Goal: Communication & Community: Share content

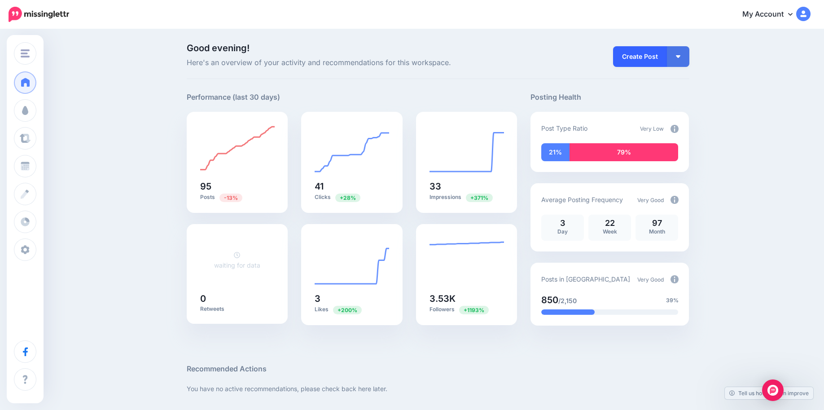
click at [657, 57] on link "Create Post" at bounding box center [640, 56] width 54 height 21
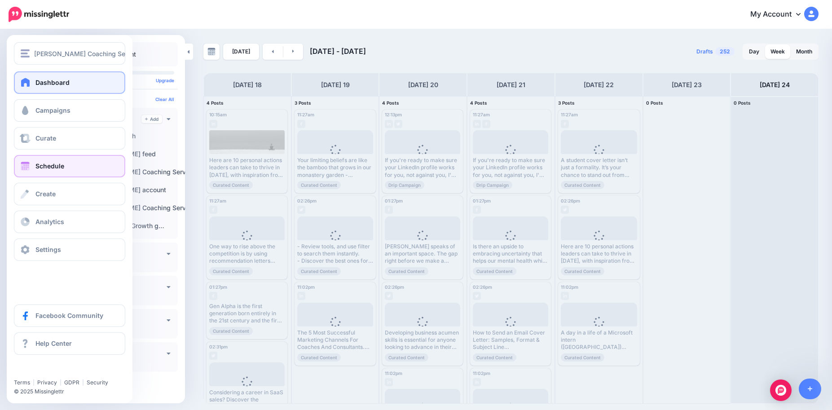
click at [43, 78] on link "Dashboard" at bounding box center [69, 82] width 111 height 22
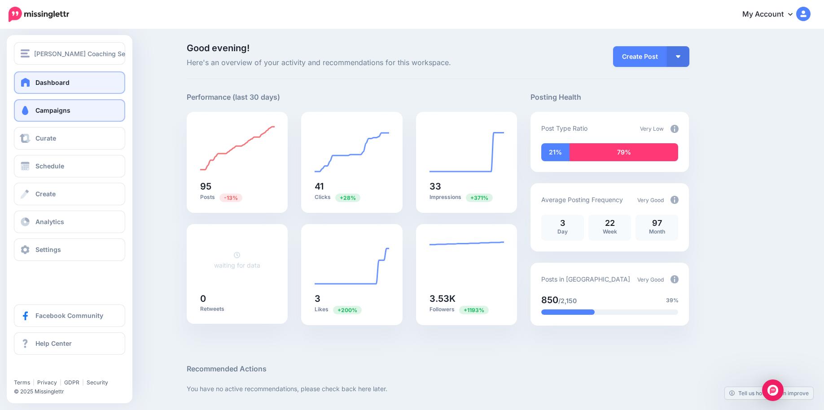
click at [61, 114] on link "Campaigns" at bounding box center [69, 110] width 111 height 22
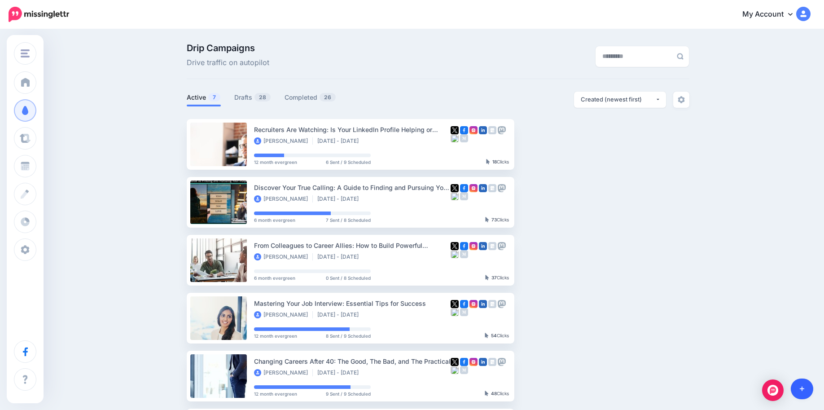
click at [801, 391] on icon at bounding box center [802, 389] width 5 height 6
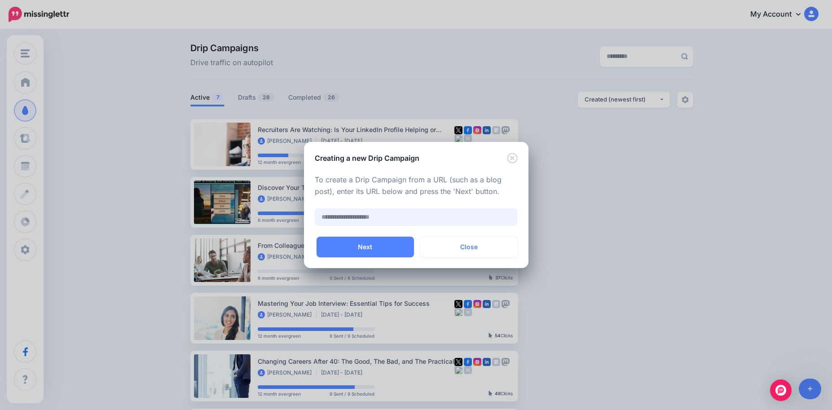
paste input "**********"
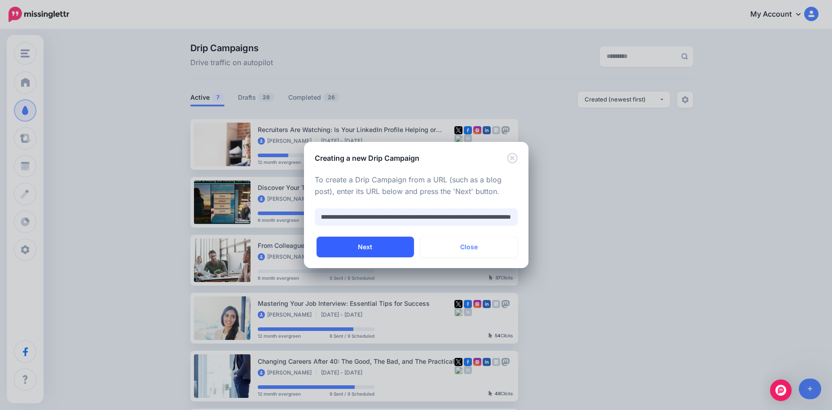
type input "**********"
click at [387, 252] on button "Next" at bounding box center [365, 247] width 97 height 21
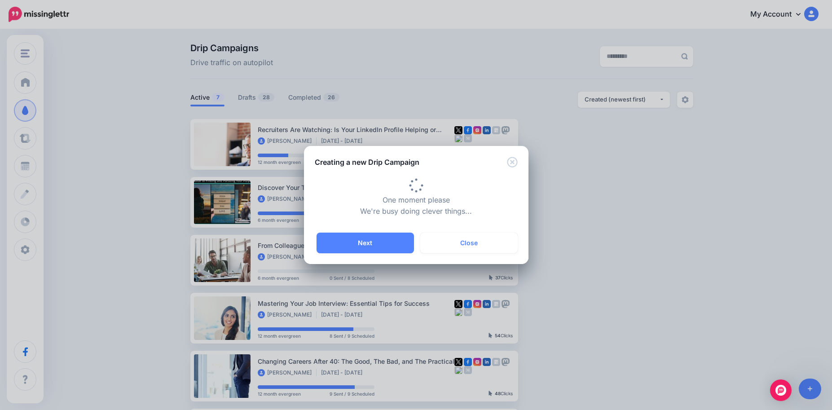
type input "**********"
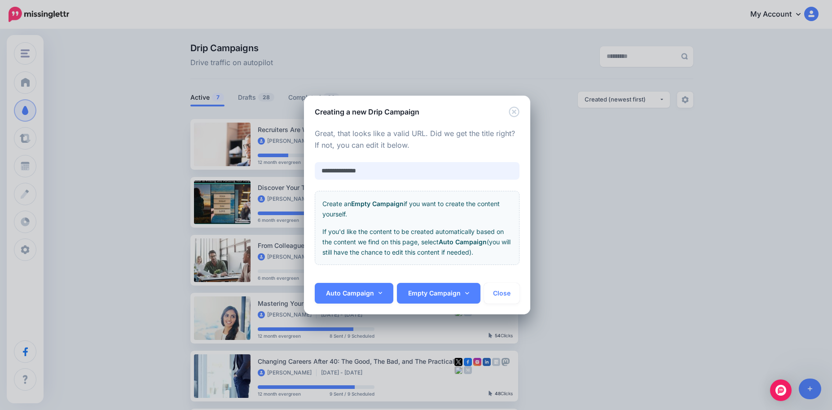
drag, startPoint x: 383, startPoint y: 176, endPoint x: 283, endPoint y: 163, distance: 100.6
click at [315, 163] on input "**********" at bounding box center [417, 171] width 205 height 18
click at [340, 170] on input "text" at bounding box center [417, 171] width 205 height 18
paste input "**********"
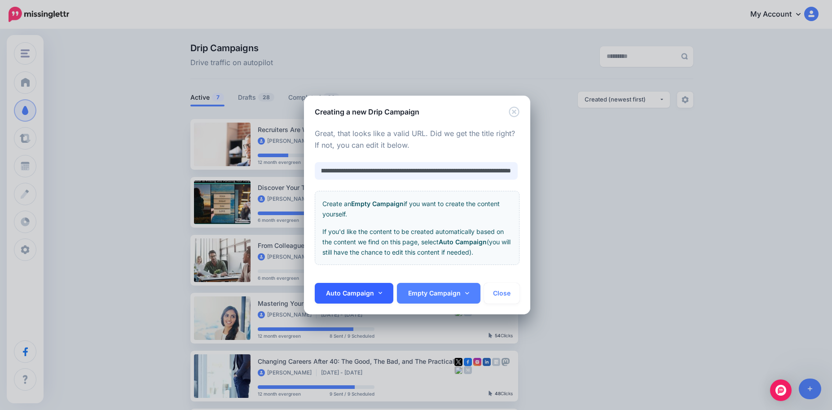
type input "**********"
click at [384, 295] on link "Auto Campaign" at bounding box center [354, 293] width 79 height 21
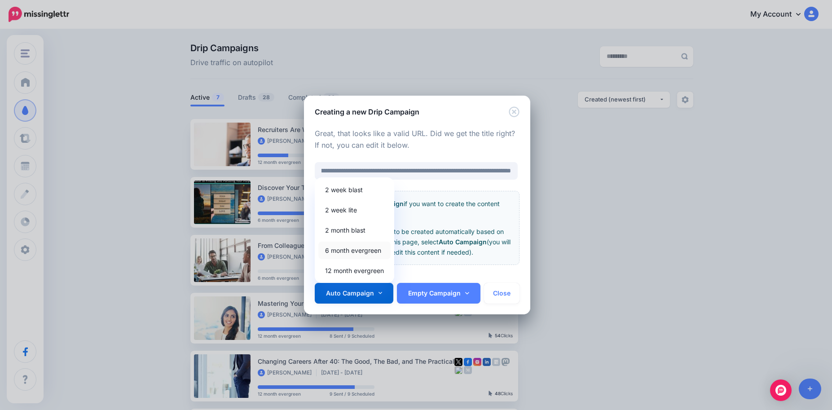
click at [374, 255] on link "6 month evergreen" at bounding box center [354, 251] width 72 height 18
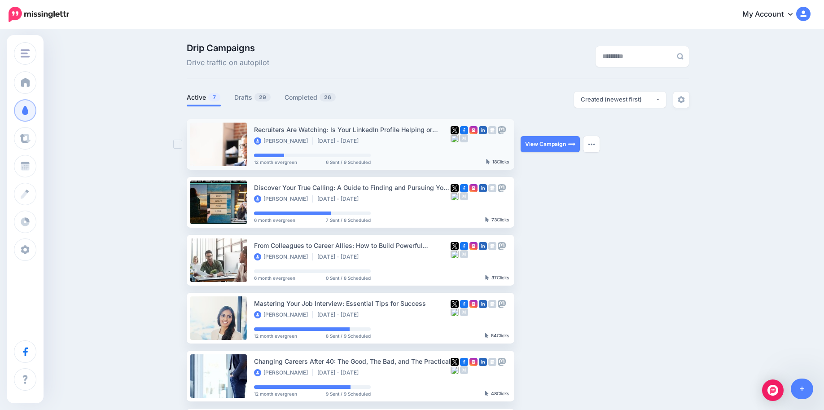
click at [464, 120] on li "Recruiters Are Watching: Is Your LinkedIn Profile Helping or Hurting You? Paula…" at bounding box center [351, 144] width 328 height 51
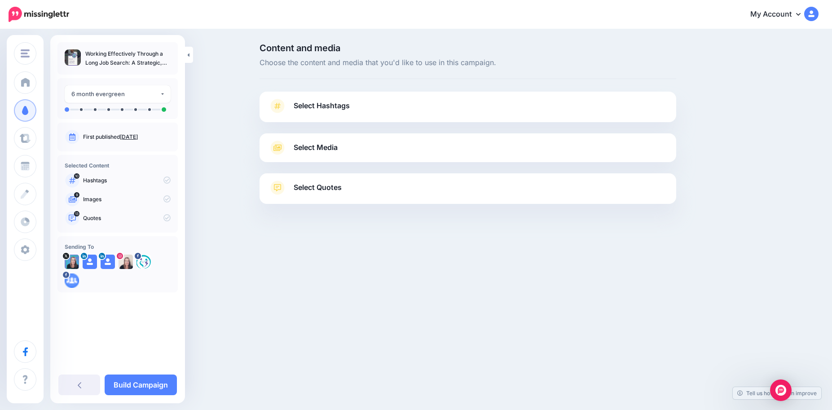
click at [333, 110] on span "Select Hashtags" at bounding box center [322, 106] width 56 height 12
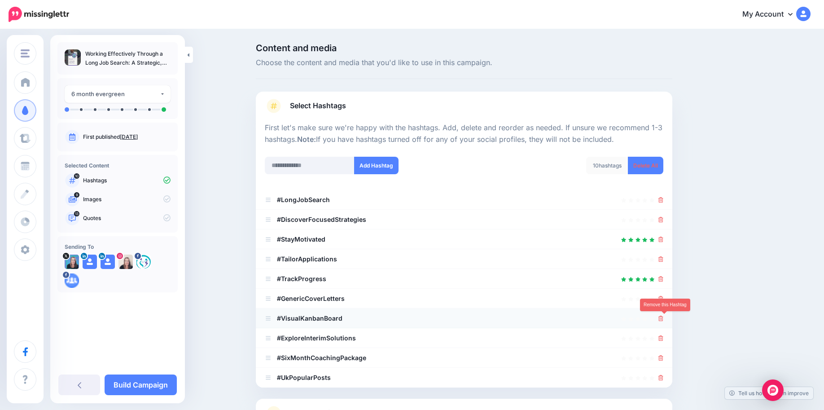
click at [664, 320] on icon at bounding box center [661, 318] width 5 height 5
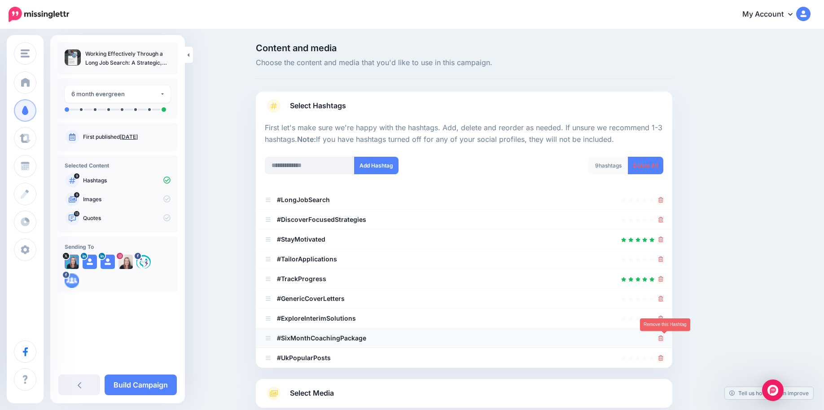
click at [664, 339] on icon at bounding box center [661, 337] width 5 height 5
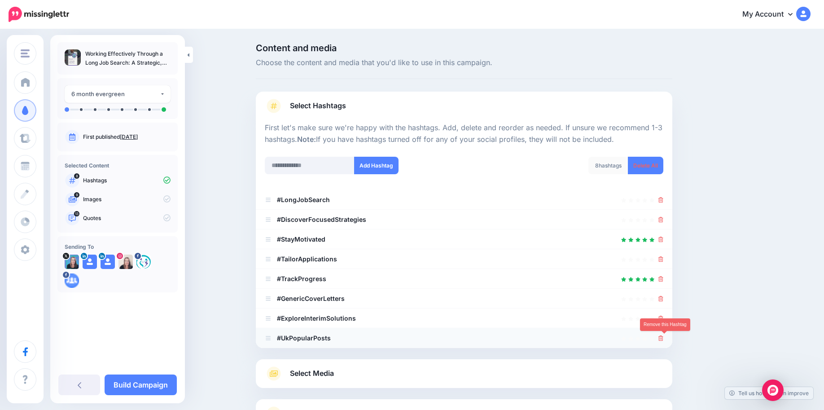
click at [664, 339] on icon at bounding box center [661, 337] width 5 height 5
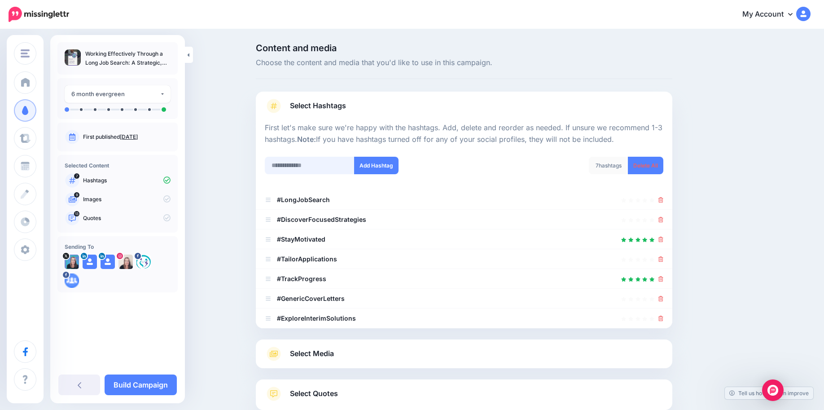
click at [303, 166] on input "text" at bounding box center [310, 166] width 90 height 18
type input "*******"
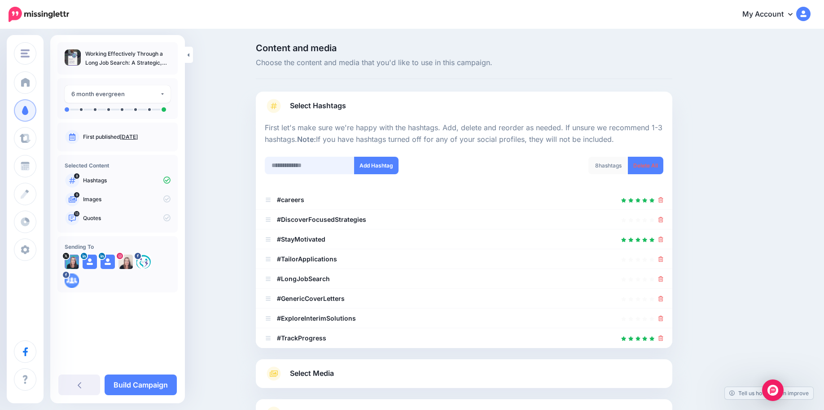
scroll to position [78, 0]
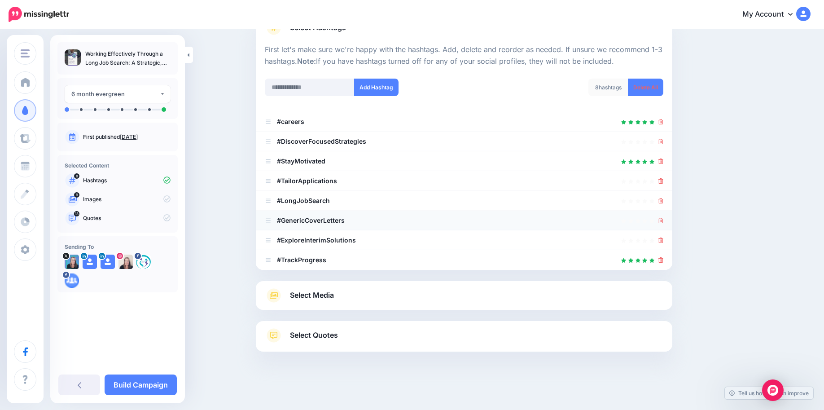
click at [664, 219] on icon at bounding box center [661, 220] width 5 height 5
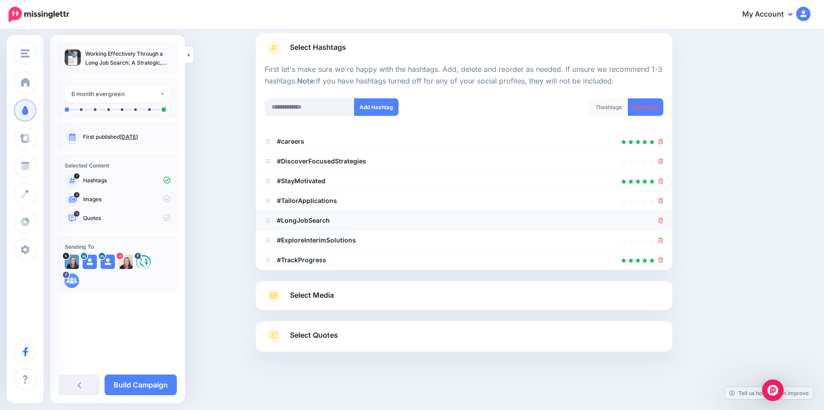
scroll to position [58, 0]
click at [330, 295] on span "Select Media" at bounding box center [312, 295] width 44 height 12
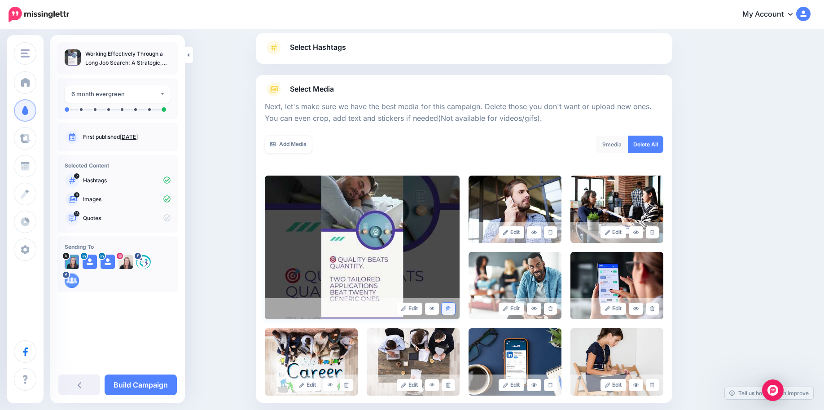
click at [450, 310] on icon at bounding box center [448, 308] width 4 height 5
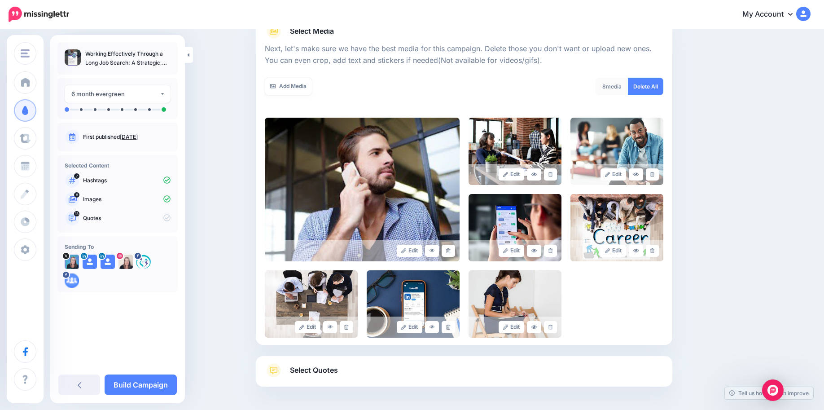
scroll to position [151, 0]
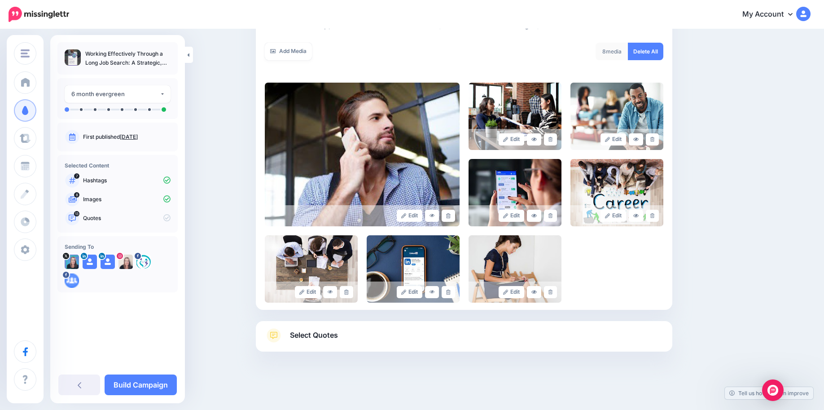
click at [279, 335] on icon at bounding box center [274, 335] width 14 height 14
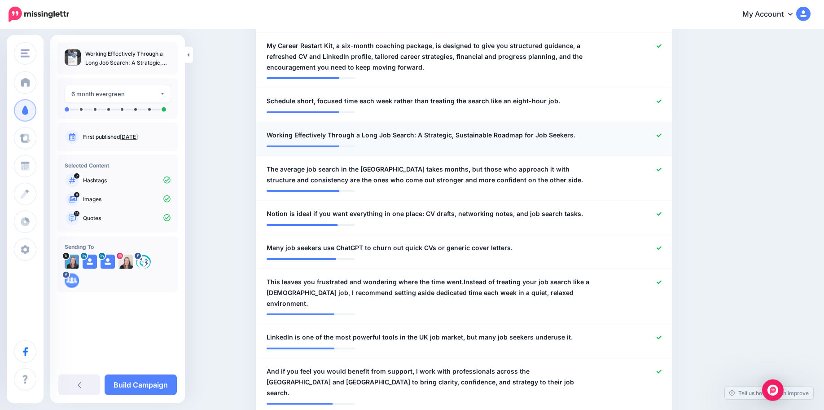
scroll to position [380, 0]
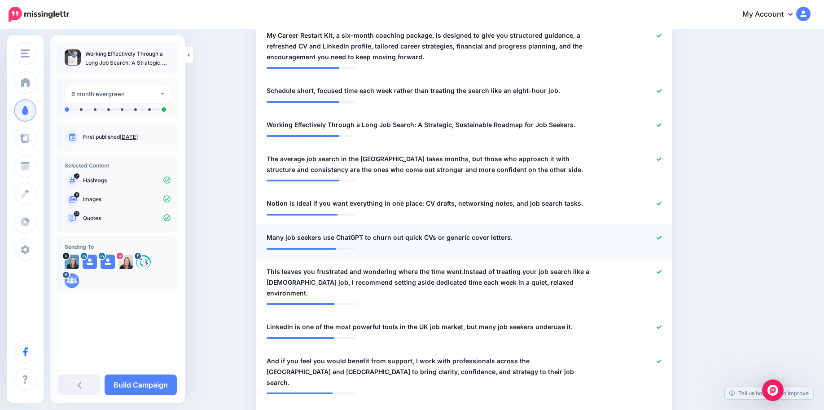
click at [662, 240] on icon at bounding box center [659, 237] width 5 height 5
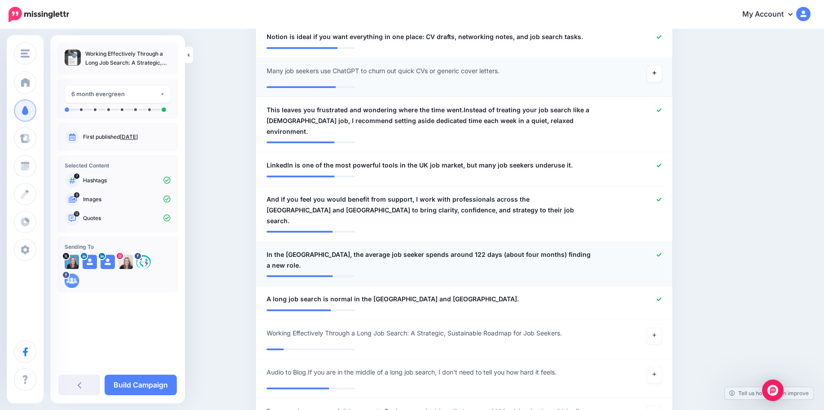
scroll to position [563, 0]
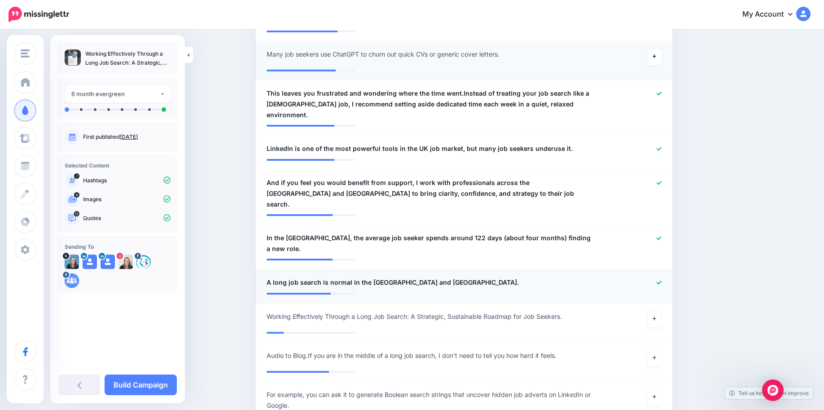
click at [662, 280] on link at bounding box center [659, 283] width 5 height 6
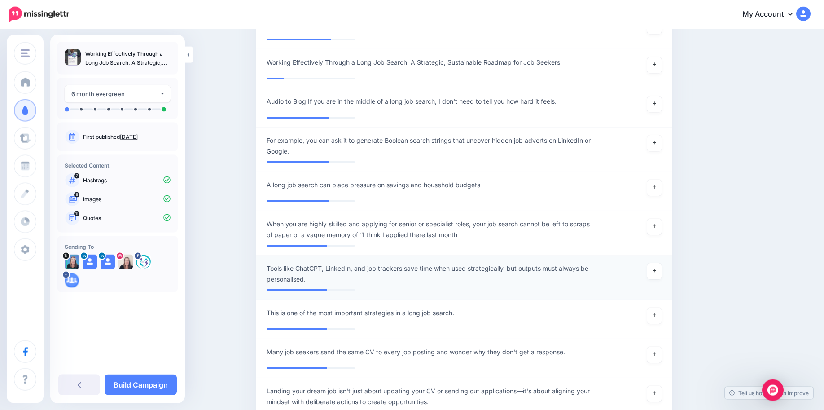
scroll to position [838, 0]
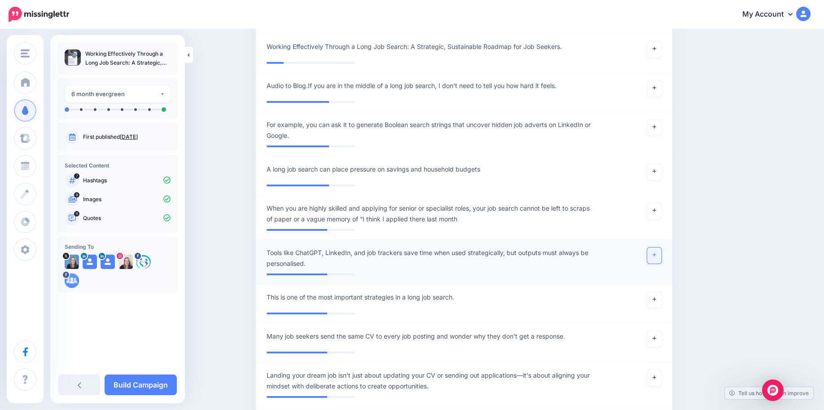
click at [659, 247] on link at bounding box center [654, 255] width 14 height 16
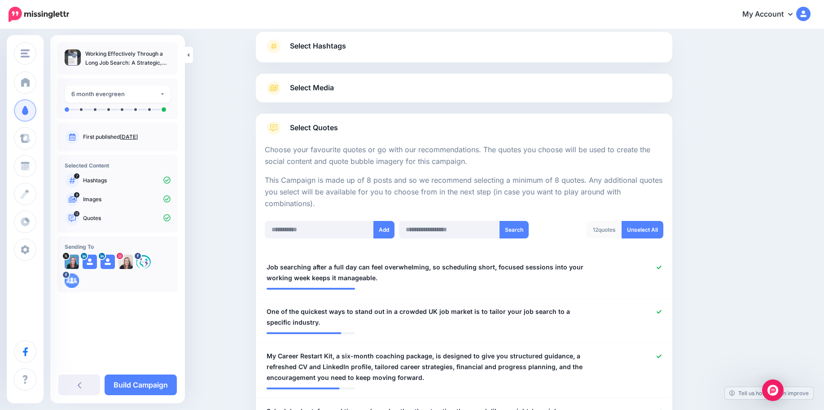
scroll to position [0, 0]
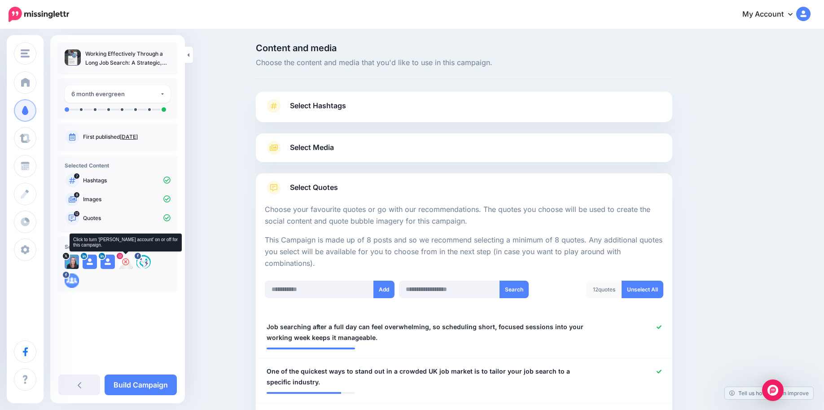
click at [125, 260] on icon at bounding box center [125, 261] width 7 height 7
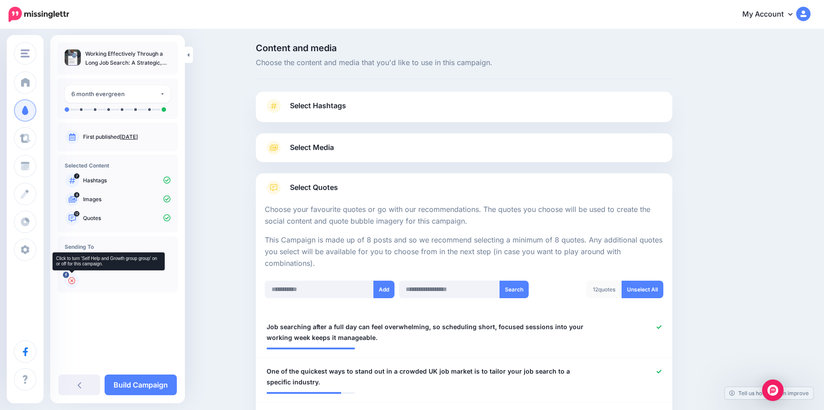
click at [74, 284] on div at bounding box center [72, 280] width 14 height 14
click at [72, 278] on img at bounding box center [72, 280] width 14 height 14
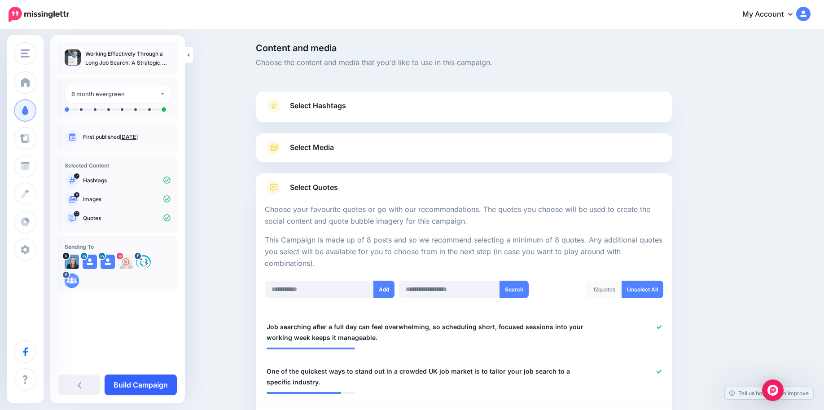
click at [147, 380] on link "Build Campaign" at bounding box center [141, 384] width 72 height 21
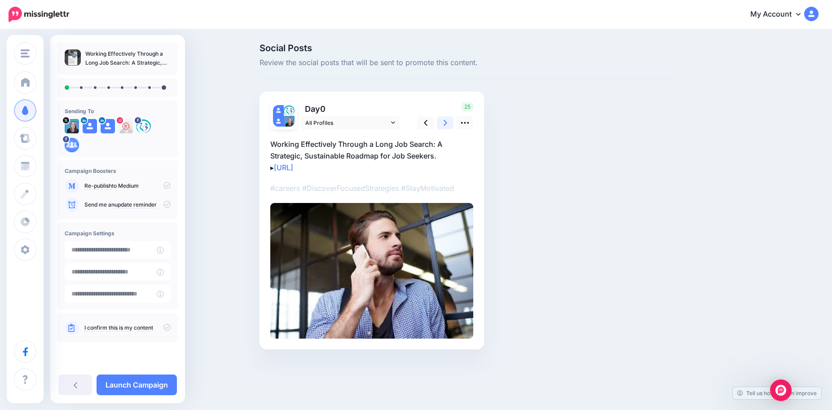
click at [444, 124] on icon at bounding box center [446, 122] width 4 height 9
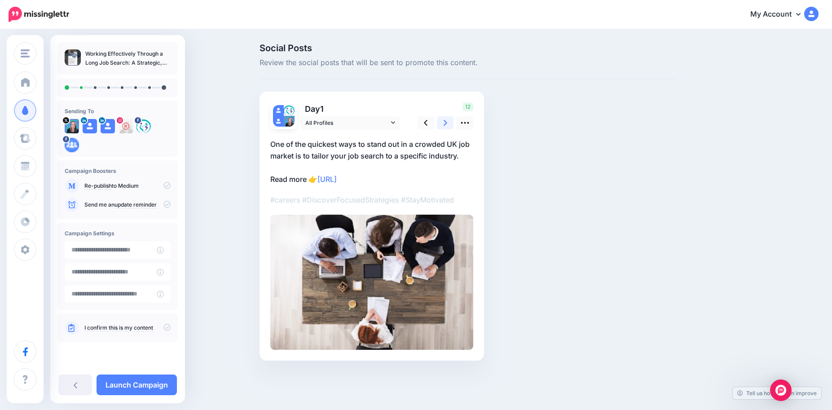
click at [444, 124] on icon at bounding box center [446, 122] width 4 height 9
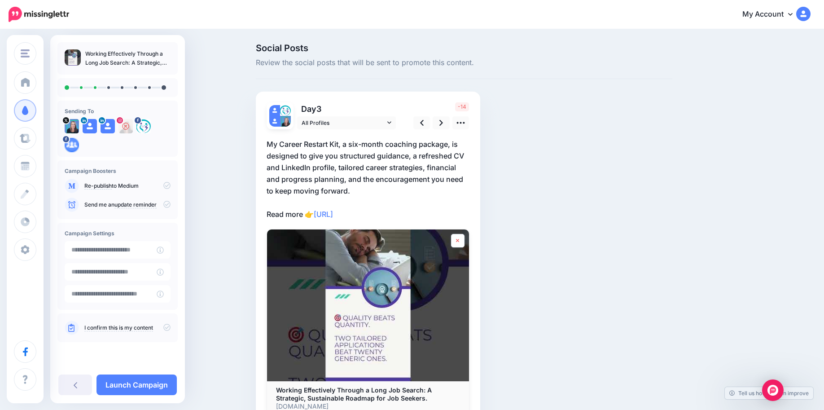
click at [457, 240] on link at bounding box center [457, 240] width 13 height 13
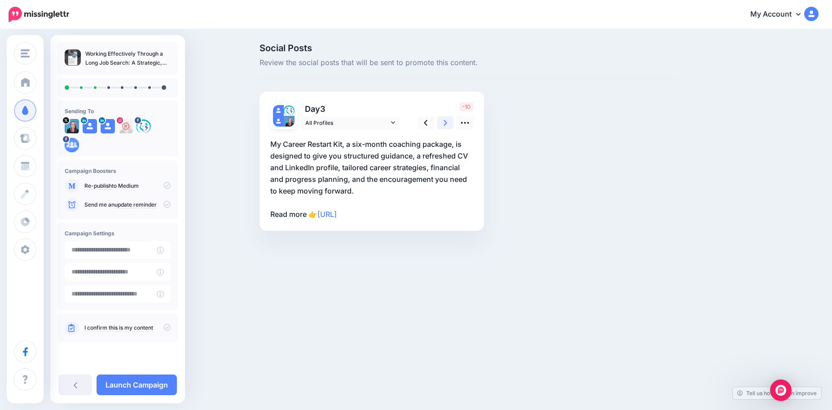
click at [447, 123] on icon at bounding box center [446, 123] width 4 height 6
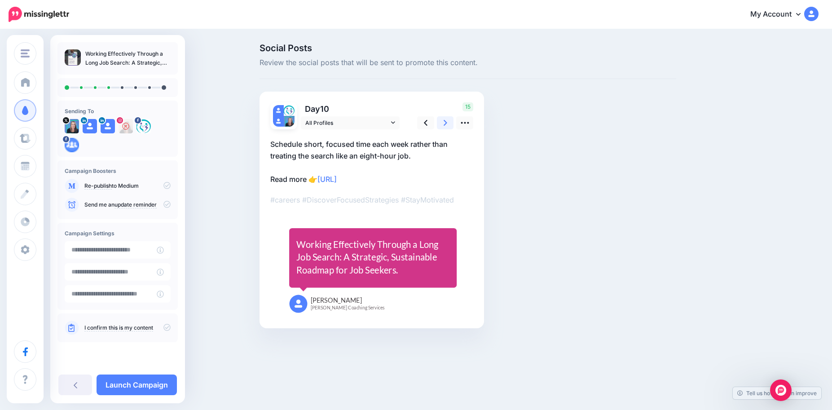
click at [447, 123] on icon at bounding box center [446, 123] width 4 height 6
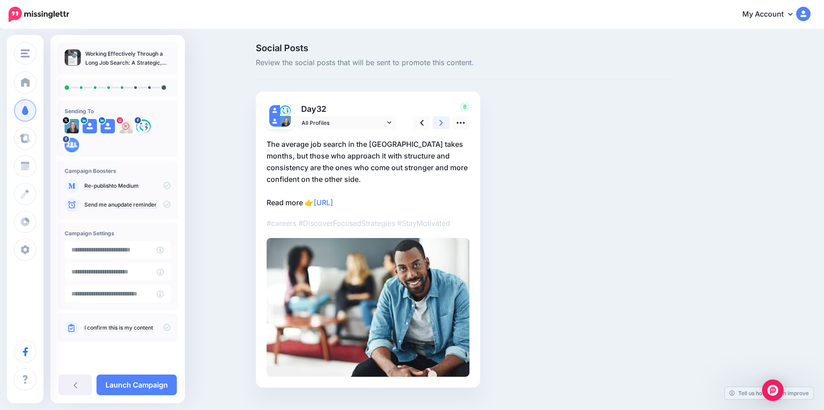
click at [443, 123] on icon at bounding box center [442, 123] width 4 height 6
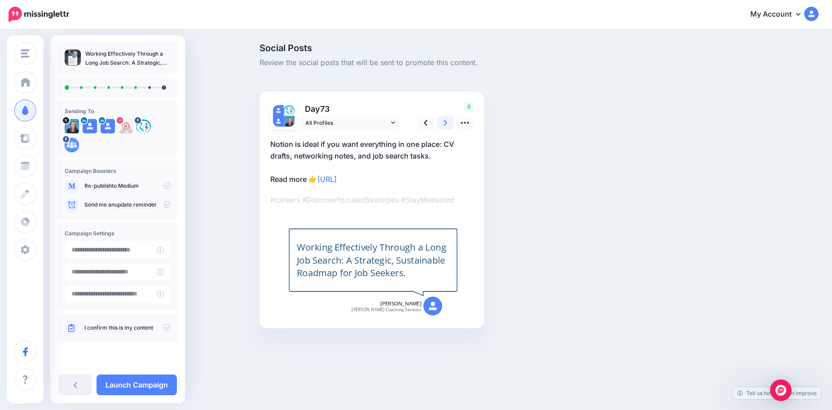
click at [447, 123] on icon at bounding box center [446, 123] width 4 height 6
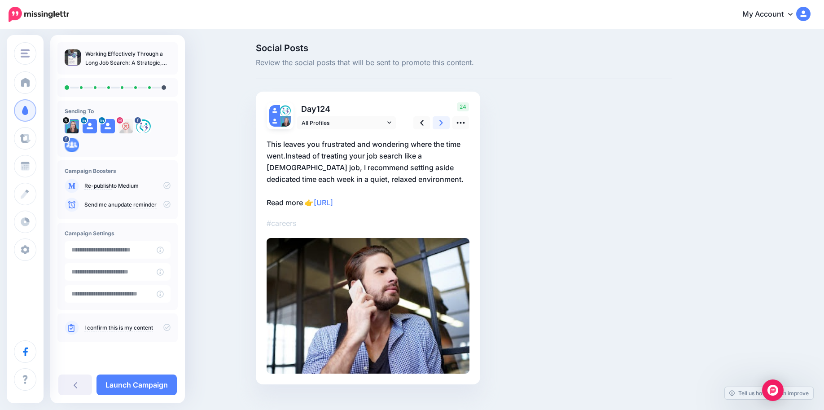
click at [443, 123] on icon at bounding box center [442, 123] width 4 height 6
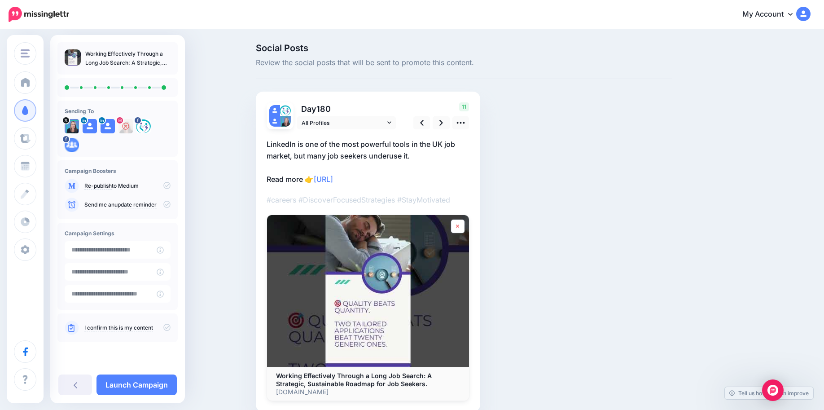
click at [459, 229] on link at bounding box center [457, 226] width 13 height 13
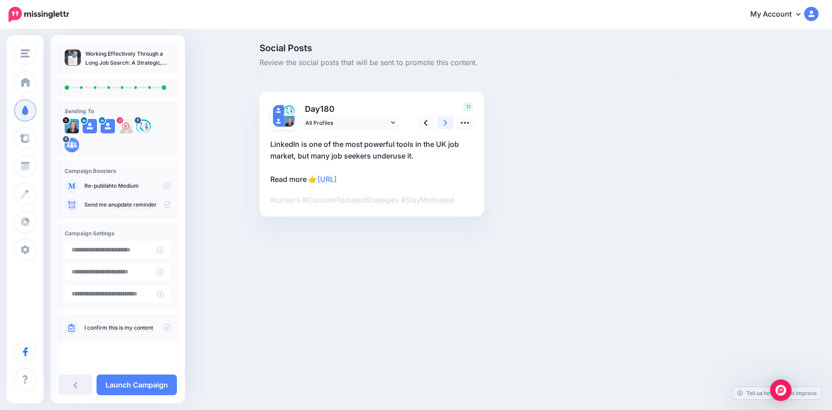
click at [444, 123] on icon at bounding box center [446, 122] width 4 height 9
click at [444, 122] on icon at bounding box center [446, 122] width 4 height 9
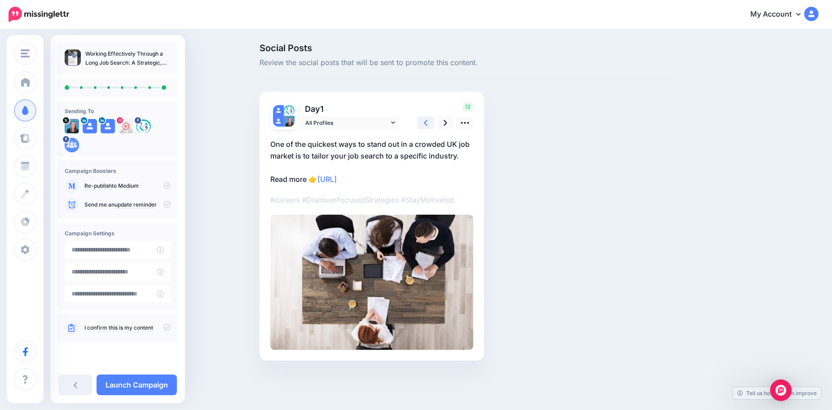
click at [424, 124] on link at bounding box center [425, 122] width 17 height 13
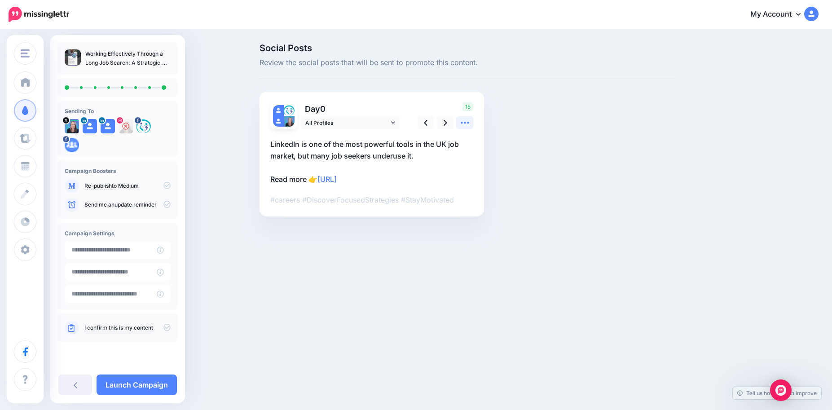
click at [466, 123] on icon at bounding box center [464, 122] width 9 height 9
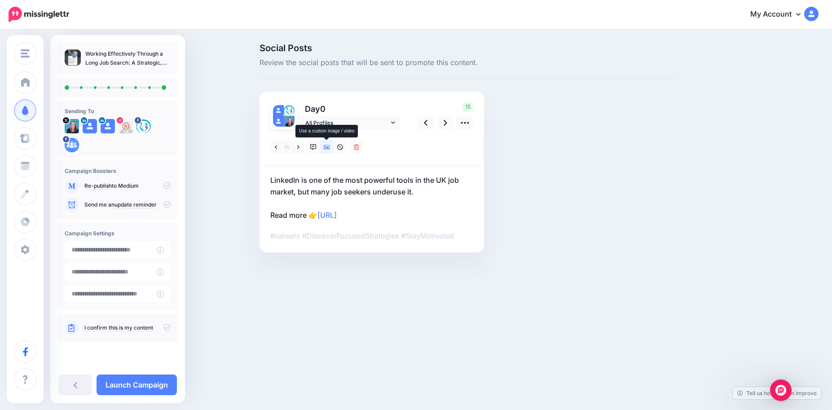
click at [327, 147] on icon at bounding box center [327, 147] width 6 height 4
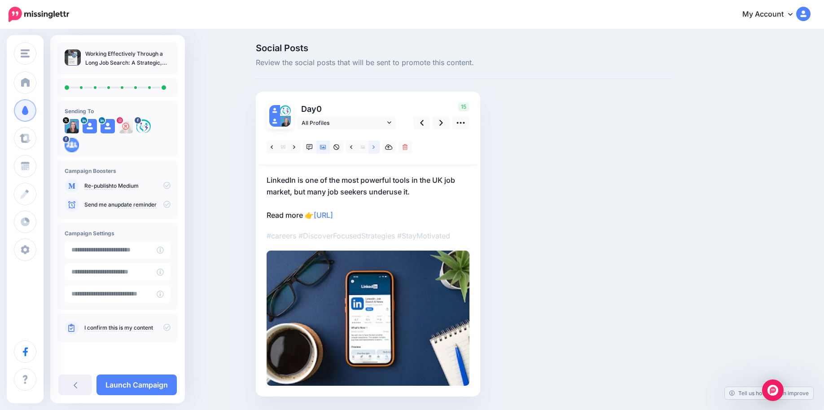
click at [380, 148] on link at bounding box center [374, 147] width 11 height 13
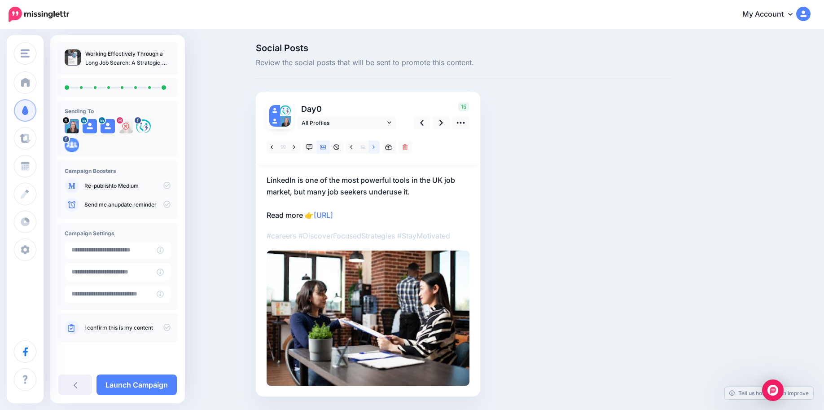
click at [375, 146] on icon at bounding box center [374, 147] width 2 height 6
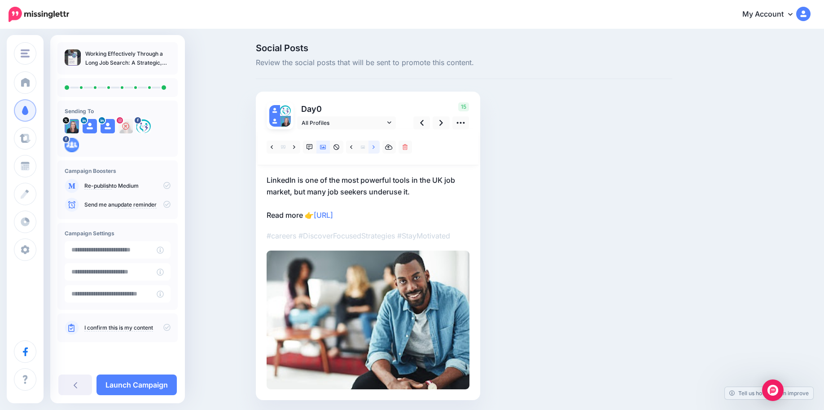
click at [375, 146] on icon at bounding box center [374, 147] width 2 height 6
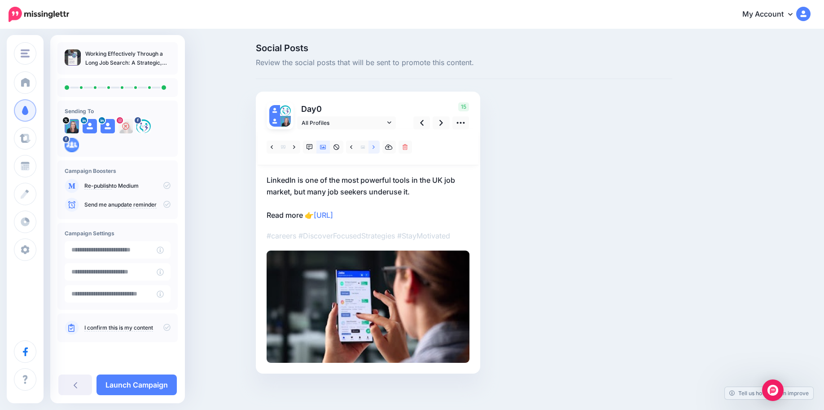
click at [375, 146] on icon at bounding box center [374, 147] width 2 height 6
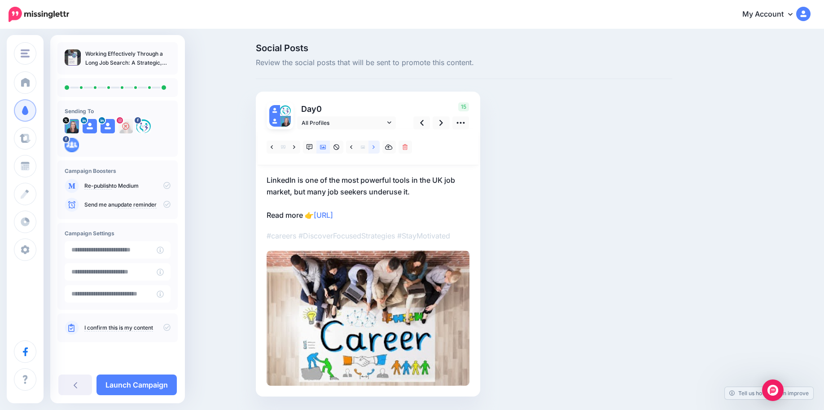
click at [375, 144] on icon at bounding box center [374, 147] width 2 height 6
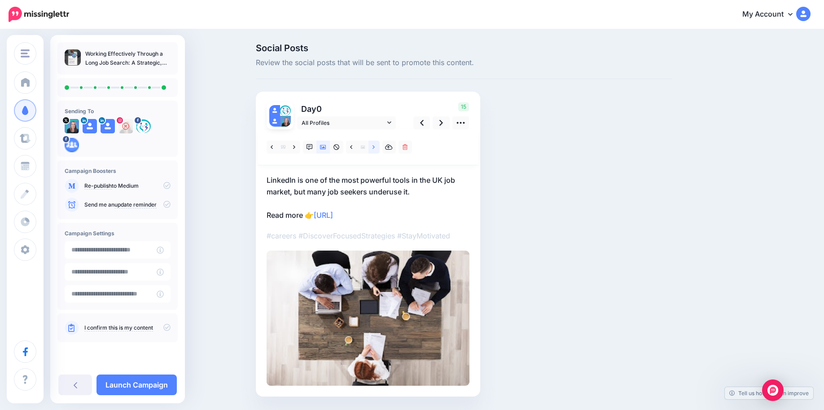
click at [375, 144] on icon at bounding box center [374, 147] width 2 height 6
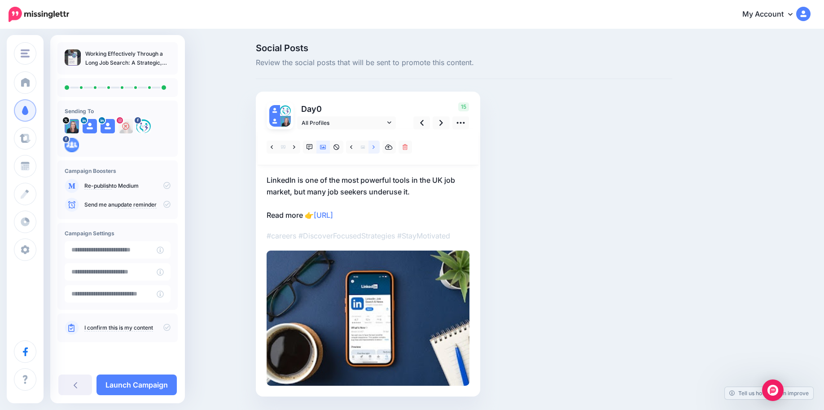
click at [375, 144] on icon at bounding box center [374, 147] width 2 height 6
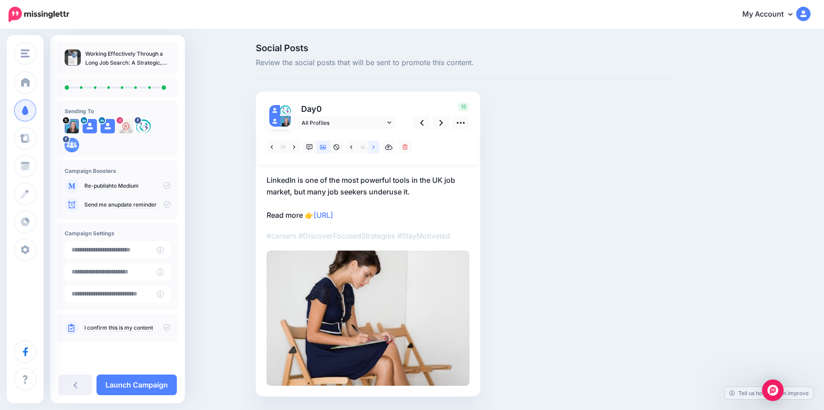
click at [375, 144] on icon at bounding box center [374, 147] width 2 height 6
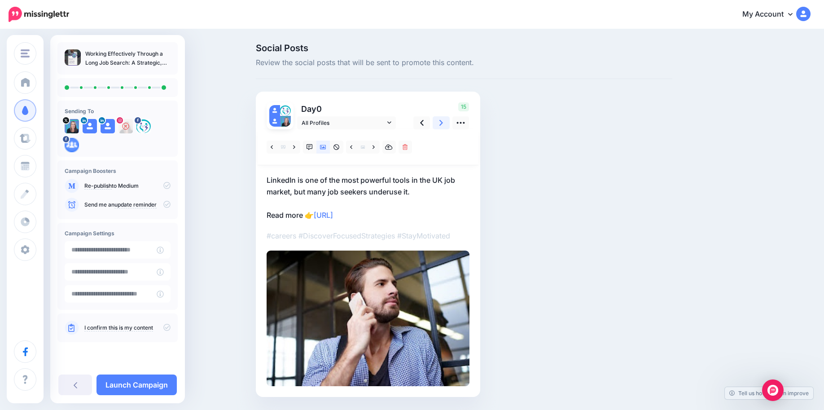
click at [443, 122] on icon at bounding box center [442, 122] width 4 height 9
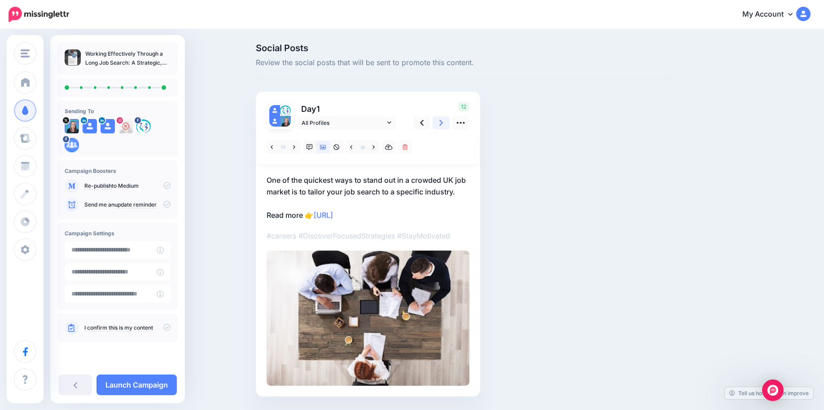
click at [443, 122] on icon at bounding box center [442, 122] width 4 height 9
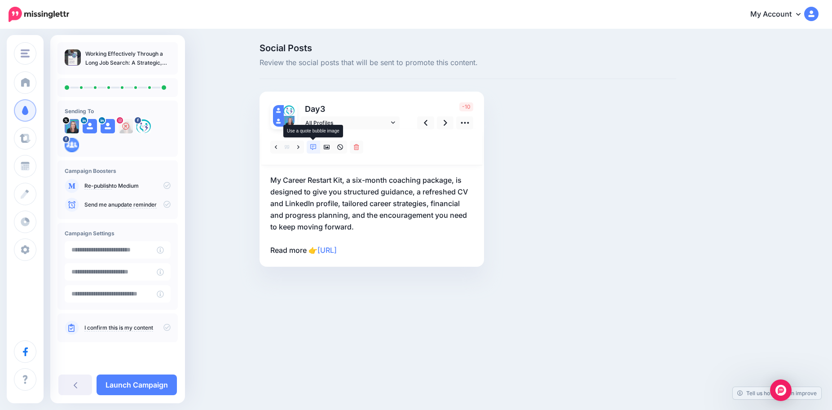
click at [314, 148] on icon at bounding box center [313, 147] width 6 height 6
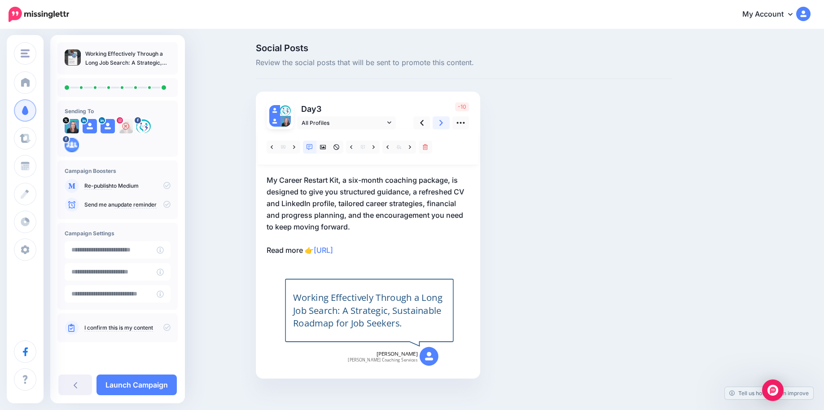
click at [443, 121] on link at bounding box center [441, 122] width 17 height 13
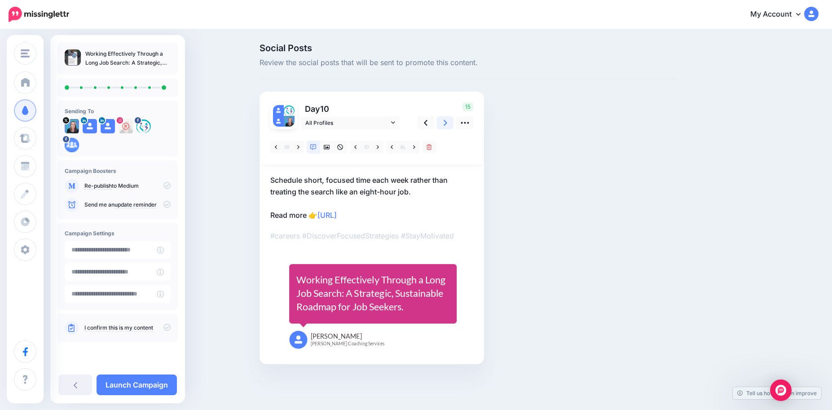
click at [443, 121] on link at bounding box center [445, 122] width 17 height 13
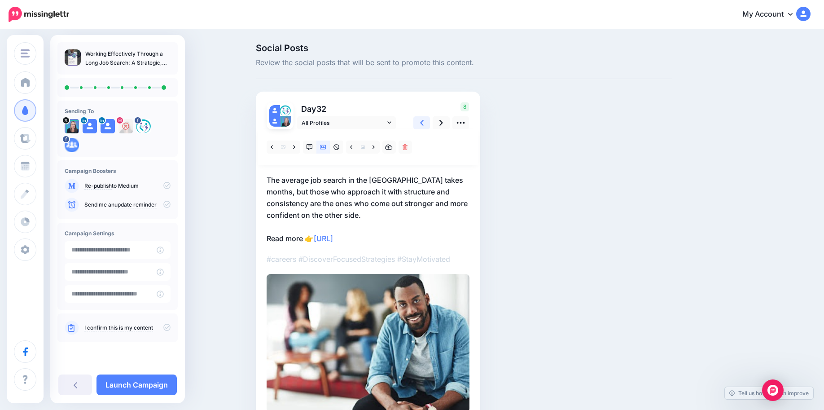
click at [423, 123] on link at bounding box center [422, 122] width 17 height 13
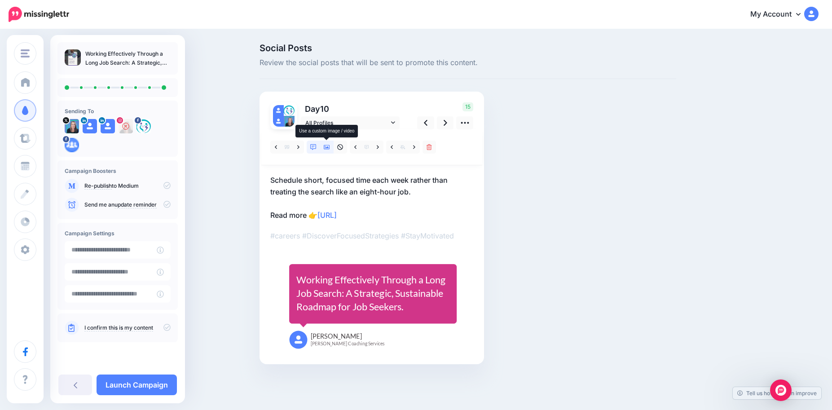
click at [328, 149] on icon at bounding box center [327, 147] width 6 height 6
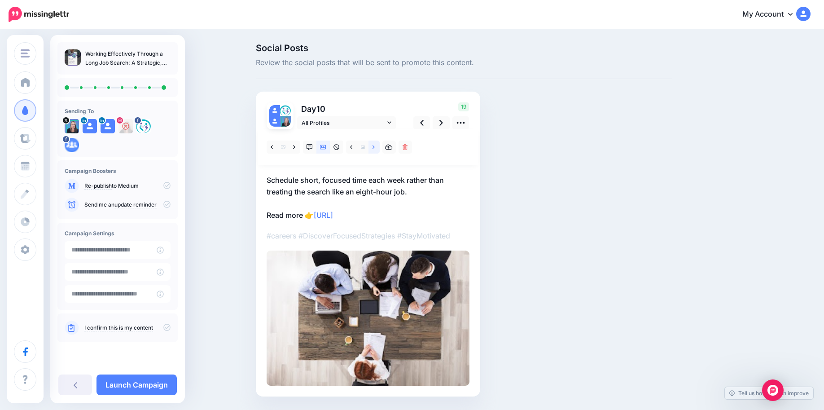
click at [375, 149] on icon at bounding box center [374, 147] width 2 height 6
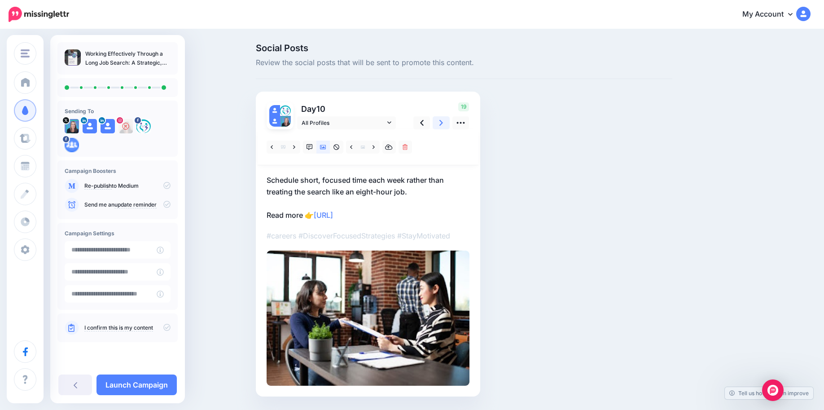
click at [443, 121] on icon at bounding box center [442, 122] width 4 height 9
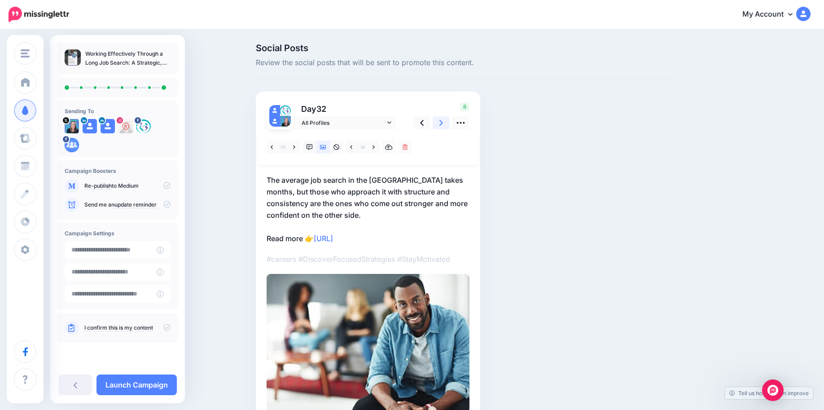
click at [443, 122] on icon at bounding box center [442, 123] width 4 height 6
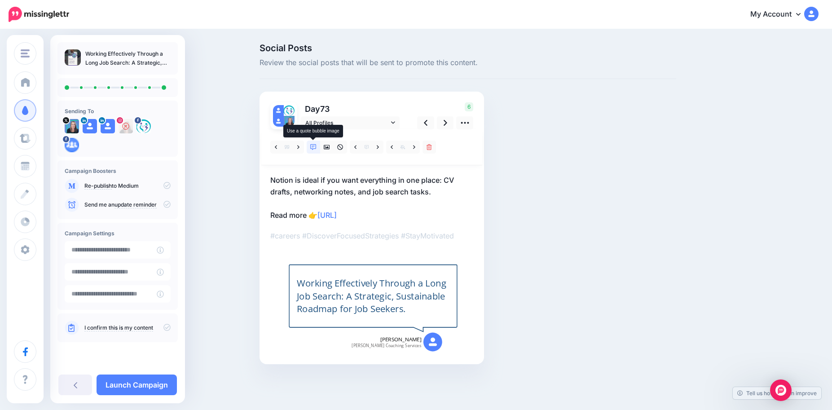
click at [312, 148] on icon at bounding box center [313, 147] width 6 height 6
click at [376, 150] on link at bounding box center [377, 147] width 11 height 13
click at [446, 127] on icon at bounding box center [446, 122] width 4 height 9
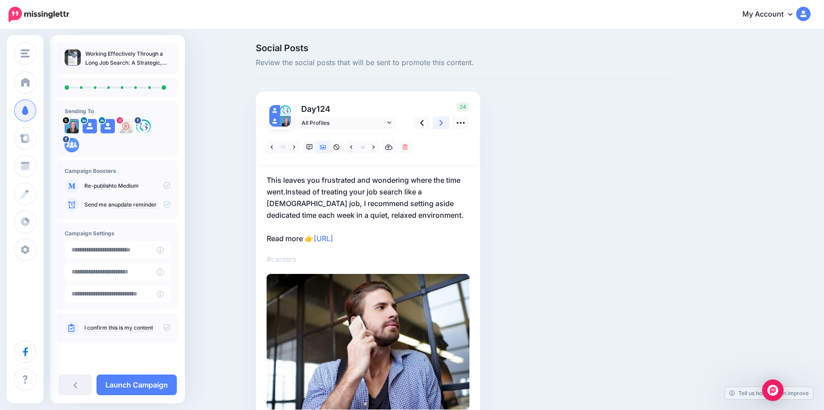
click at [443, 128] on icon at bounding box center [442, 122] width 4 height 9
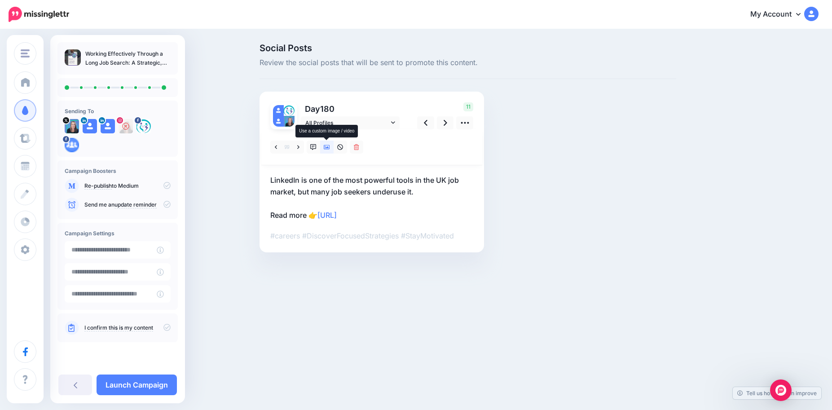
click at [330, 145] on icon at bounding box center [327, 147] width 6 height 6
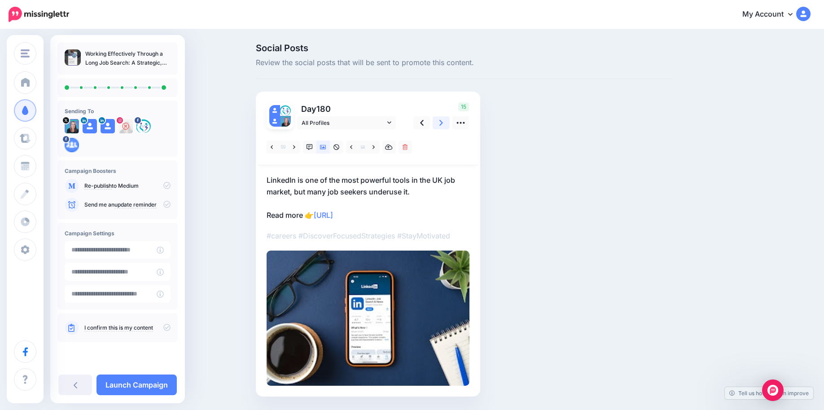
click at [443, 126] on icon at bounding box center [442, 122] width 4 height 9
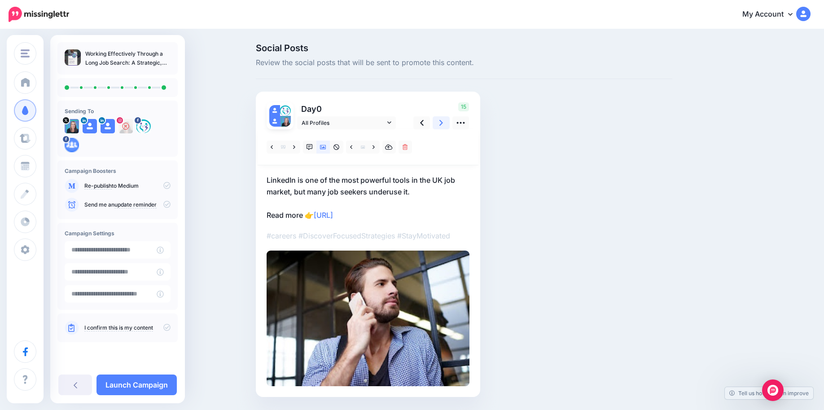
click at [443, 126] on icon at bounding box center [442, 122] width 4 height 9
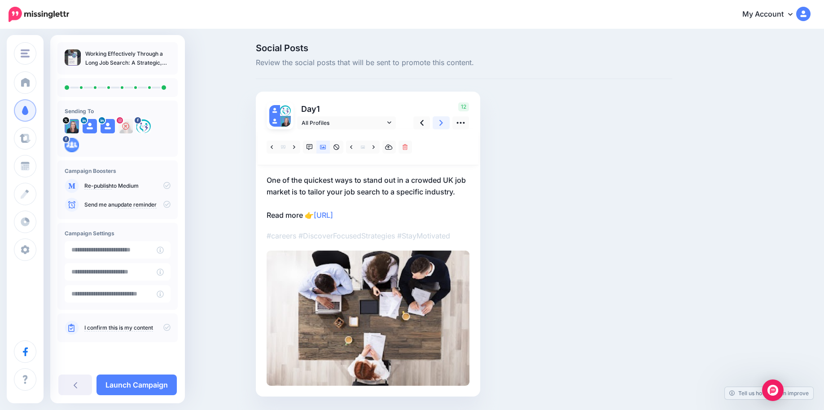
click at [443, 126] on icon at bounding box center [442, 122] width 4 height 9
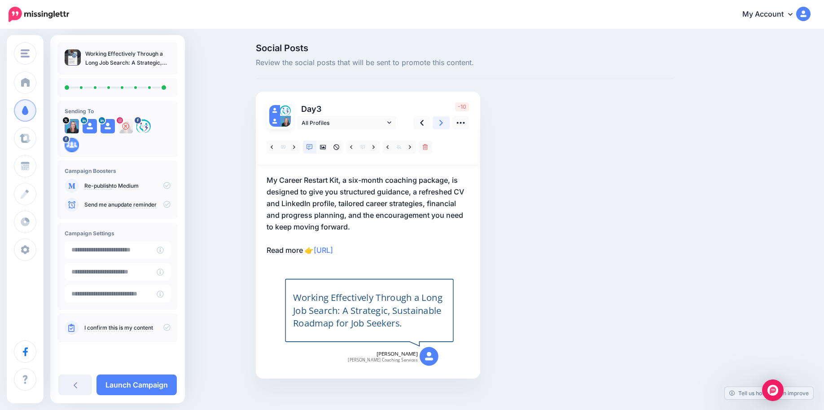
click at [443, 126] on icon at bounding box center [442, 122] width 4 height 9
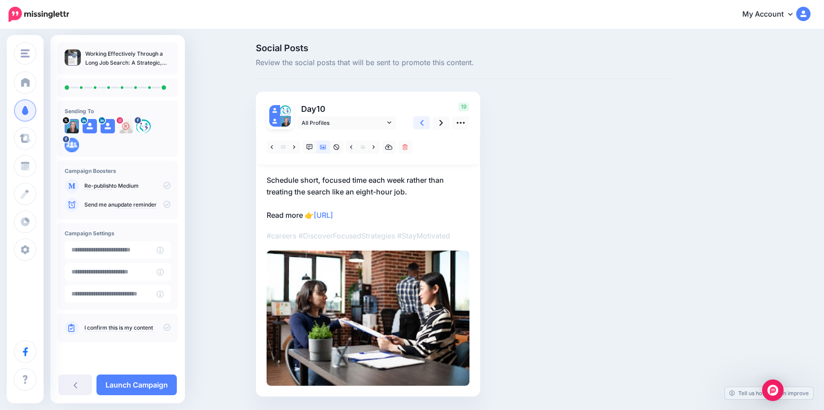
click at [423, 128] on link at bounding box center [422, 122] width 17 height 13
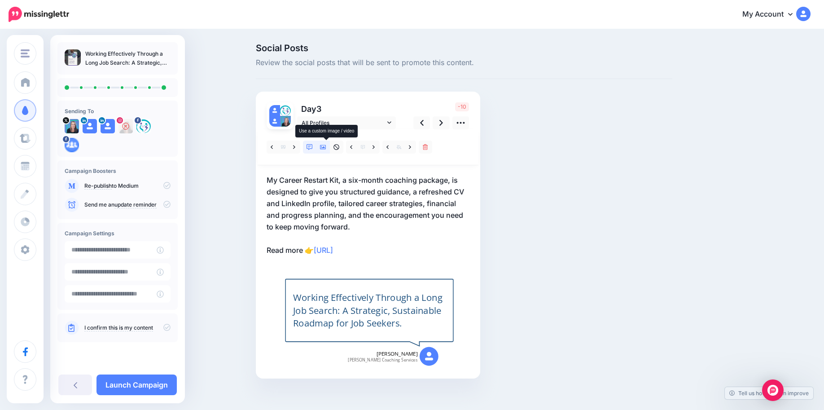
click at [326, 148] on icon at bounding box center [323, 147] width 6 height 4
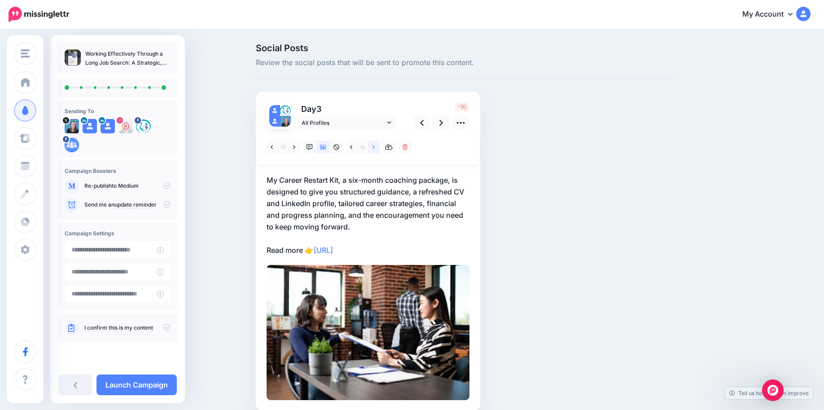
click at [375, 148] on icon at bounding box center [374, 147] width 2 height 6
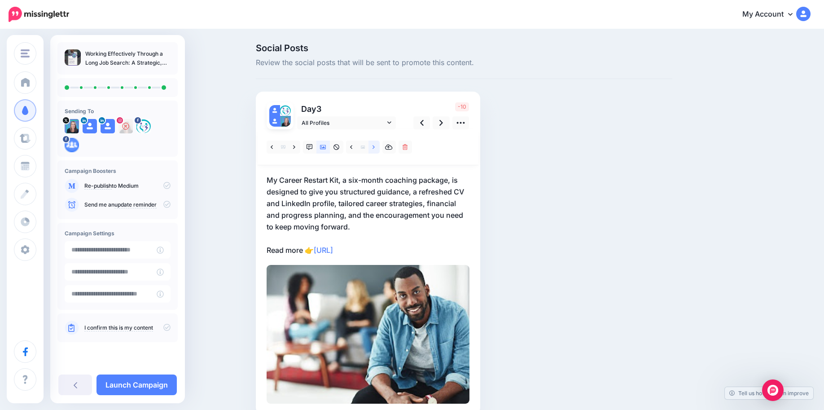
click at [375, 148] on icon at bounding box center [374, 147] width 2 height 6
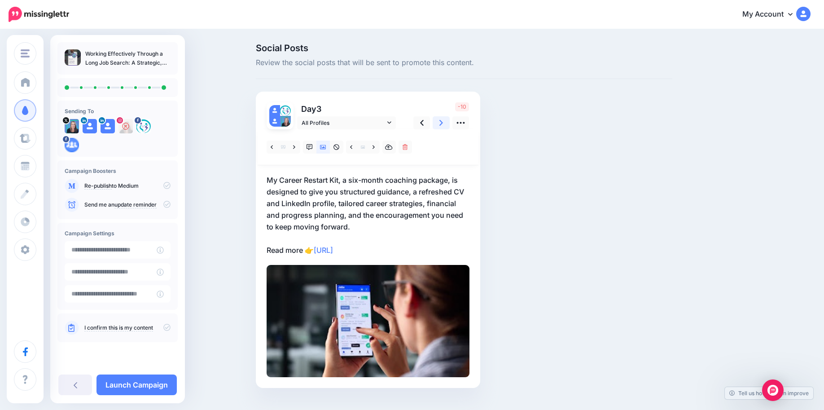
click at [443, 126] on icon at bounding box center [442, 122] width 4 height 9
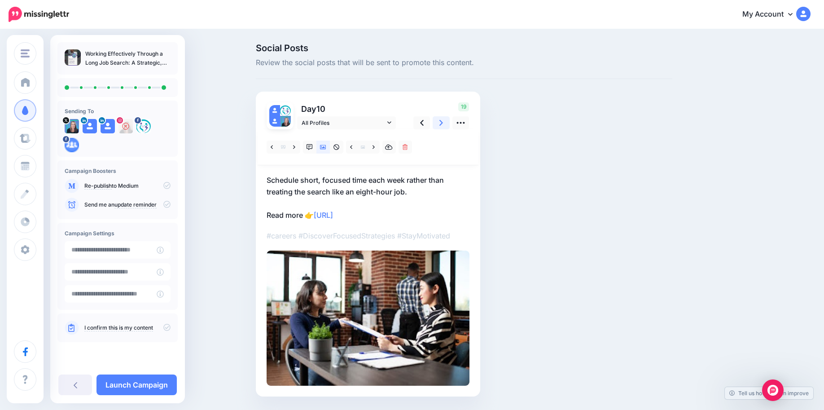
click at [443, 126] on icon at bounding box center [442, 122] width 4 height 9
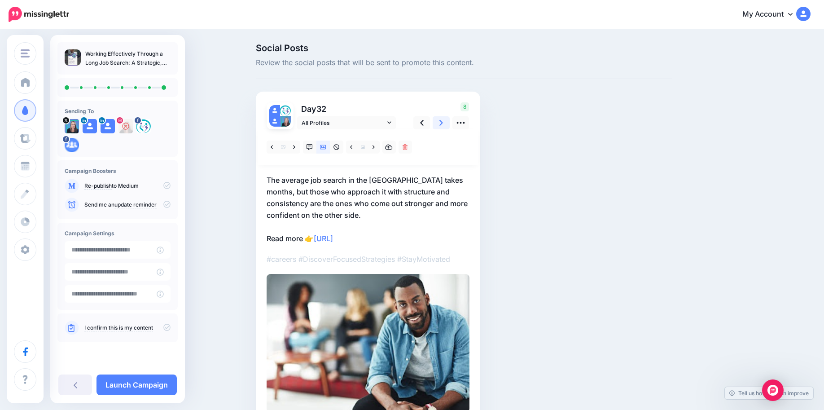
click at [443, 126] on icon at bounding box center [442, 122] width 4 height 9
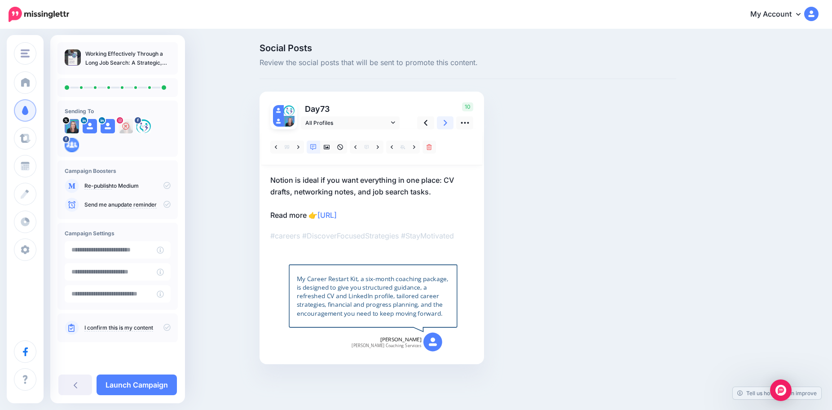
click at [445, 126] on icon at bounding box center [446, 122] width 4 height 9
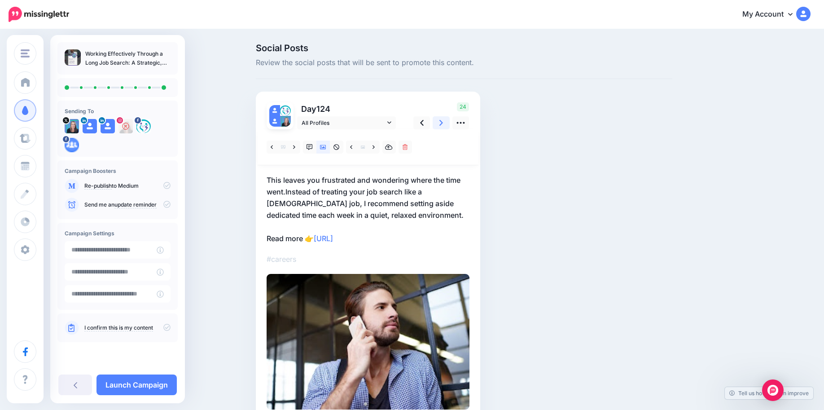
click at [443, 126] on icon at bounding box center [442, 122] width 4 height 9
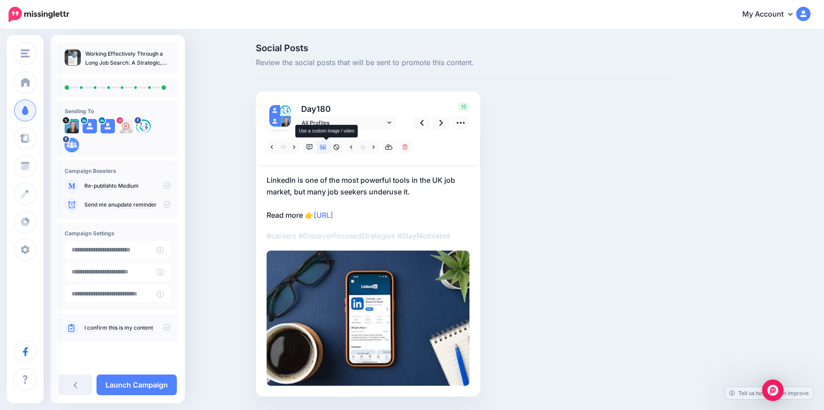
click at [326, 149] on icon at bounding box center [323, 147] width 6 height 4
click at [443, 123] on icon at bounding box center [442, 122] width 4 height 9
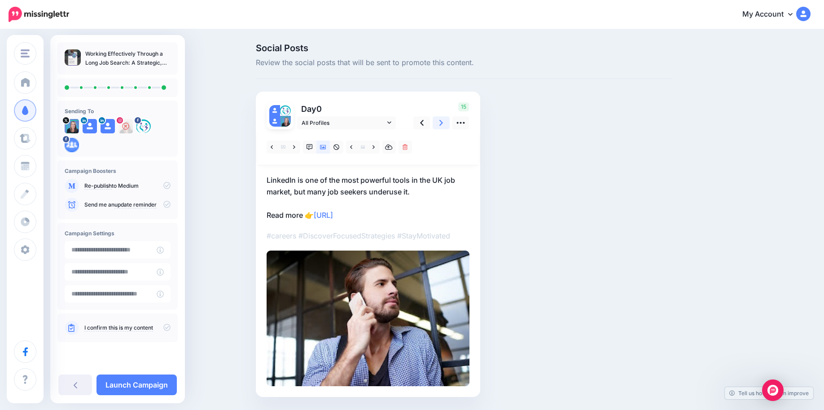
click at [443, 123] on icon at bounding box center [442, 122] width 4 height 9
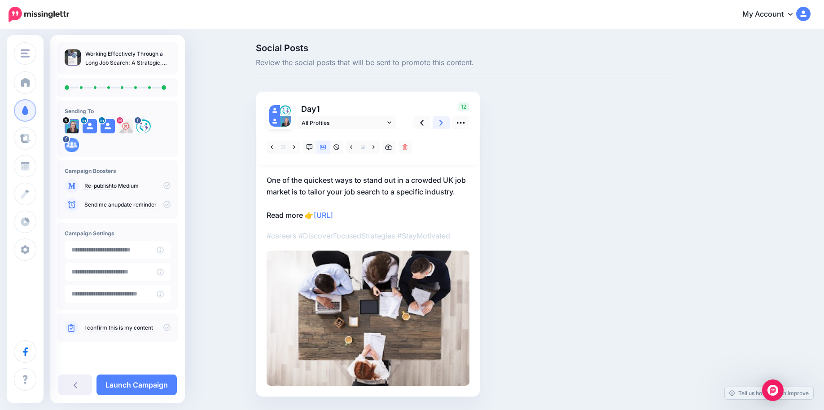
click at [443, 123] on icon at bounding box center [442, 122] width 4 height 9
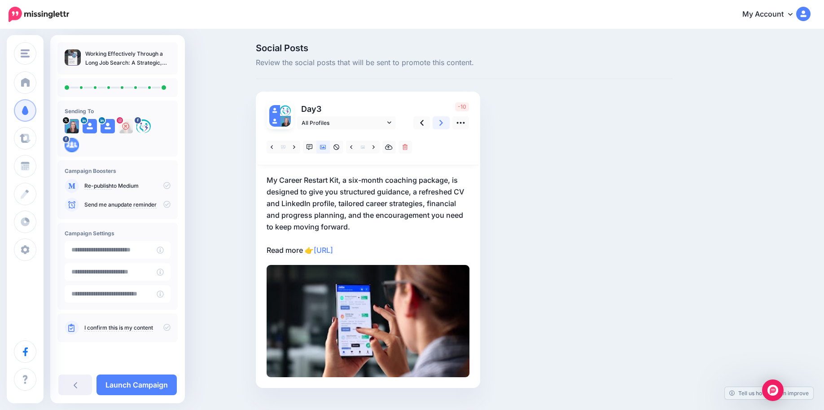
click at [443, 123] on icon at bounding box center [442, 122] width 4 height 9
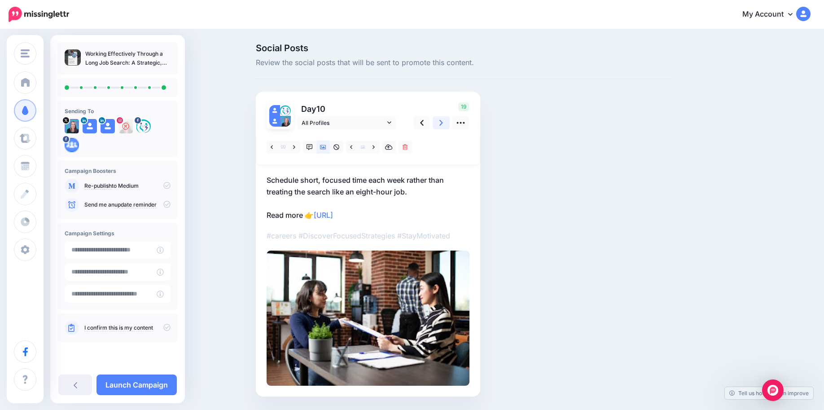
click at [443, 123] on icon at bounding box center [442, 122] width 4 height 9
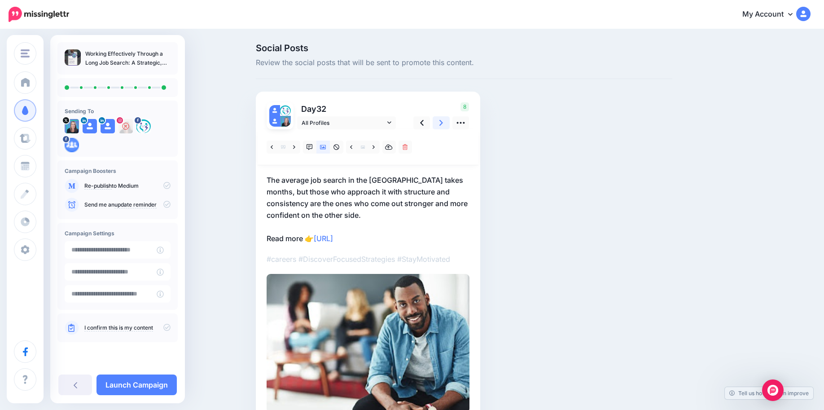
click at [443, 123] on icon at bounding box center [442, 122] width 4 height 9
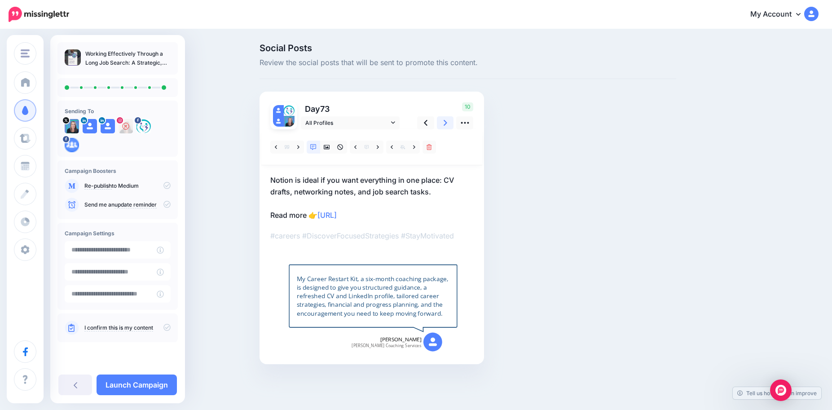
click at [445, 123] on icon at bounding box center [446, 122] width 4 height 9
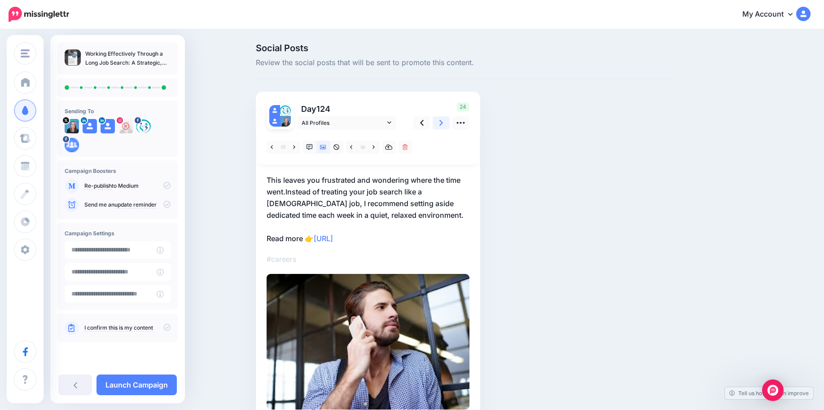
click at [443, 123] on icon at bounding box center [442, 122] width 4 height 9
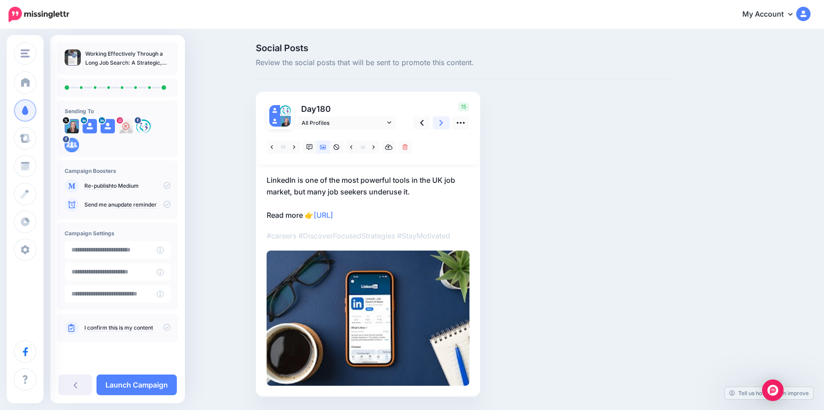
click at [443, 123] on icon at bounding box center [442, 122] width 4 height 9
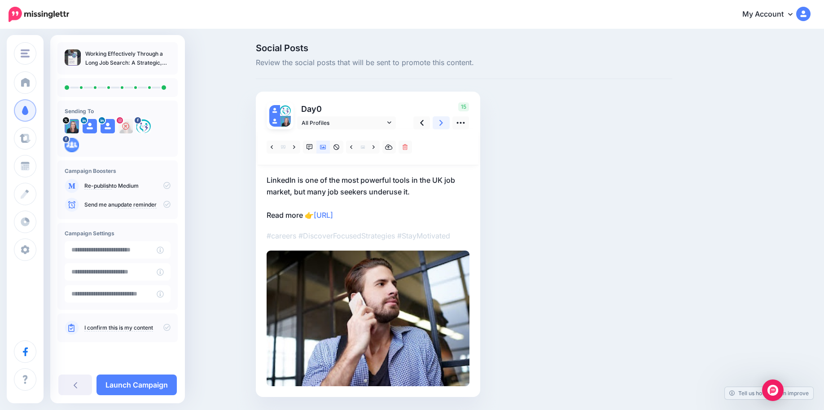
click at [443, 123] on icon at bounding box center [442, 122] width 4 height 9
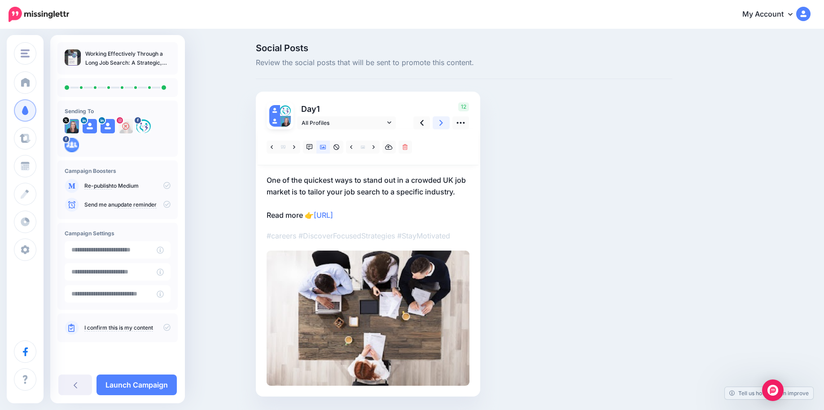
click at [443, 123] on icon at bounding box center [442, 122] width 4 height 9
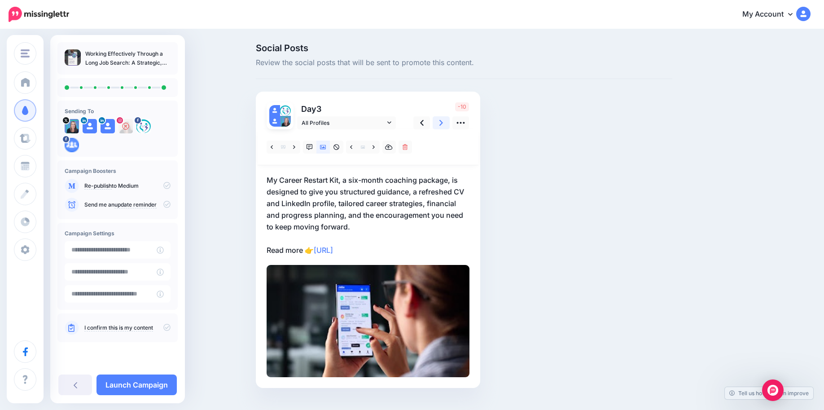
click at [443, 123] on icon at bounding box center [442, 122] width 4 height 9
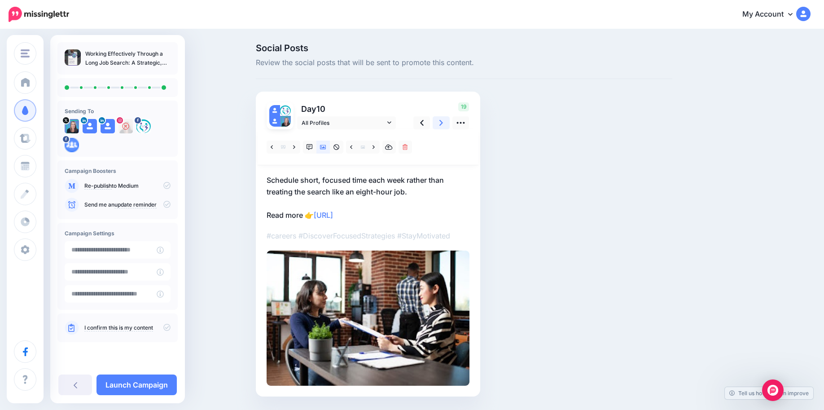
click at [443, 123] on icon at bounding box center [442, 122] width 4 height 9
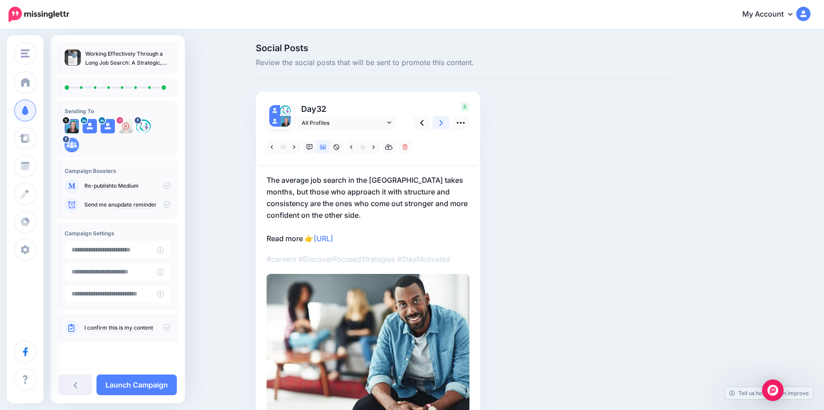
click at [443, 123] on icon at bounding box center [442, 122] width 4 height 9
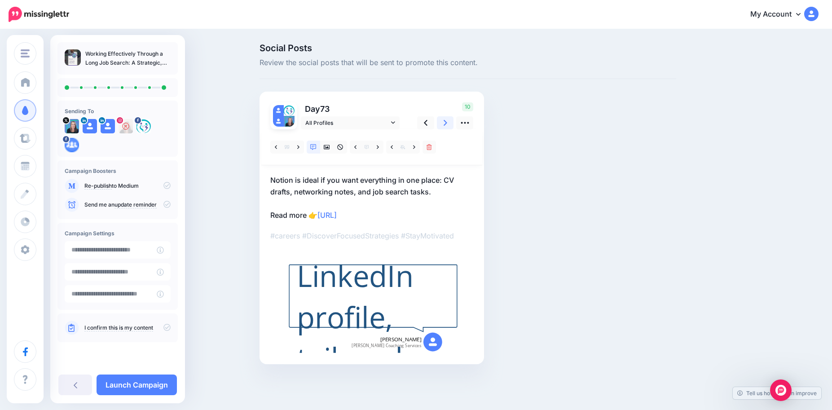
click at [445, 123] on icon at bounding box center [446, 122] width 4 height 9
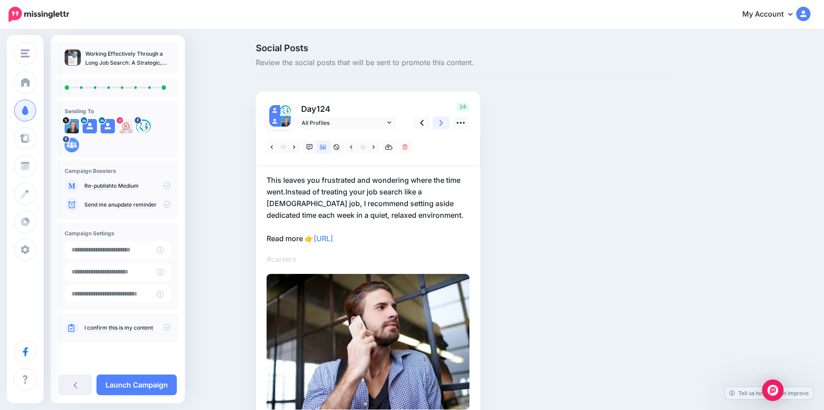
click at [443, 123] on icon at bounding box center [442, 122] width 4 height 9
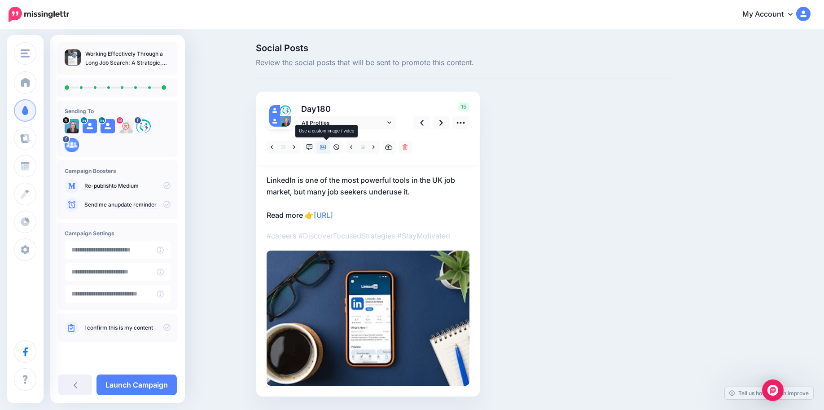
click at [325, 147] on icon at bounding box center [323, 147] width 6 height 6
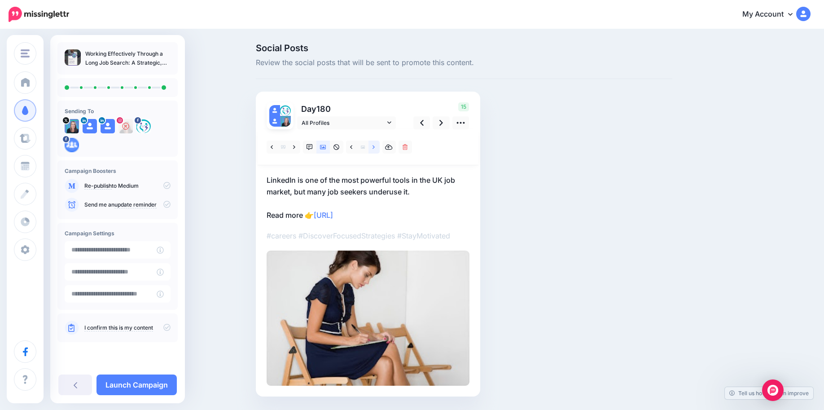
click at [375, 144] on icon at bounding box center [374, 147] width 2 height 6
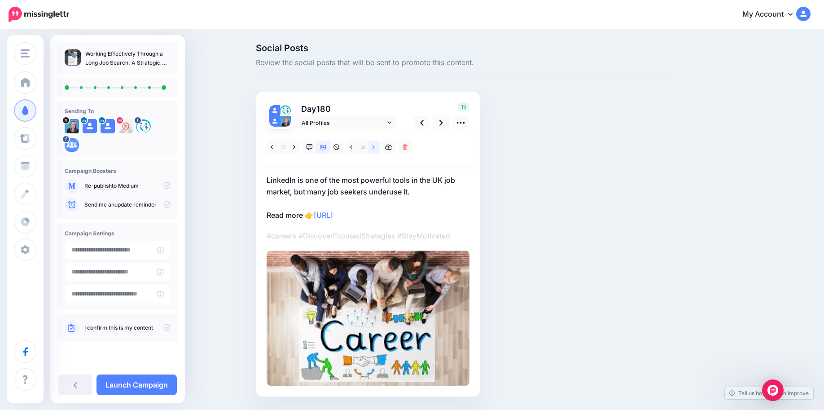
click at [376, 146] on link at bounding box center [374, 147] width 11 height 13
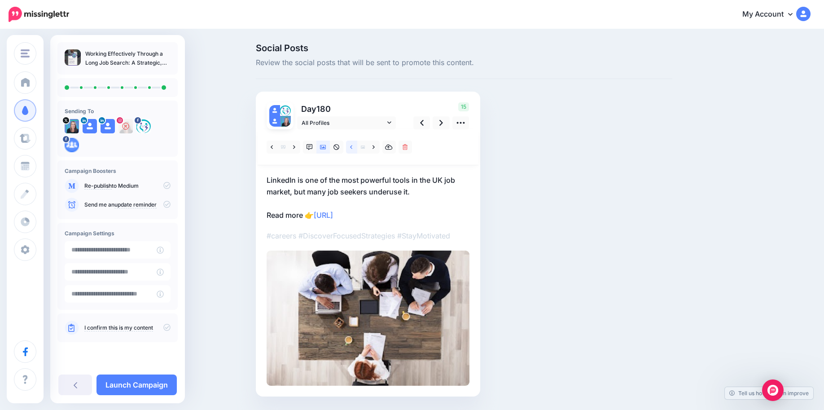
click at [352, 148] on icon at bounding box center [351, 147] width 2 height 6
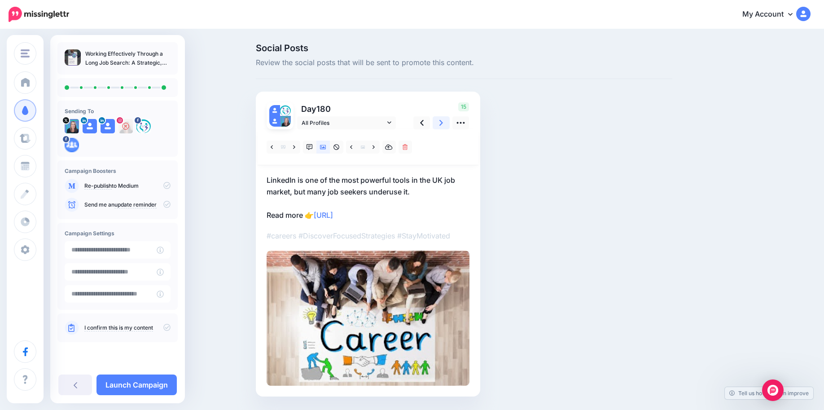
click at [443, 124] on icon at bounding box center [442, 123] width 4 height 6
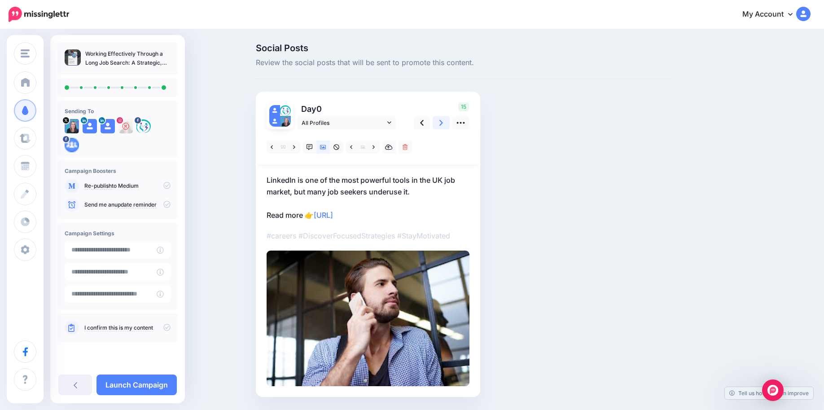
click at [443, 125] on icon at bounding box center [442, 123] width 4 height 6
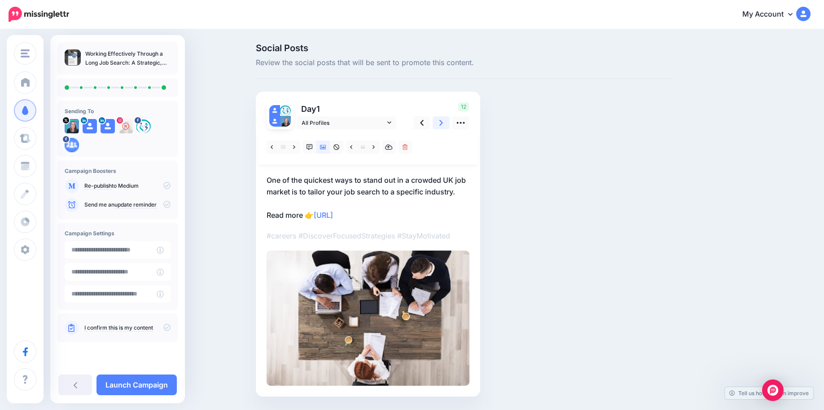
click at [443, 126] on icon at bounding box center [442, 122] width 4 height 9
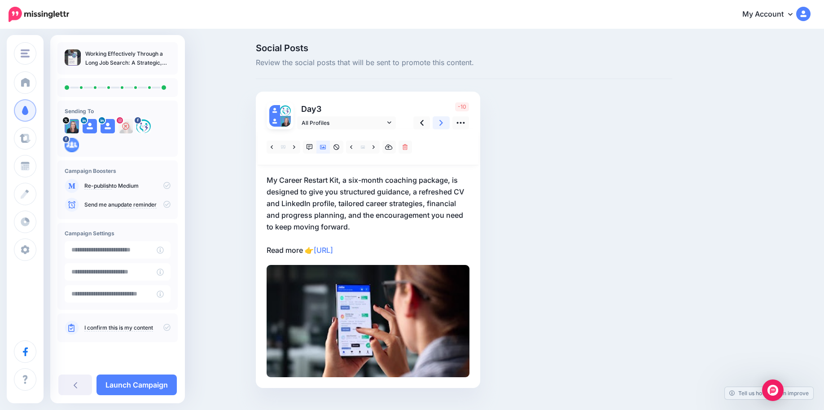
click at [443, 126] on icon at bounding box center [442, 122] width 4 height 9
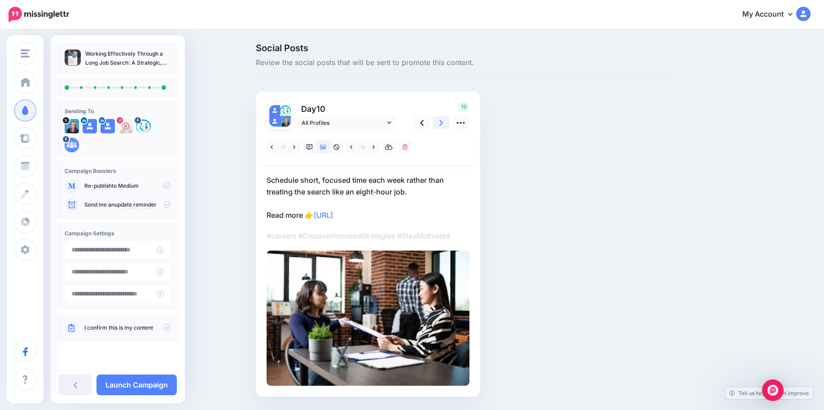
click at [443, 126] on icon at bounding box center [442, 122] width 4 height 9
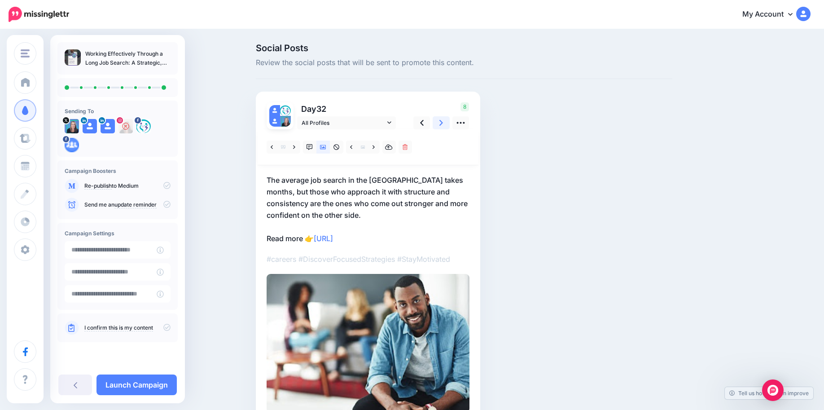
click at [443, 126] on icon at bounding box center [442, 122] width 4 height 9
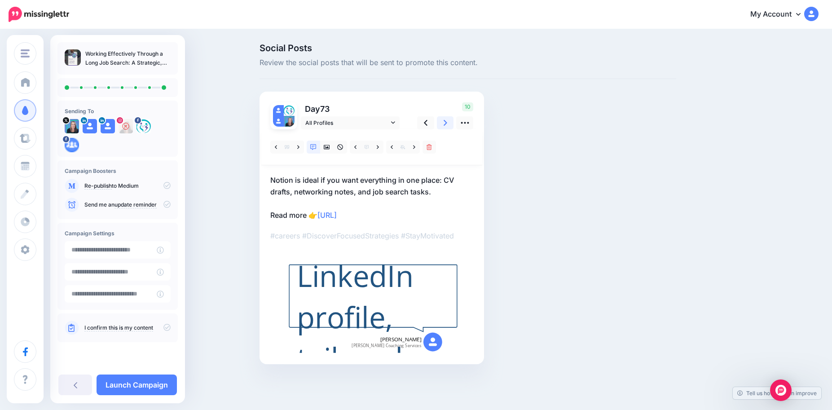
click at [444, 127] on icon at bounding box center [446, 122] width 4 height 9
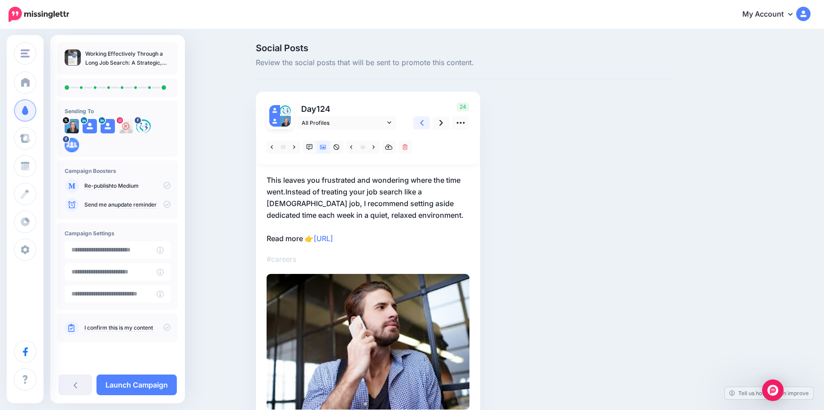
click at [424, 129] on link at bounding box center [422, 122] width 17 height 13
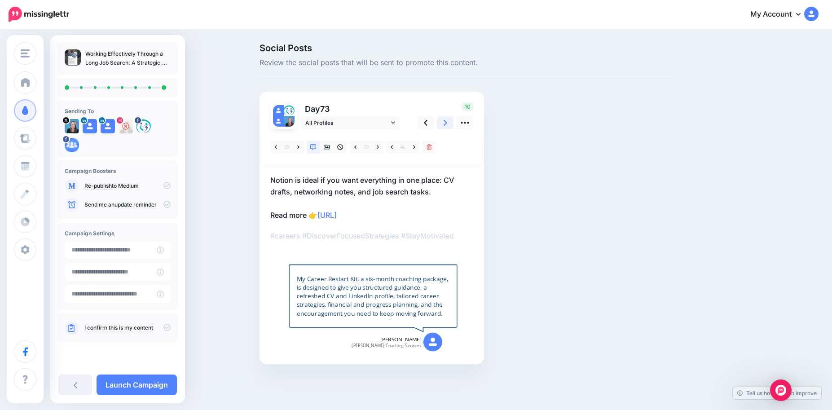
click at [443, 123] on link at bounding box center [445, 122] width 17 height 13
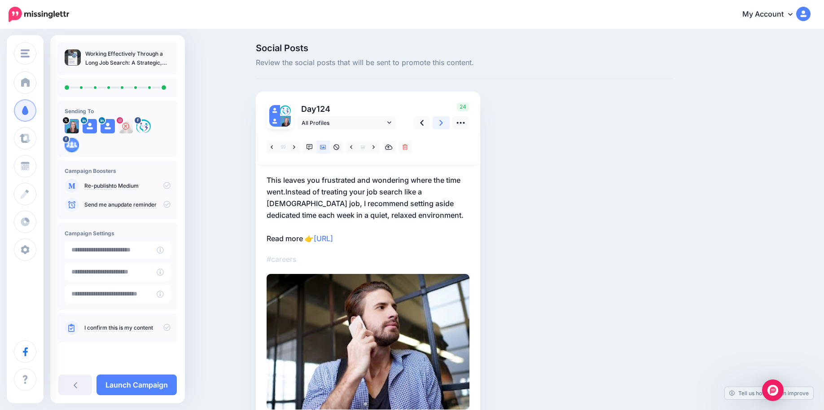
click at [443, 123] on link at bounding box center [441, 122] width 17 height 13
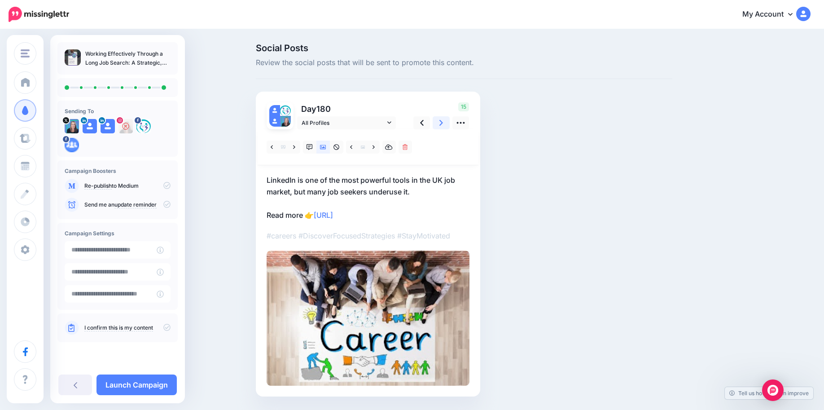
click at [443, 126] on link at bounding box center [441, 122] width 17 height 13
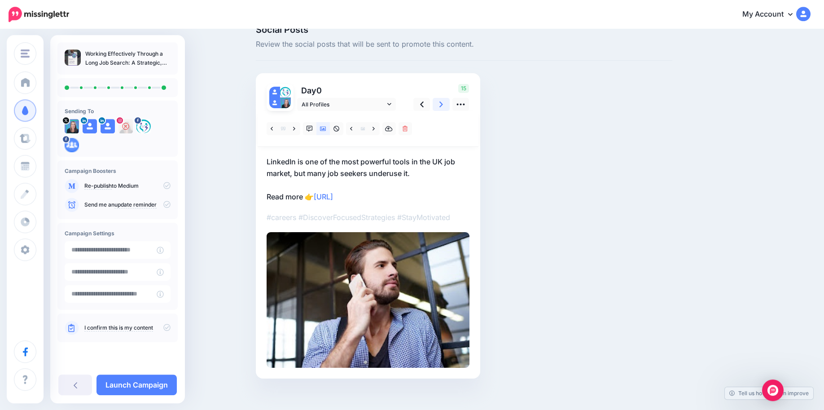
scroll to position [27, 0]
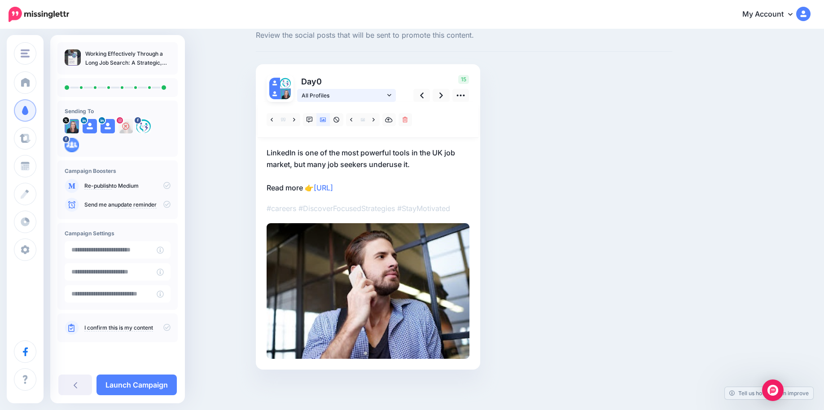
click at [392, 98] on icon at bounding box center [389, 95] width 4 height 6
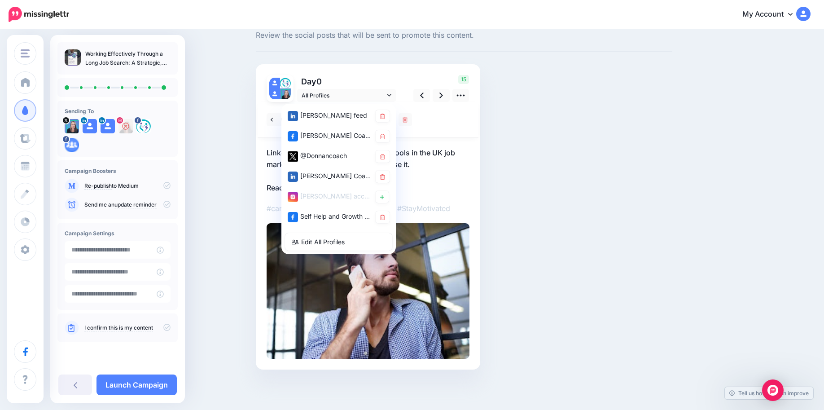
click at [437, 123] on div at bounding box center [368, 120] width 221 height 36
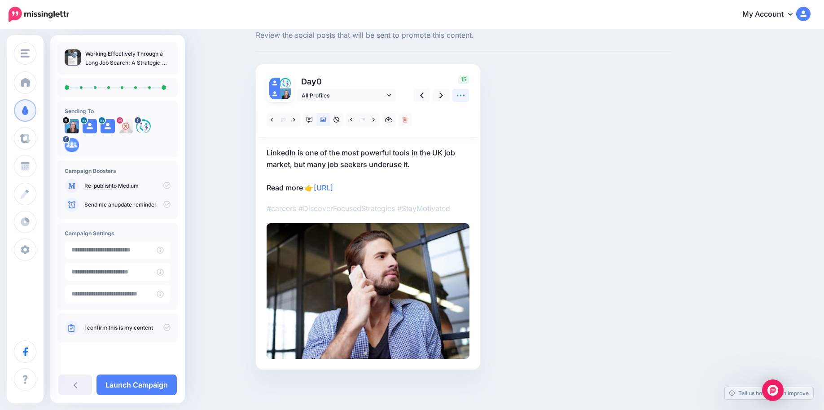
click at [462, 97] on icon at bounding box center [460, 95] width 9 height 9
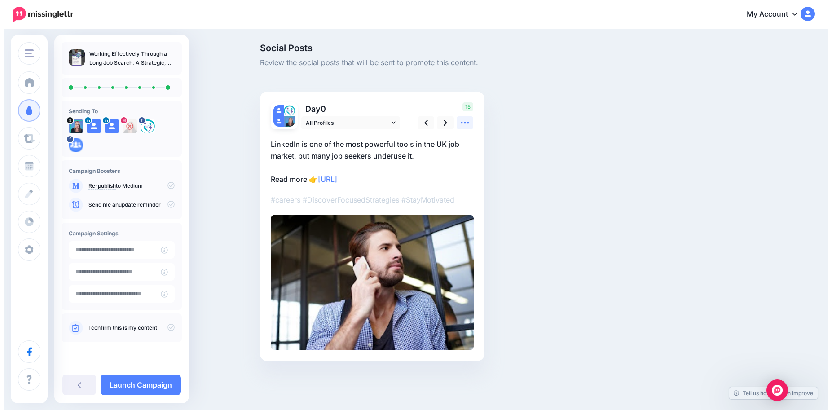
scroll to position [0, 0]
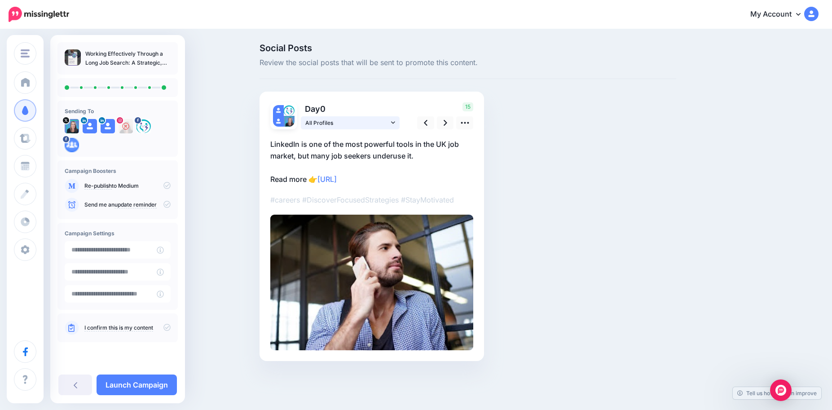
click at [390, 122] on link "All Profiles" at bounding box center [350, 122] width 99 height 13
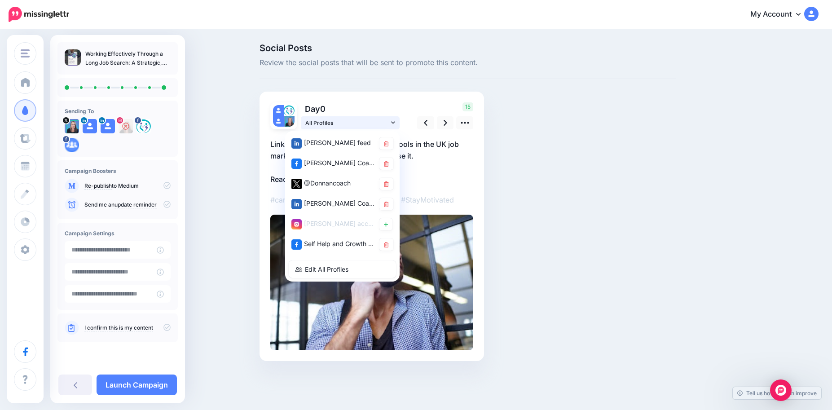
click at [390, 122] on link "All Profiles" at bounding box center [350, 122] width 99 height 13
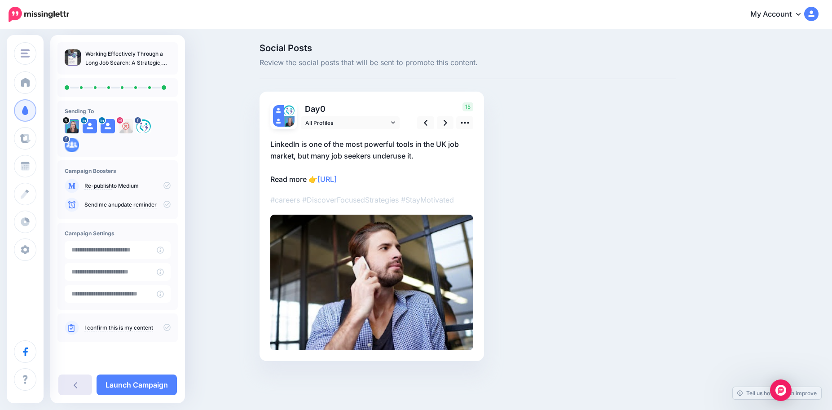
click at [71, 383] on link at bounding box center [75, 384] width 34 height 21
click at [101, 326] on link "I confirm this is my content" at bounding box center [118, 327] width 69 height 7
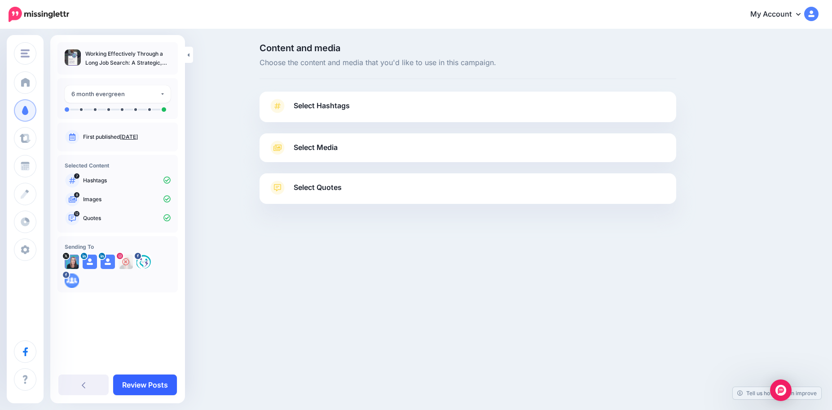
click at [141, 386] on link "Review Posts" at bounding box center [145, 384] width 64 height 21
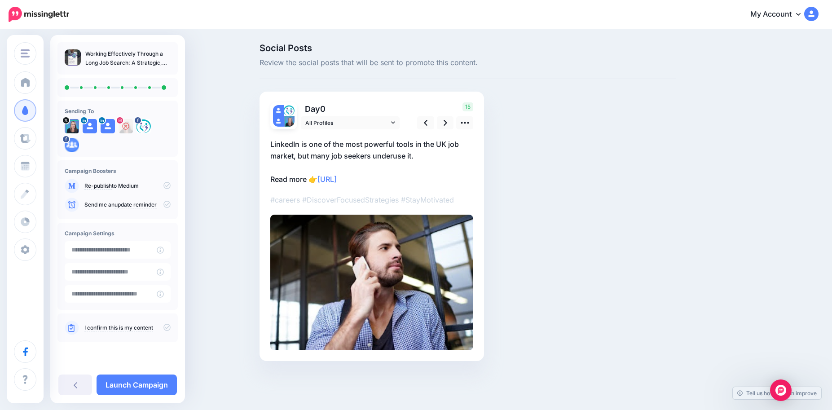
click at [118, 328] on link "I confirm this is my content" at bounding box center [118, 327] width 69 height 7
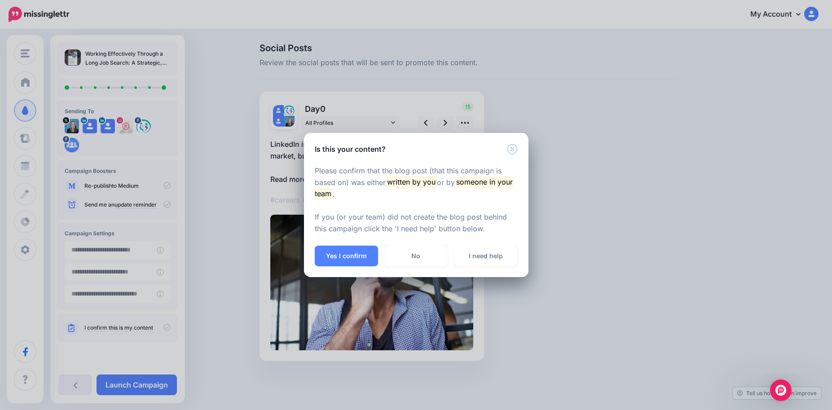
click at [673, 149] on div "Is this your content? Please confirm that the blog post (that this campaign is …" at bounding box center [416, 205] width 832 height 410
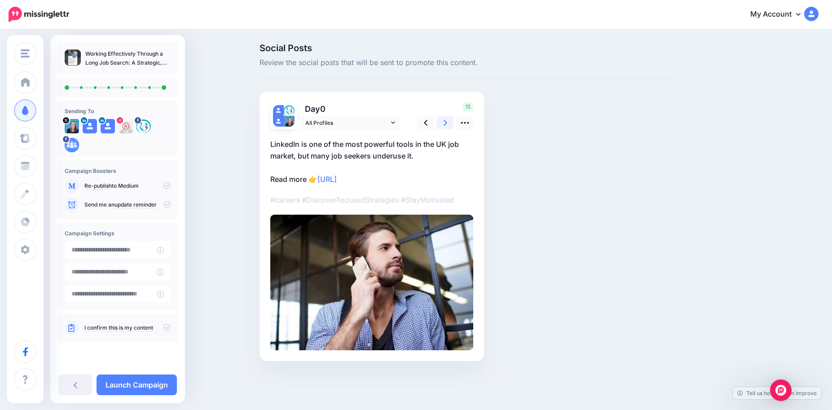
click at [445, 122] on icon at bounding box center [446, 123] width 4 height 6
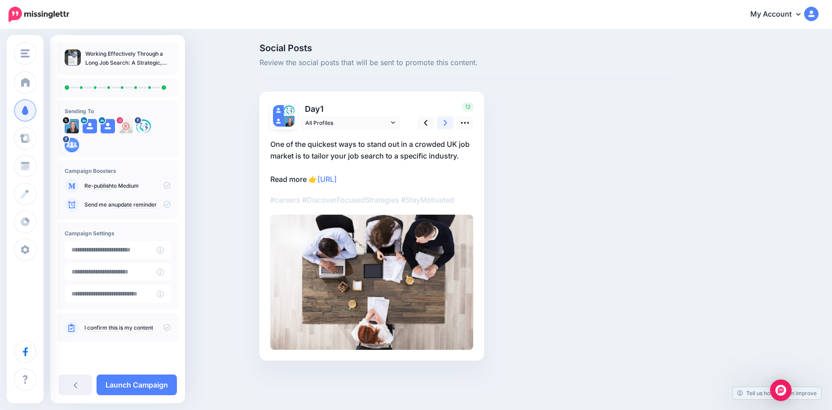
click at [445, 122] on icon at bounding box center [446, 123] width 4 height 6
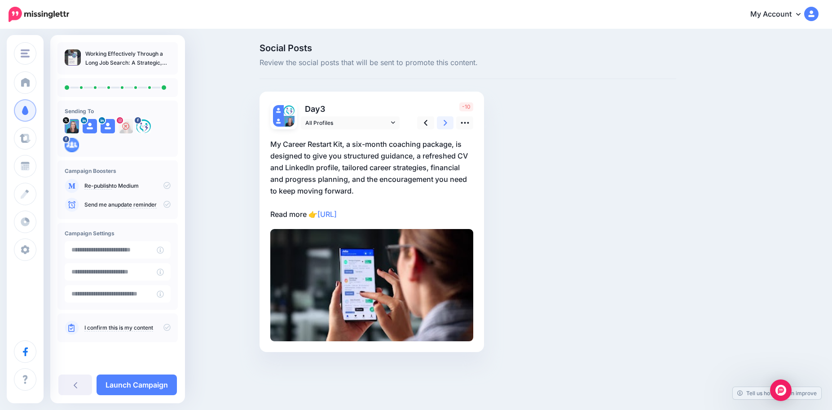
click at [445, 122] on icon at bounding box center [446, 123] width 4 height 6
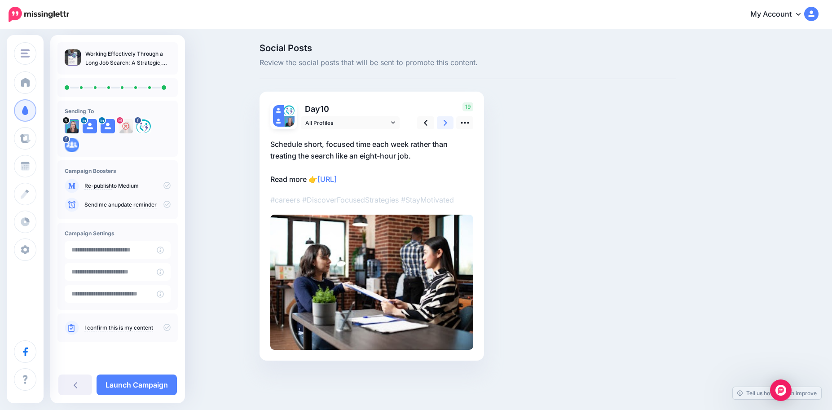
click at [445, 122] on icon at bounding box center [446, 123] width 4 height 6
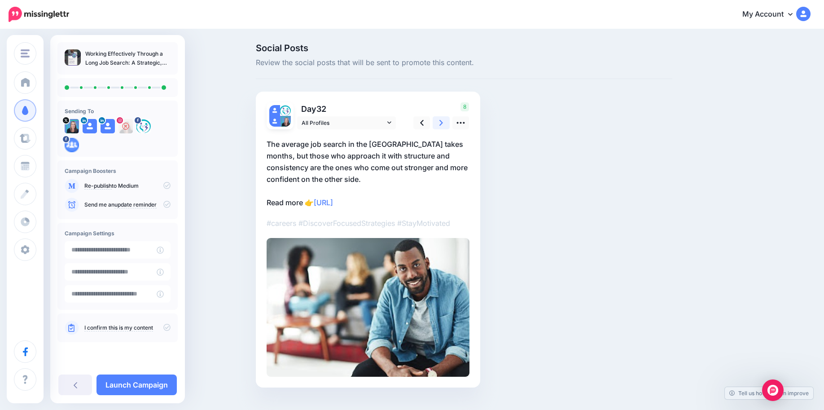
click at [443, 122] on icon at bounding box center [442, 123] width 4 height 6
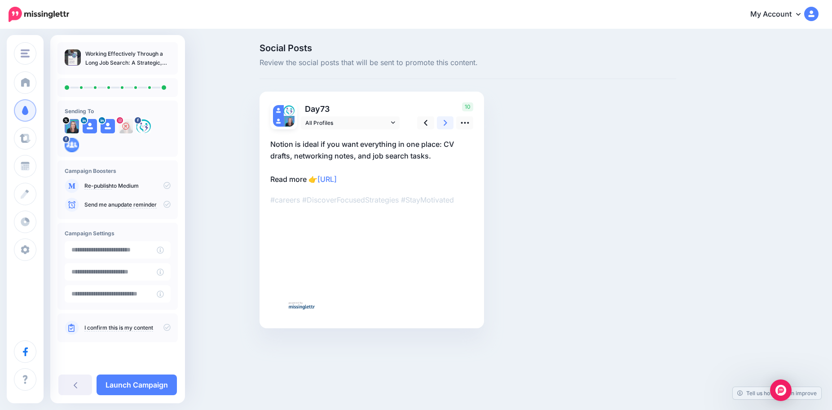
click at [445, 122] on icon at bounding box center [446, 123] width 4 height 6
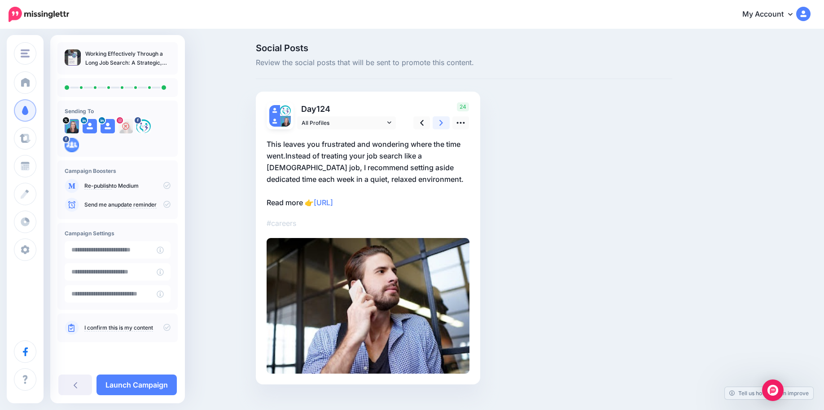
click at [443, 122] on icon at bounding box center [442, 123] width 4 height 6
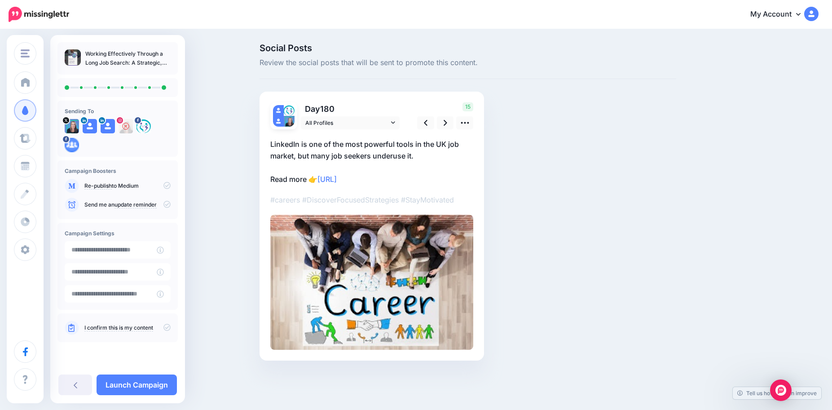
drag, startPoint x: 583, startPoint y: 125, endPoint x: 570, endPoint y: 138, distance: 18.1
click at [583, 126] on div "Social Posts Review the social posts that will be sent to promote this content.…" at bounding box center [468, 216] width 430 height 344
click at [112, 383] on link "Launch Campaign" at bounding box center [137, 384] width 80 height 21
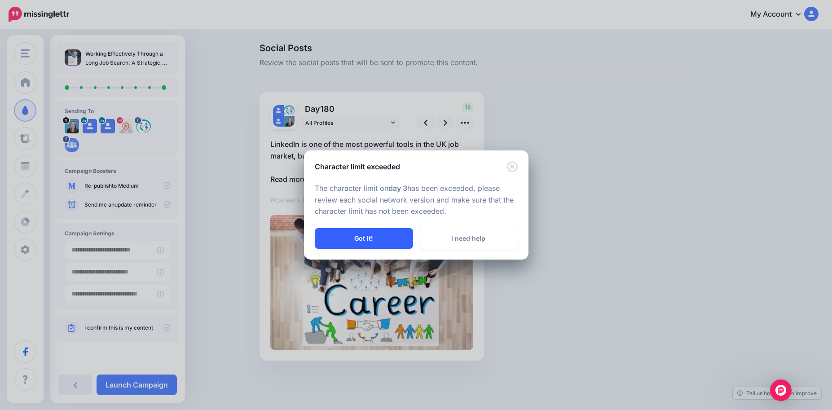
click at [379, 236] on button "Got it!" at bounding box center [364, 238] width 98 height 21
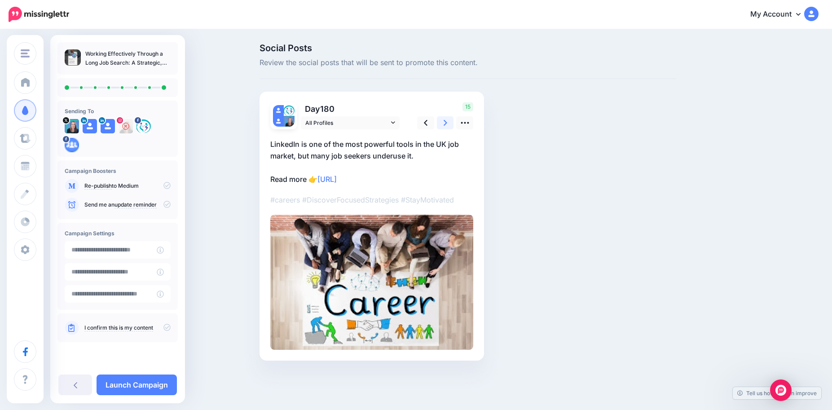
click at [449, 123] on link at bounding box center [445, 122] width 17 height 13
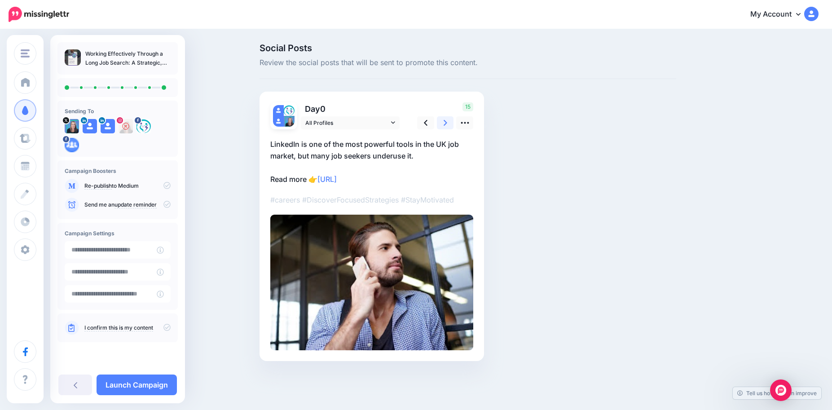
click at [449, 123] on link at bounding box center [445, 122] width 17 height 13
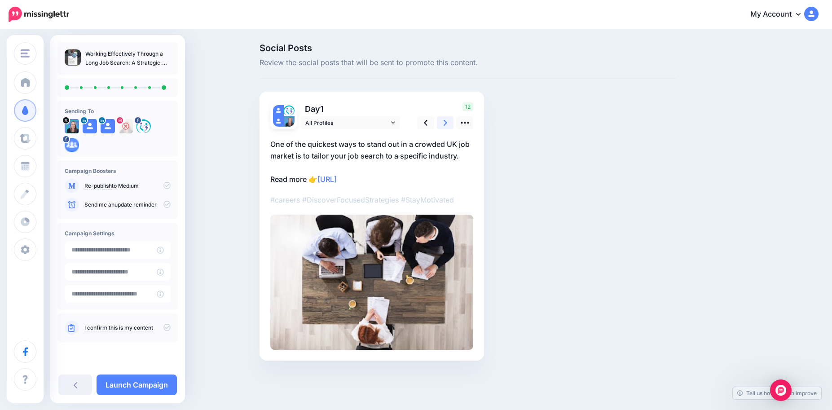
click at [448, 124] on link at bounding box center [445, 122] width 17 height 13
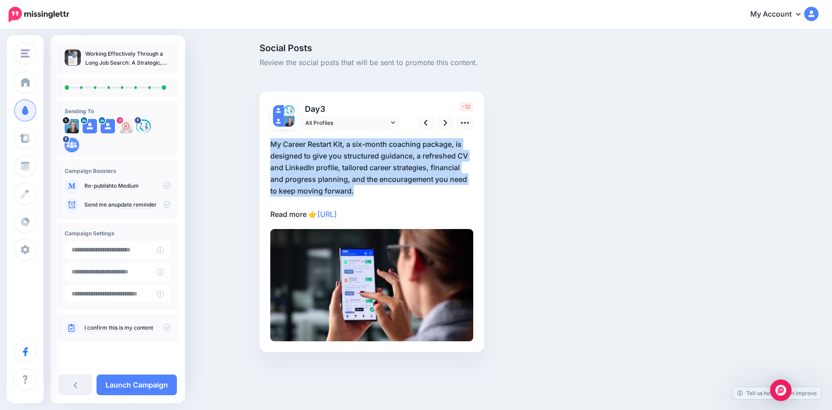
drag, startPoint x: 361, startPoint y: 192, endPoint x: 269, endPoint y: 146, distance: 103.2
click at [269, 146] on div "Day 3 All Profiles 3" at bounding box center [372, 222] width 225 height 260
click at [463, 124] on icon at bounding box center [464, 122] width 9 height 9
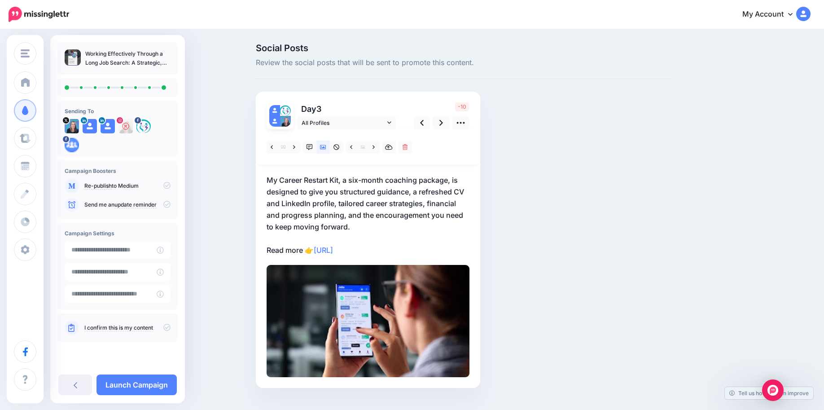
click at [369, 227] on p "My Career Restart Kit, a six-month coaching package, is designed to give you st…" at bounding box center [368, 215] width 203 height 82
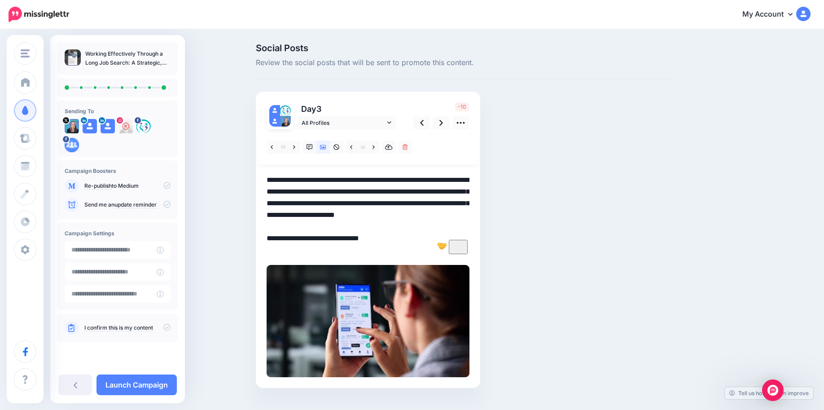
drag, startPoint x: 355, startPoint y: 226, endPoint x: 249, endPoint y: 176, distance: 117.3
click at [267, 176] on textarea "**********" at bounding box center [368, 215] width 203 height 82
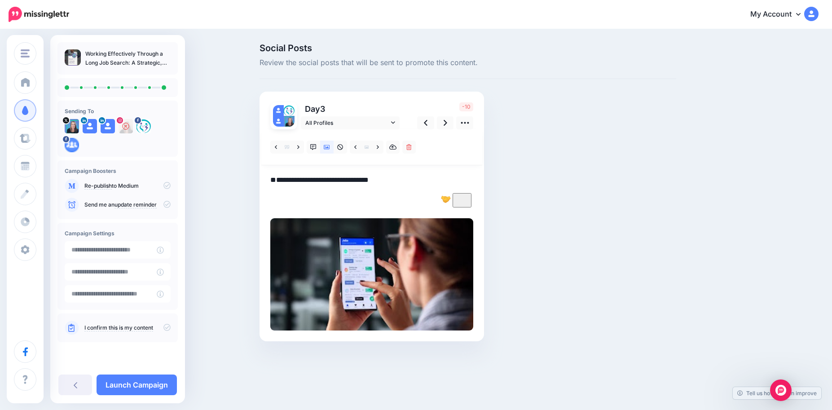
paste textarea "**********"
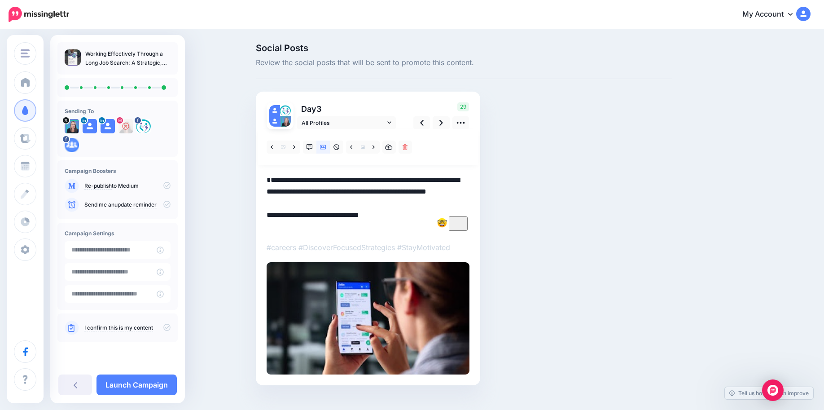
click at [273, 179] on textarea "**********" at bounding box center [368, 203] width 203 height 58
type textarea "**********"
click at [663, 289] on div "Social Posts Review the social posts that will be sent to promote this content.…" at bounding box center [464, 228] width 430 height 369
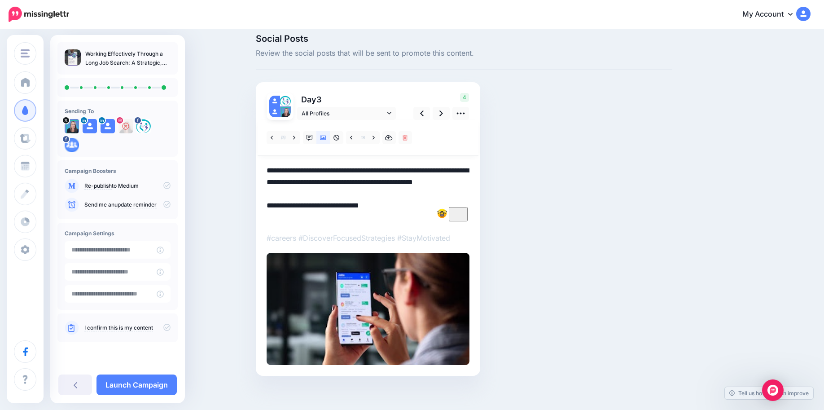
scroll to position [16, 0]
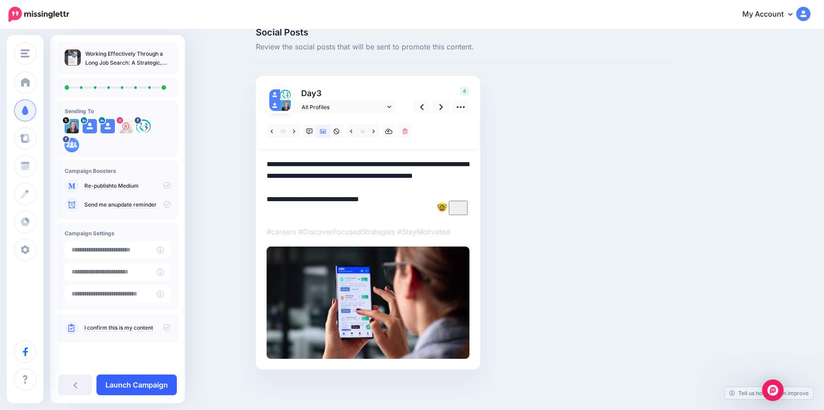
click at [137, 387] on link "Launch Campaign" at bounding box center [137, 384] width 80 height 21
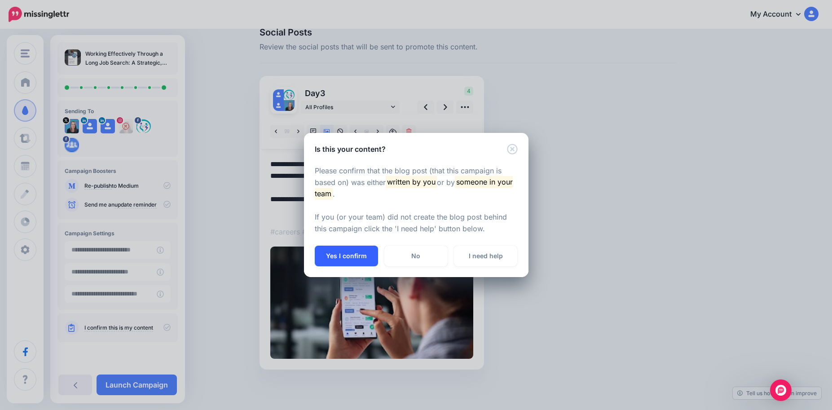
click at [350, 258] on button "Yes I confirm" at bounding box center [346, 256] width 63 height 21
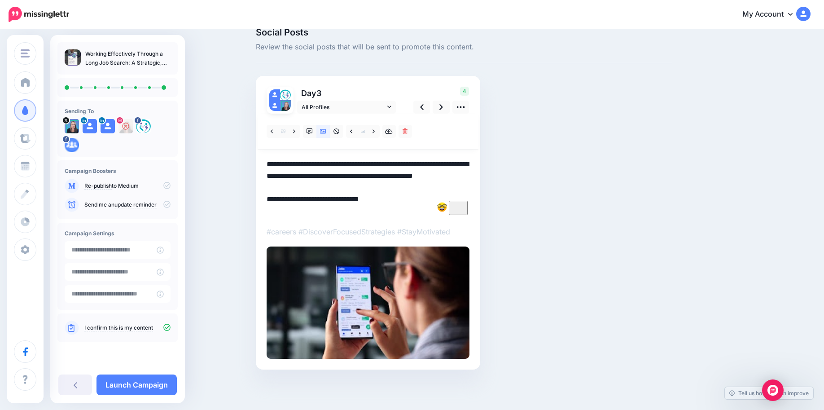
scroll to position [0, 0]
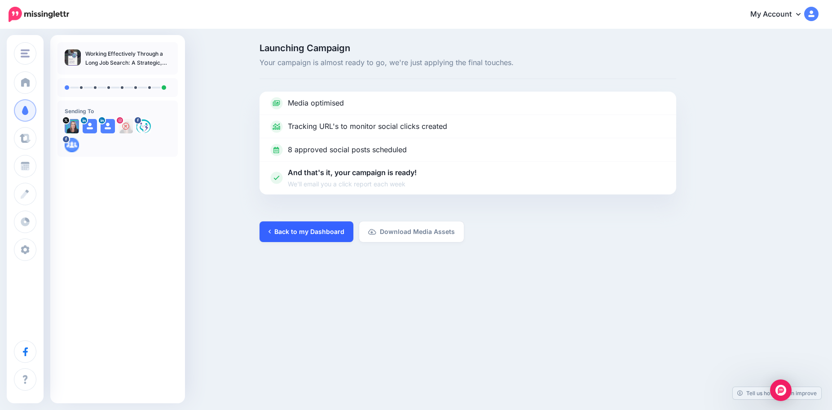
click at [301, 233] on link "Back to my Dashboard" at bounding box center [307, 231] width 94 height 21
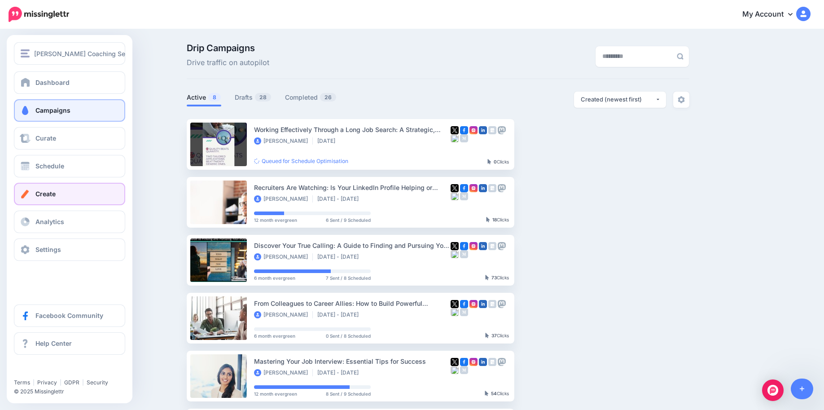
click at [50, 194] on span "Create" at bounding box center [45, 194] width 20 height 8
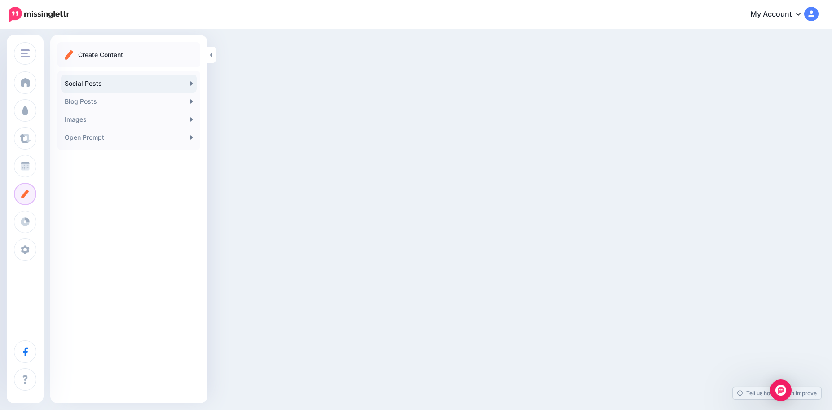
click at [109, 83] on link "Social Posts" at bounding box center [129, 84] width 136 height 18
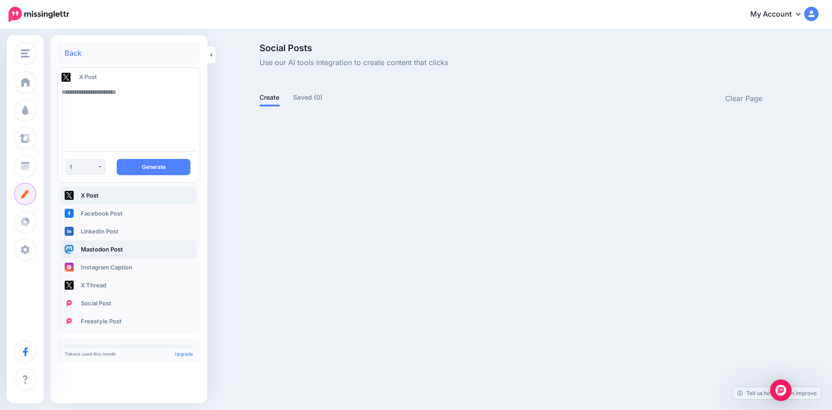
click at [94, 250] on link "Mastodon Post" at bounding box center [129, 249] width 136 height 18
click at [90, 264] on link "Instagram Caption" at bounding box center [129, 267] width 136 height 18
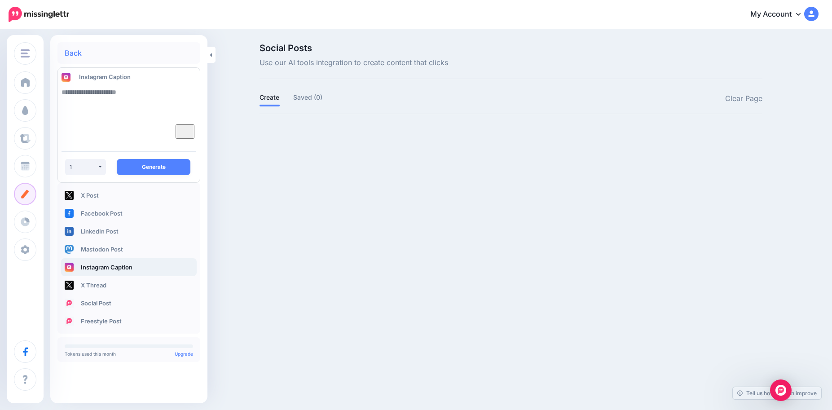
paste textarea "**********"
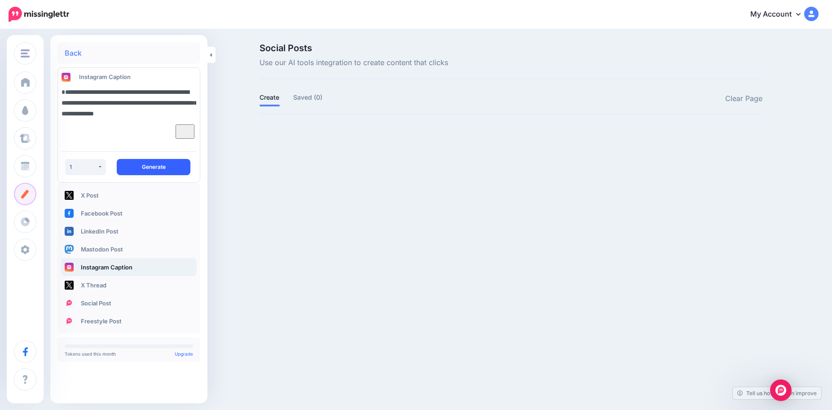
type textarea "**********"
click at [138, 166] on button "Generate" at bounding box center [154, 167] width 74 height 16
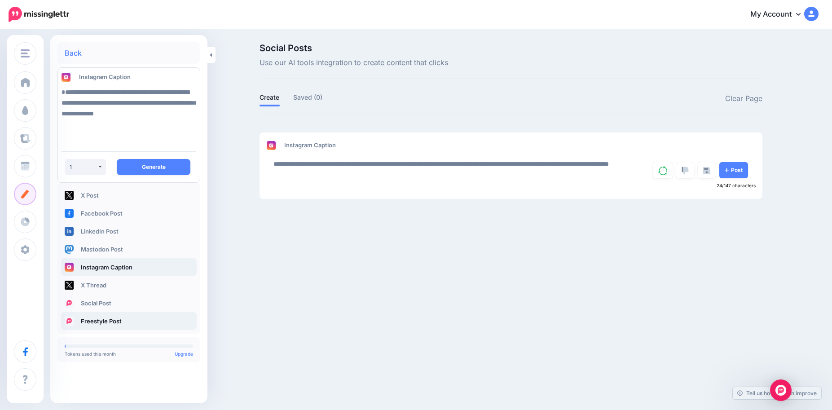
click at [106, 322] on link "Freestyle Post" at bounding box center [129, 321] width 136 height 18
click at [141, 167] on button "Generate" at bounding box center [154, 167] width 74 height 16
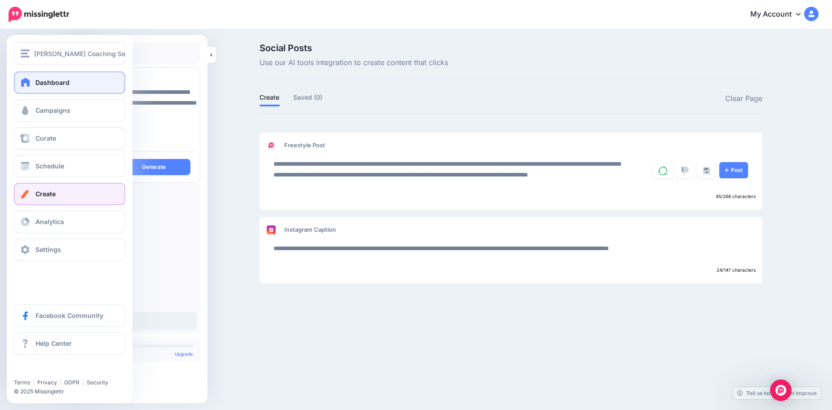
click at [49, 84] on span "Dashboard" at bounding box center [52, 83] width 34 height 8
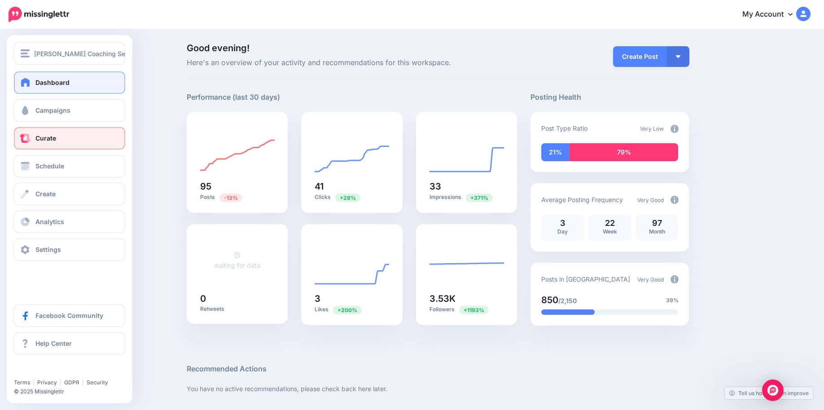
click at [28, 144] on link "Curate" at bounding box center [69, 138] width 111 height 22
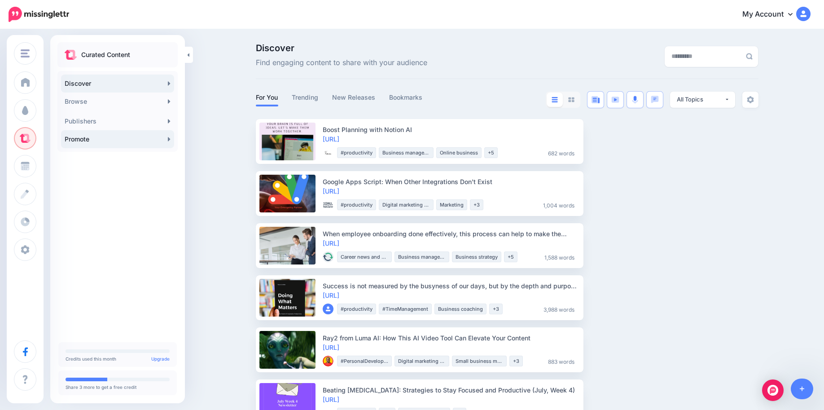
click at [152, 137] on link "Promote" at bounding box center [117, 139] width 113 height 18
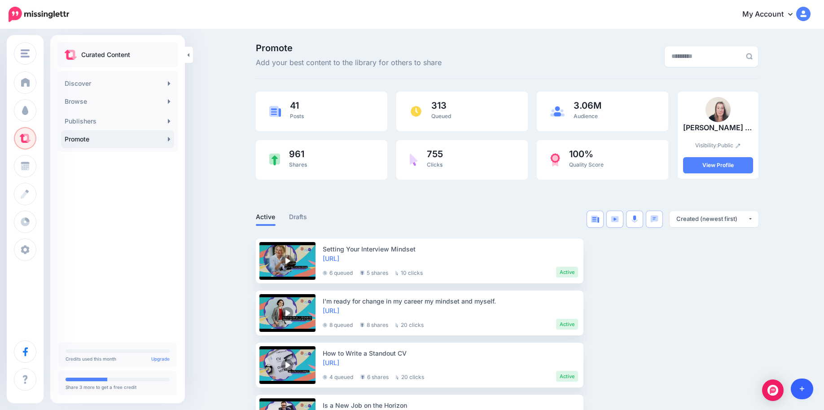
click at [809, 388] on link at bounding box center [802, 389] width 23 height 21
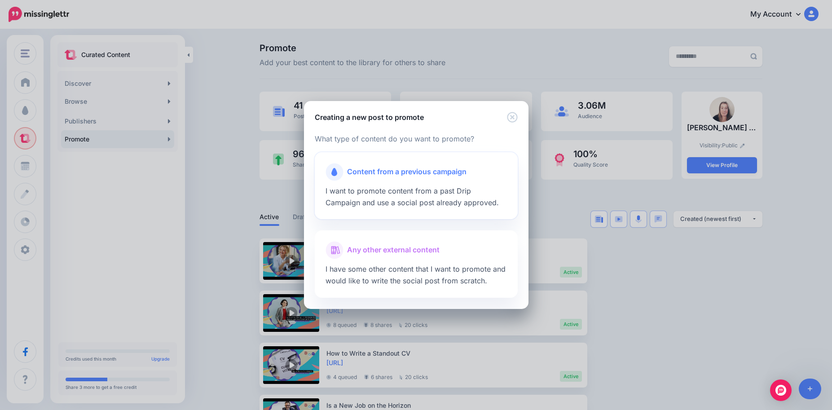
click at [385, 204] on span "I want to promote content from a past Drip Campaign and use a social post alrea…" at bounding box center [412, 196] width 173 height 21
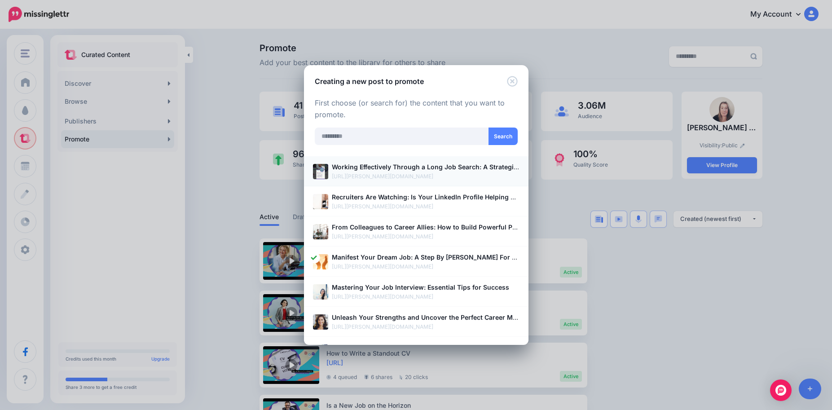
click at [399, 173] on p "[URL][PERSON_NAME][DOMAIN_NAME]" at bounding box center [426, 176] width 188 height 9
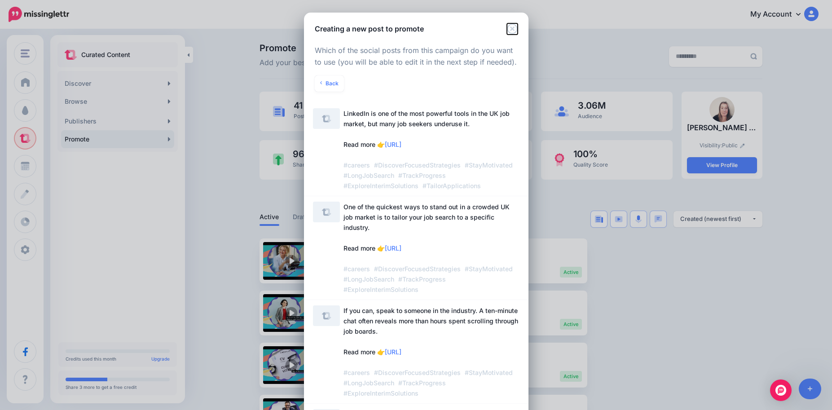
click at [507, 31] on icon "Close" at bounding box center [512, 28] width 11 height 11
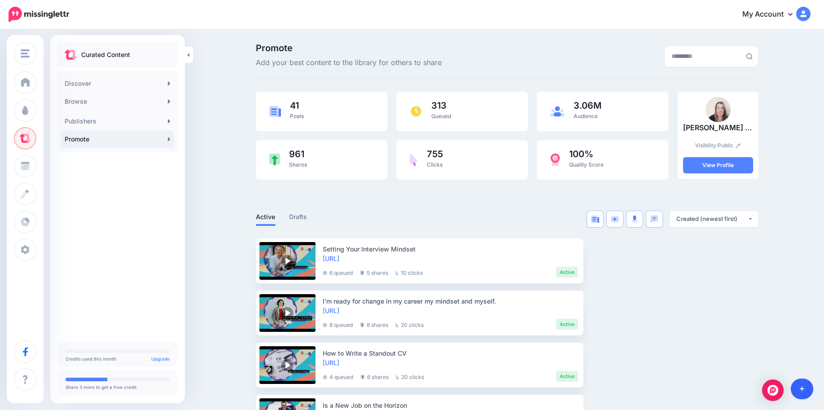
click at [801, 387] on icon at bounding box center [802, 389] width 5 height 6
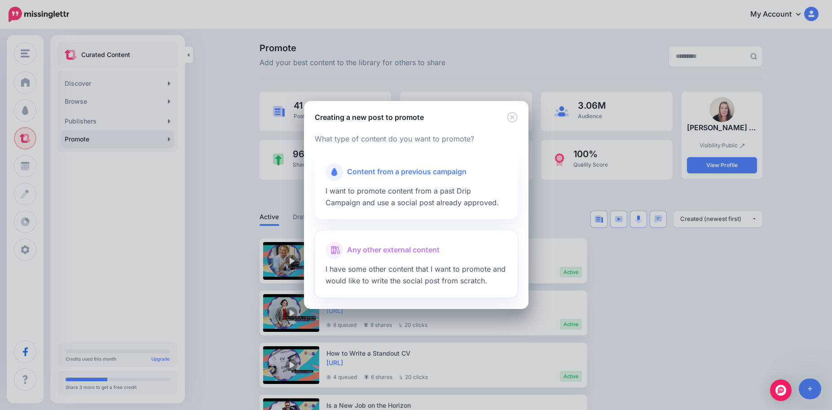
click at [369, 247] on span "Any other external content" at bounding box center [393, 250] width 92 height 12
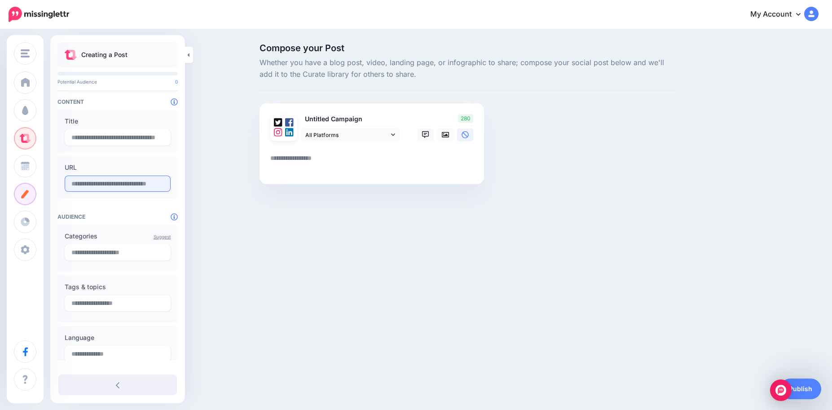
paste input "**********"
type input "**********"
click at [98, 134] on input "text" at bounding box center [118, 137] width 106 height 16
paste input "**********"
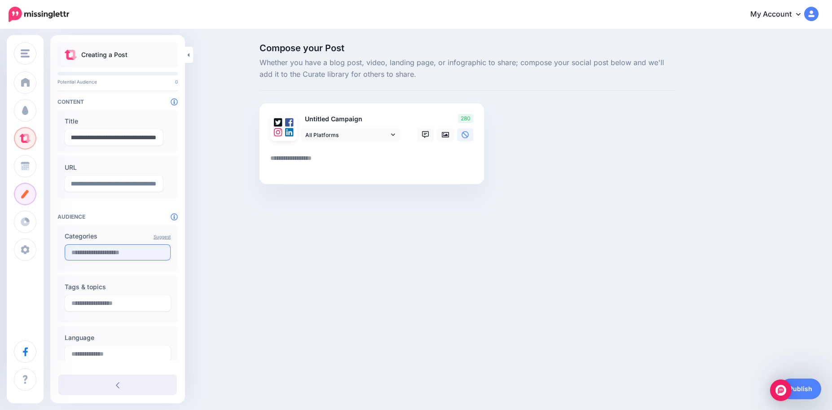
type input "**********"
click at [106, 252] on input "text" at bounding box center [118, 252] width 106 height 16
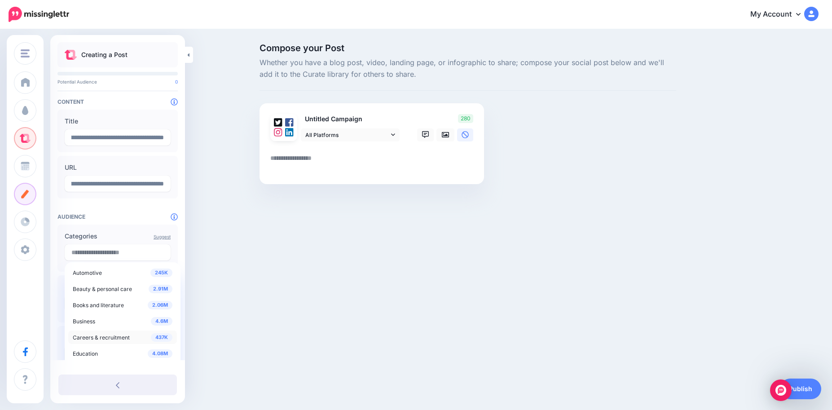
click at [92, 334] on div "437K Careers & recruitment" at bounding box center [123, 337] width 100 height 11
click at [99, 348] on span "Career news and general info" at bounding box center [114, 348] width 75 height 8
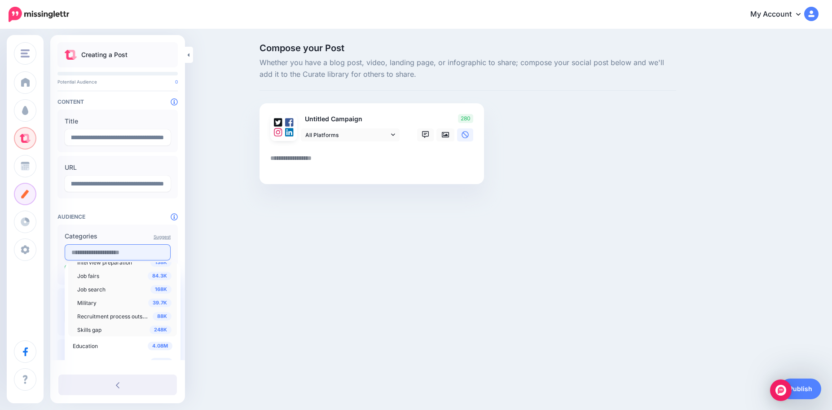
scroll to position [108, 0]
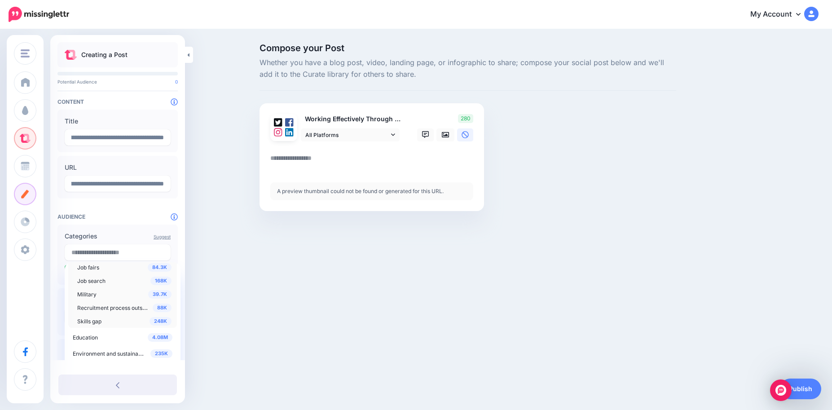
click at [269, 305] on div "Donnan Coaching Services Donnan Coaching Services Add Workspace Dashboard Campa…" at bounding box center [416, 205] width 832 height 410
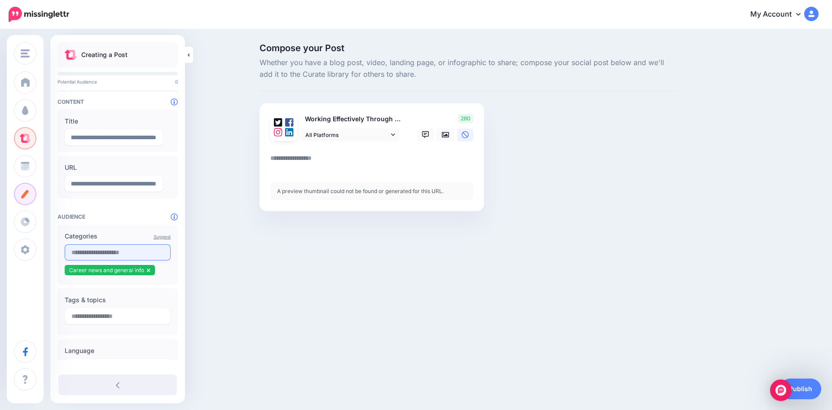
click at [113, 256] on input "text" at bounding box center [118, 252] width 106 height 16
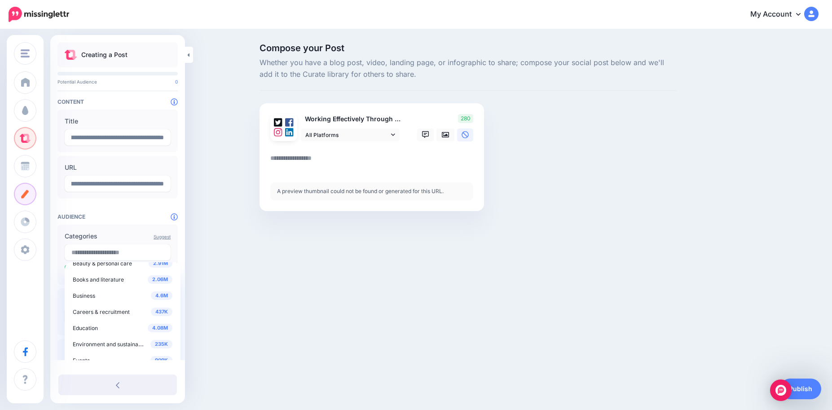
scroll to position [0, 0]
click at [93, 335] on span "Careers & recruitment" at bounding box center [101, 337] width 57 height 7
click at [100, 332] on span "Life stages" at bounding box center [86, 332] width 27 height 7
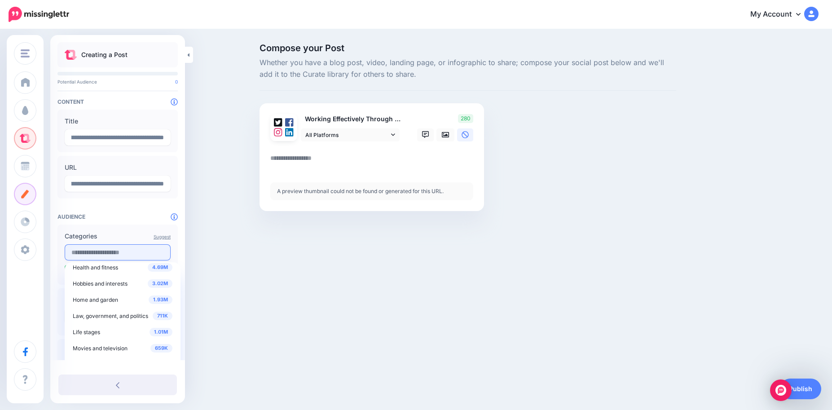
click at [127, 252] on input "text" at bounding box center [118, 252] width 106 height 16
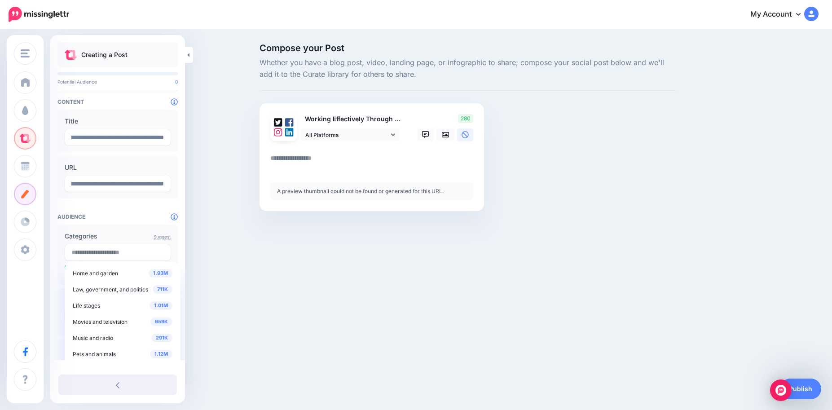
scroll to position [203, 0]
click at [105, 283] on span "Health and fitness" at bounding box center [95, 280] width 45 height 7
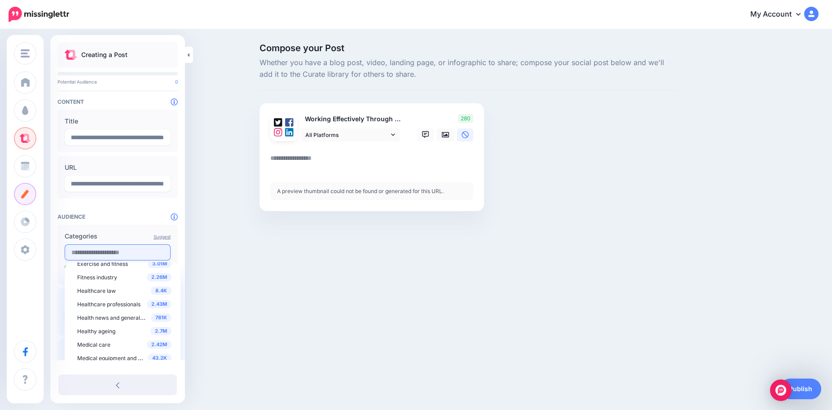
click at [105, 246] on input "text" at bounding box center [118, 252] width 106 height 16
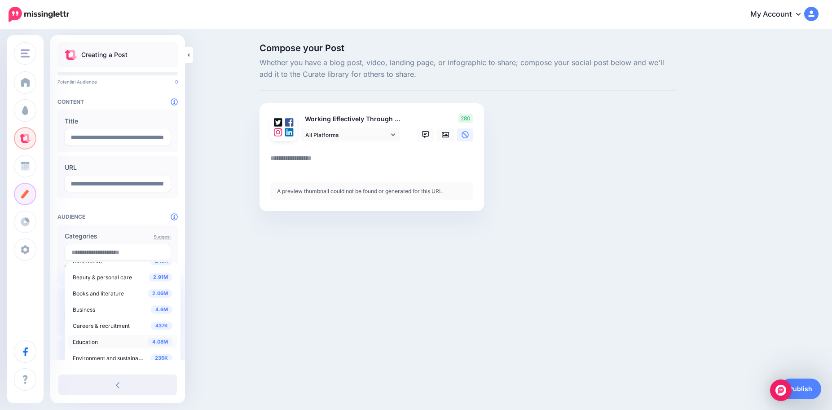
scroll to position [0, 0]
click at [87, 321] on span "Business" at bounding box center [84, 321] width 22 height 7
click at [102, 317] on span "Human resources" at bounding box center [99, 318] width 45 height 7
click at [110, 319] on span "Human resources" at bounding box center [99, 318] width 45 height 7
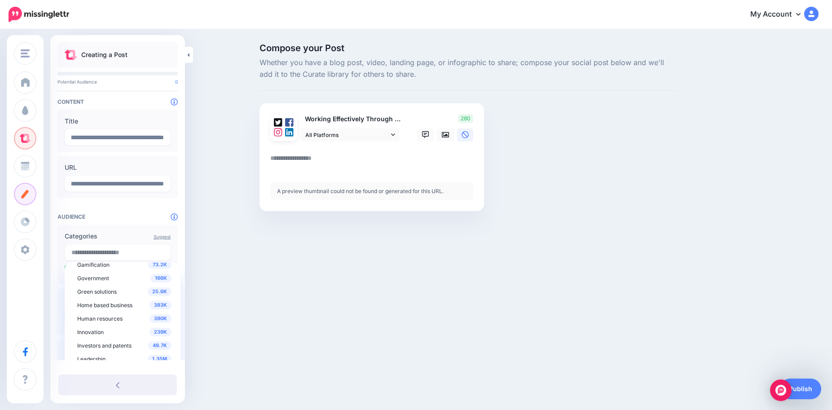
click at [218, 330] on div "Donnan Coaching Services Donnan Coaching Services Add Workspace Dashboard Campa…" at bounding box center [416, 205] width 832 height 410
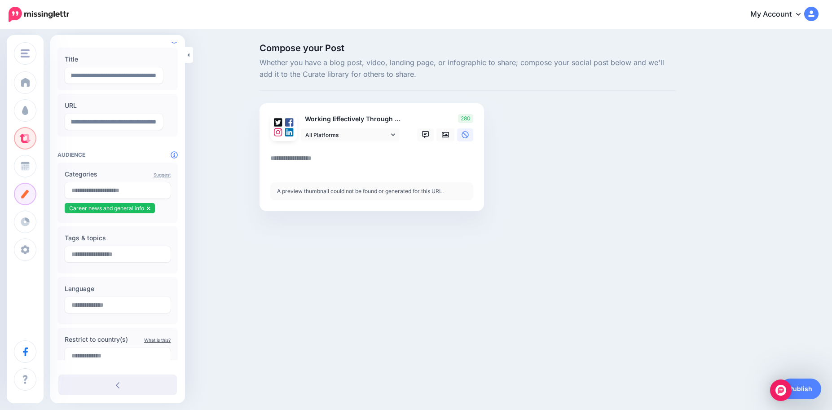
scroll to position [88, 0]
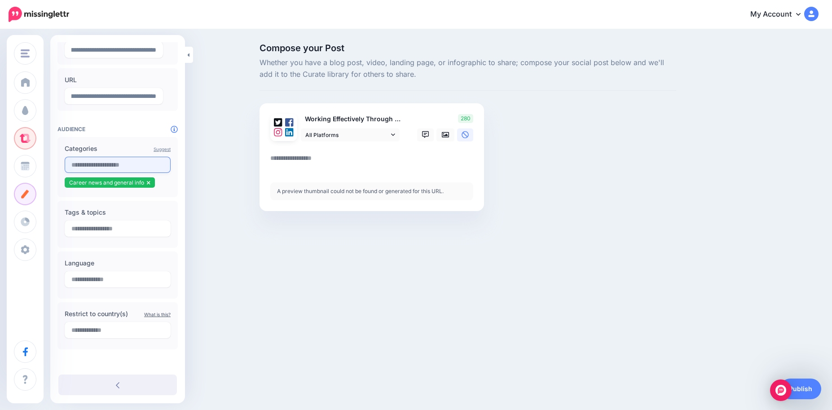
click at [98, 166] on input "text" at bounding box center [118, 165] width 106 height 16
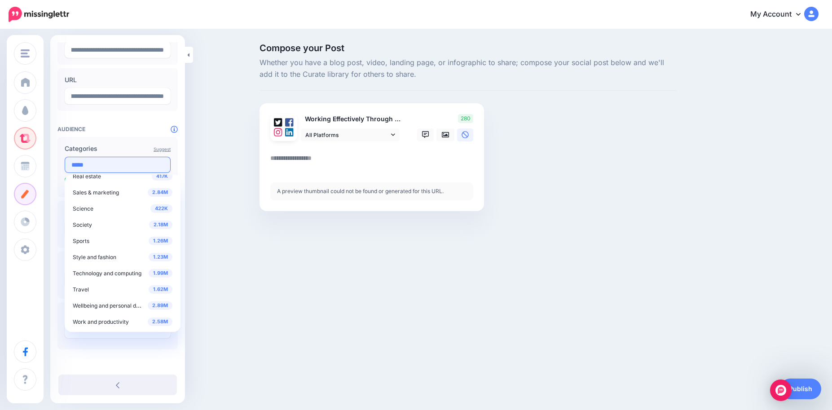
scroll to position [0, 0]
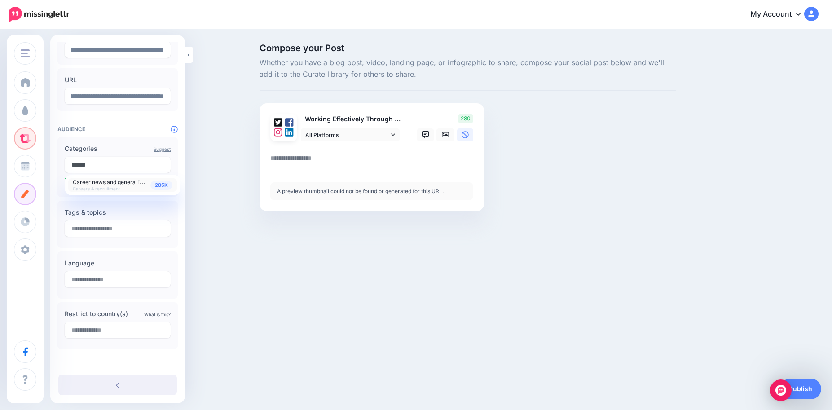
type input "******"
click at [104, 188] on span "Careers & recruitment" at bounding box center [96, 188] width 47 height 5
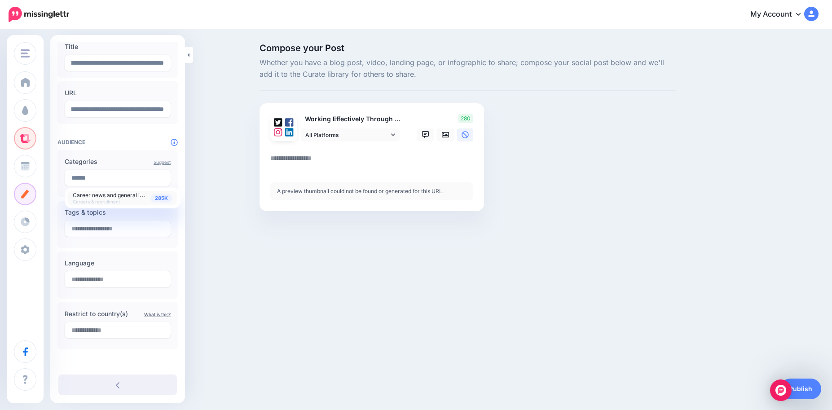
scroll to position [75, 0]
click at [100, 198] on span "Career news and general info Careers & recruitment" at bounding box center [110, 198] width 75 height 14
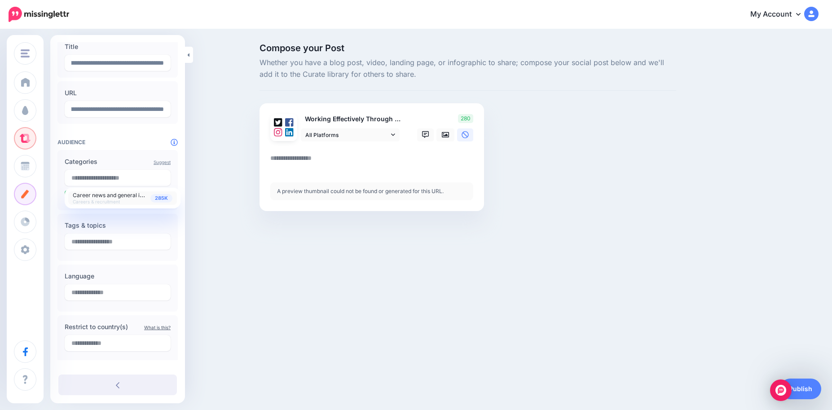
click at [202, 271] on div "Donnan Coaching Services Donnan Coaching Services Add Workspace Dashboard Campa…" at bounding box center [416, 205] width 832 height 410
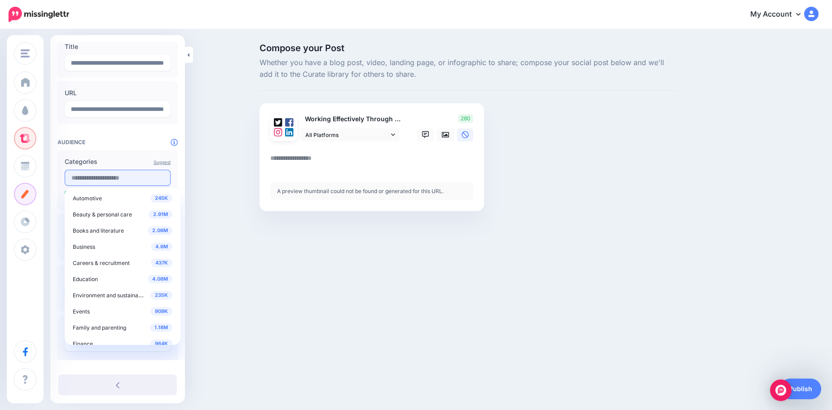
click at [100, 179] on input "text" at bounding box center [118, 178] width 106 height 16
click at [92, 262] on span "Careers & recruitment" at bounding box center [101, 263] width 57 height 7
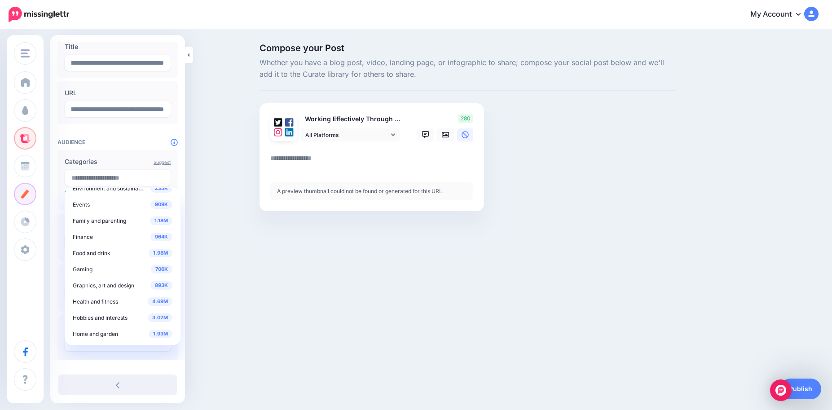
scroll to position [216, 0]
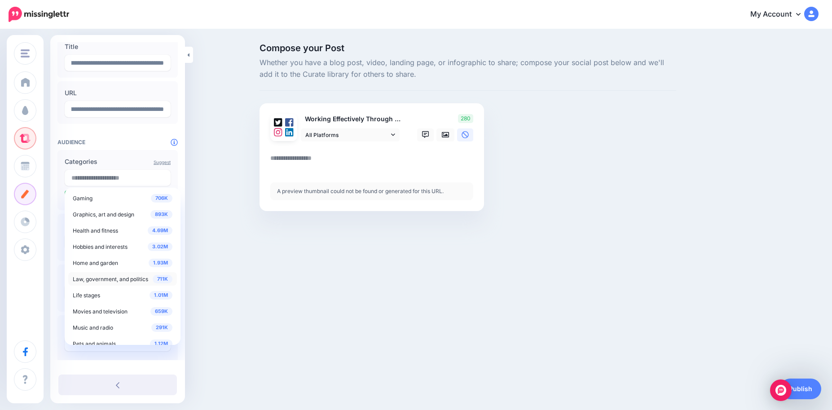
click at [96, 282] on span "Law, government, and politics" at bounding box center [110, 279] width 75 height 7
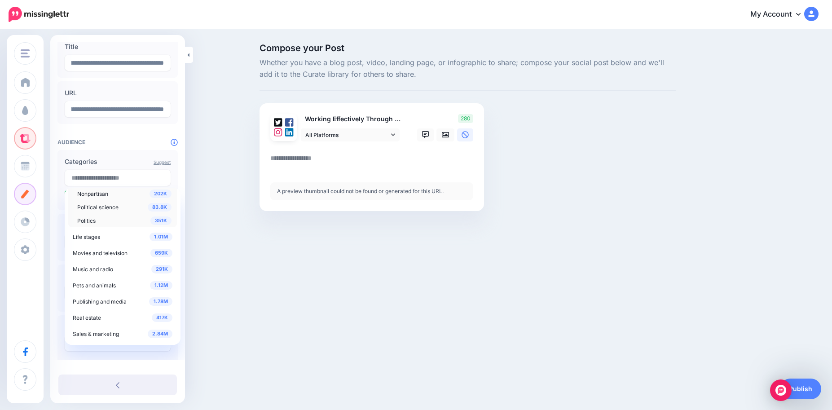
scroll to position [393, 0]
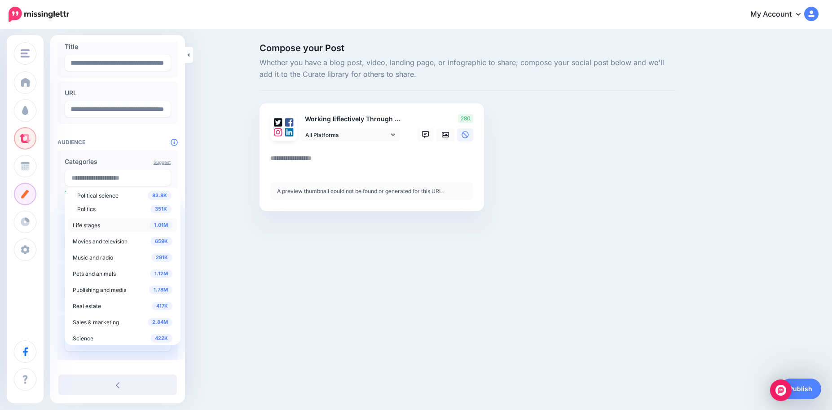
click at [97, 225] on span "Life stages" at bounding box center [86, 225] width 27 height 7
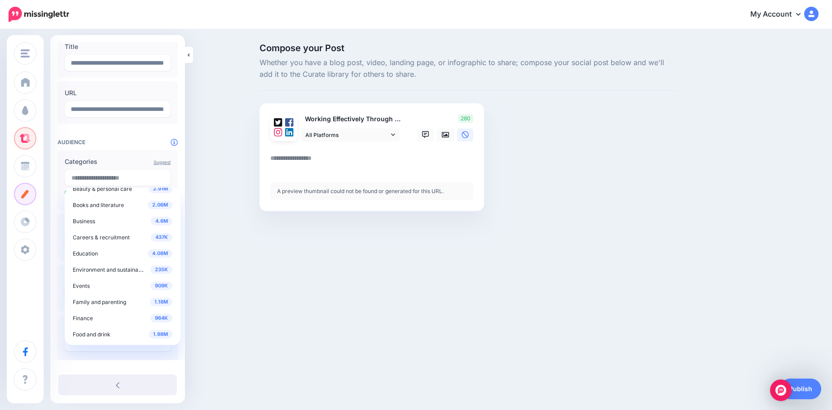
scroll to position [25, 0]
click at [92, 228] on link "4.6M Business" at bounding box center [122, 221] width 109 height 13
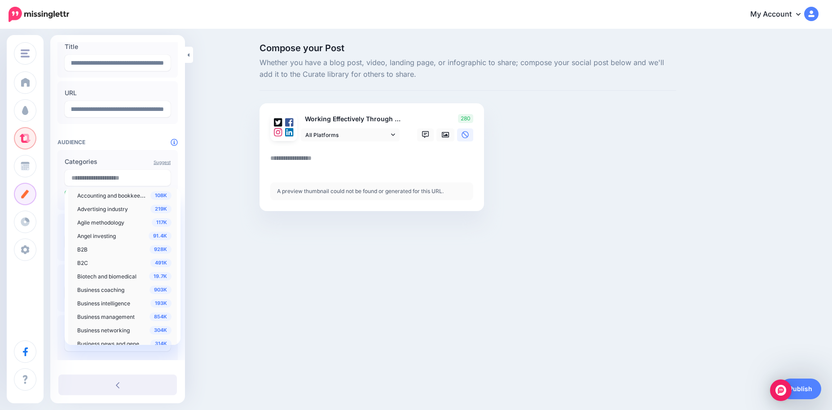
scroll to position [79, 0]
click at [86, 272] on span "Business coaching" at bounding box center [100, 272] width 47 height 7
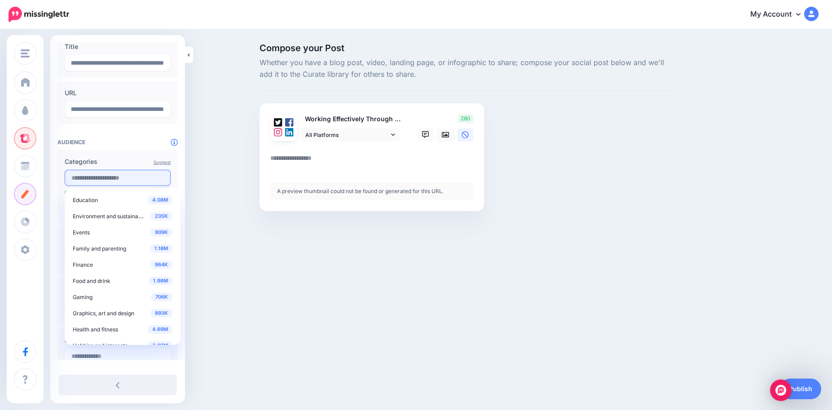
click at [137, 173] on input "text" at bounding box center [118, 178] width 106 height 16
click at [222, 228] on div "Compose your Post Whether you have a blog post, video, landing page, or infogra…" at bounding box center [416, 140] width 832 height 221
click at [125, 184] on input "text" at bounding box center [118, 178] width 106 height 16
type input "*******"
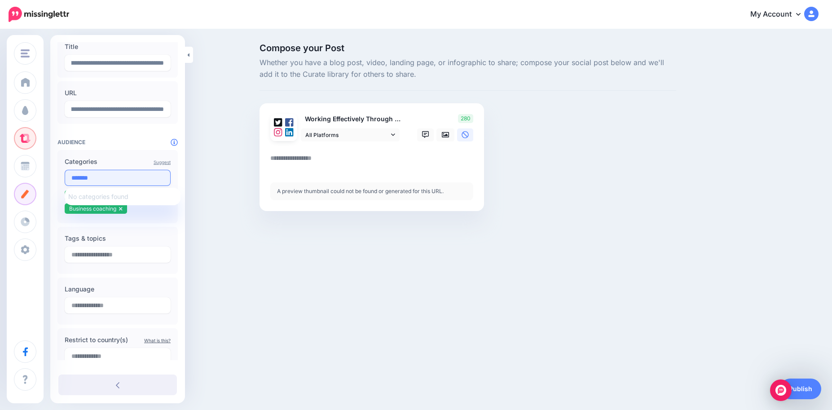
click at [125, 183] on input "*******" at bounding box center [118, 178] width 106 height 16
click at [138, 176] on input "*******" at bounding box center [118, 178] width 106 height 16
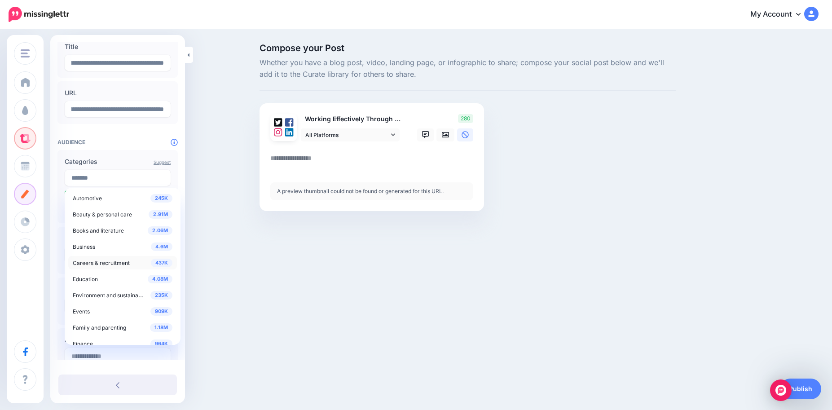
click at [87, 265] on span "Careers & recruitment" at bounding box center [101, 263] width 57 height 7
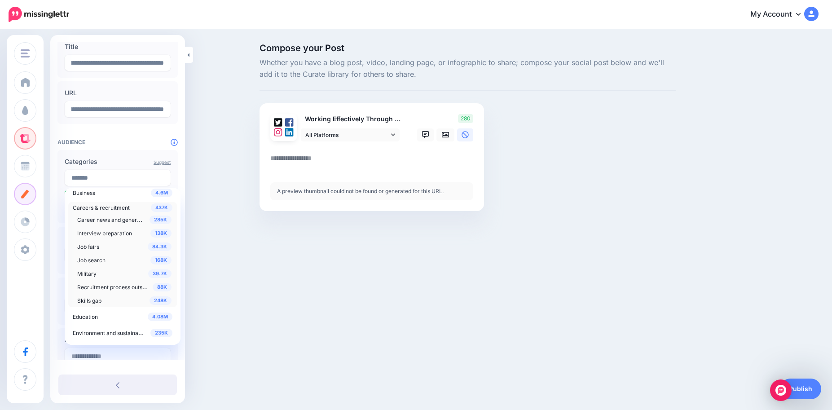
click at [99, 286] on span "Recruitment process outsourcing" at bounding box center [119, 287] width 84 height 8
click at [214, 301] on div "Donnan Coaching Services Donnan Coaching Services Add Workspace Dashboard Campa…" at bounding box center [416, 205] width 832 height 410
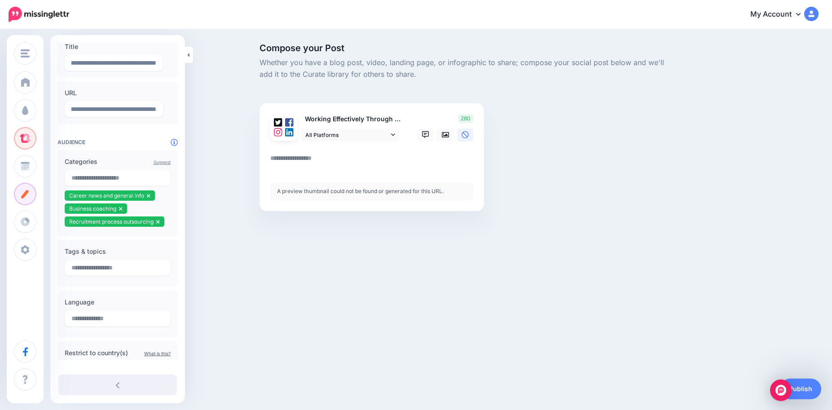
click at [156, 162] on link "Suggest" at bounding box center [162, 161] width 17 height 5
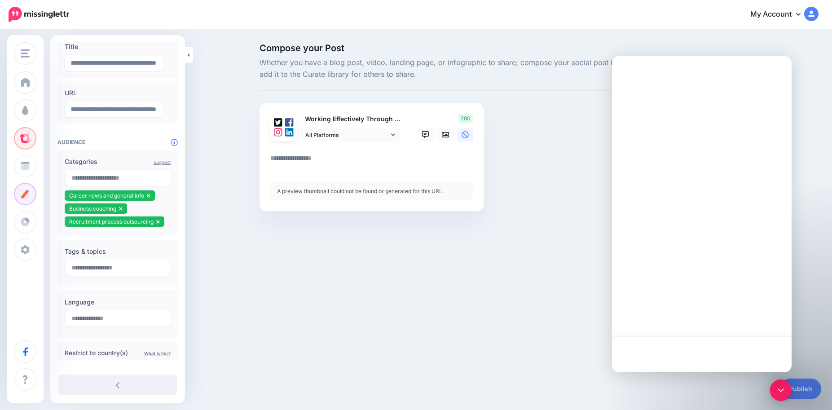
scroll to position [0, 0]
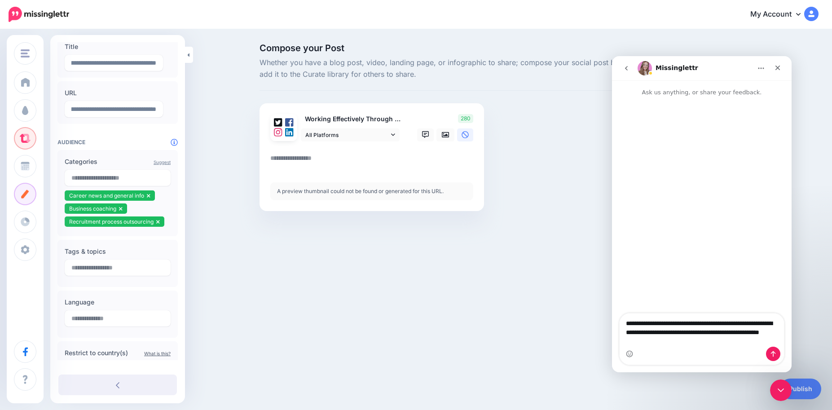
type textarea "**********"
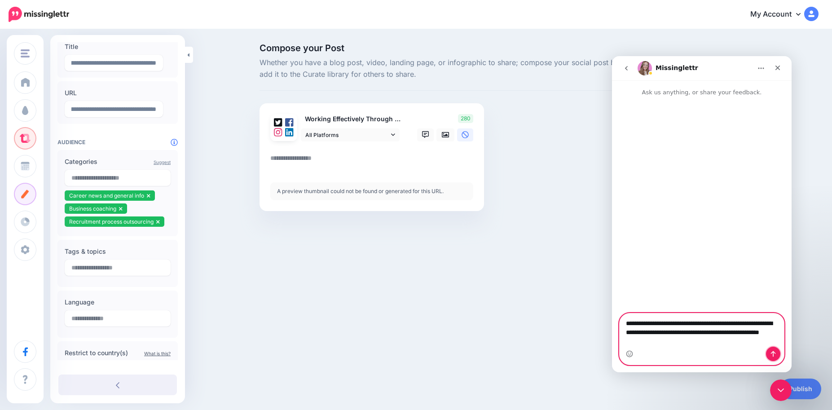
click at [774, 357] on button "Send a message…" at bounding box center [773, 354] width 14 height 14
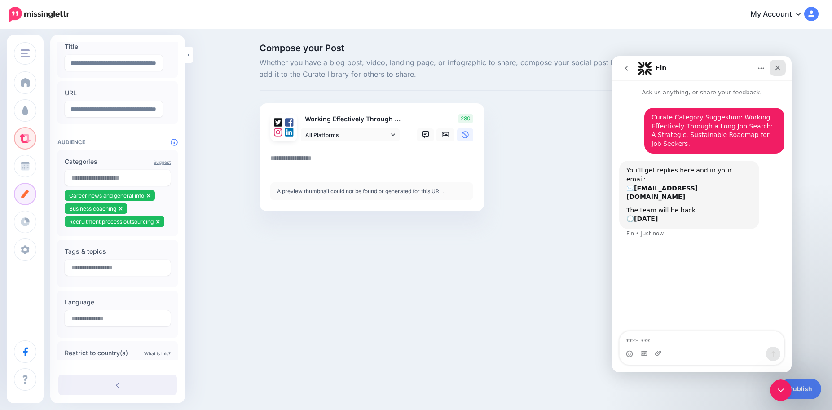
click at [779, 73] on div "Close" at bounding box center [778, 68] width 16 height 16
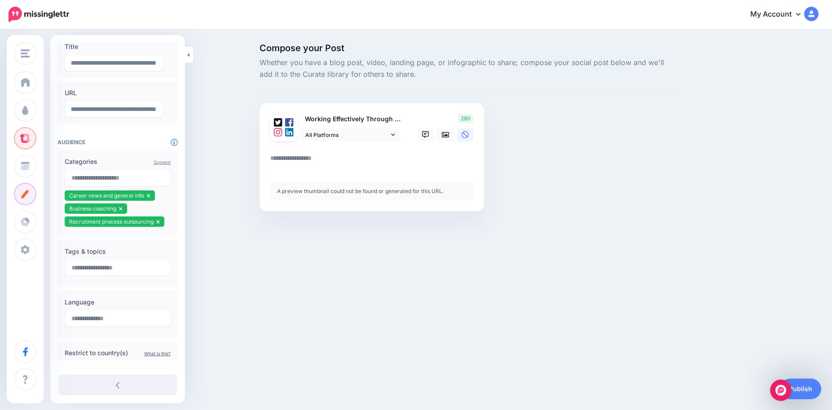
click at [281, 296] on div "Donnan Coaching Services Donnan Coaching Services Add Workspace Dashboard Campa…" at bounding box center [416, 205] width 832 height 410
click at [91, 268] on input "text" at bounding box center [118, 268] width 106 height 16
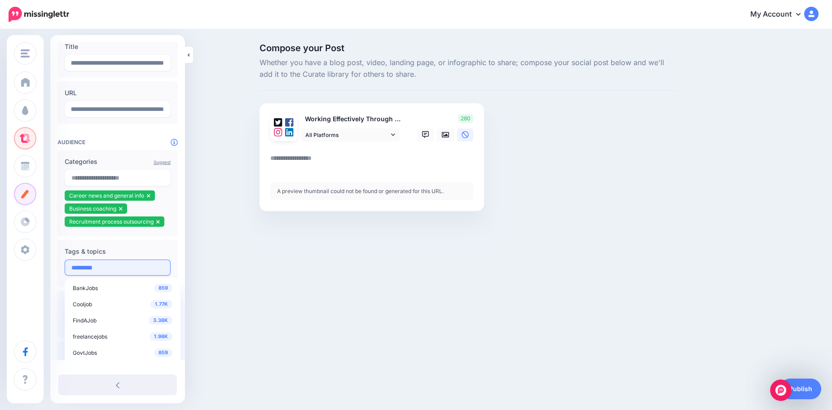
type input "**********"
click at [92, 265] on input "text" at bounding box center [118, 268] width 106 height 16
type input "*"
type input "**********"
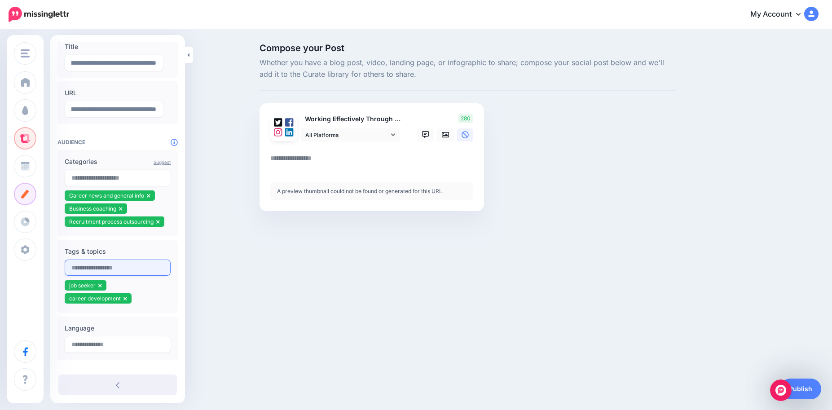
click at [96, 267] on input "text" at bounding box center [118, 268] width 106 height 16
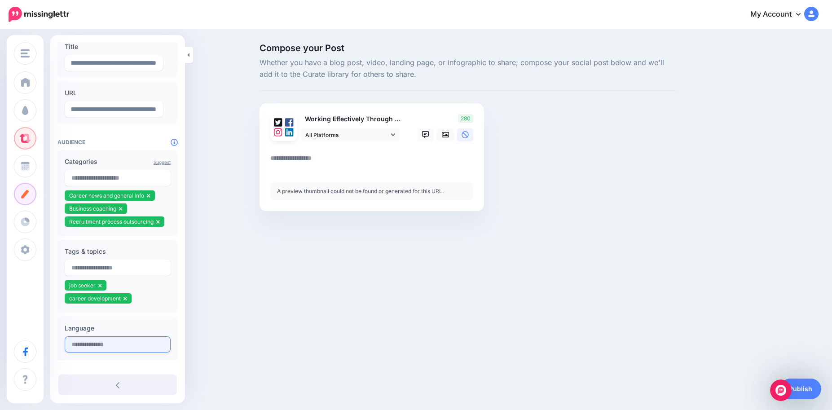
click at [115, 340] on input "text" at bounding box center [118, 344] width 106 height 16
type input "*******"
click at [216, 327] on div "Donnan Coaching Services Donnan Coaching Services Add Workspace Dashboard Campa…" at bounding box center [416, 205] width 832 height 410
click at [111, 342] on input "*******" at bounding box center [118, 344] width 106 height 16
click at [103, 347] on input "*******" at bounding box center [118, 344] width 106 height 16
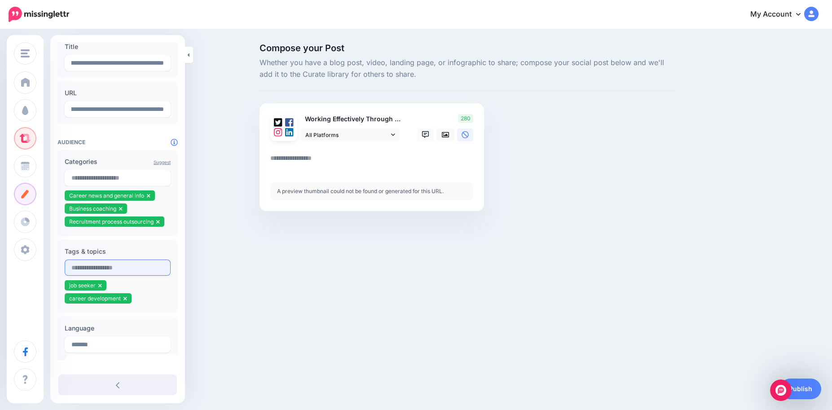
click at [109, 266] on input "text" at bounding box center [118, 268] width 106 height 16
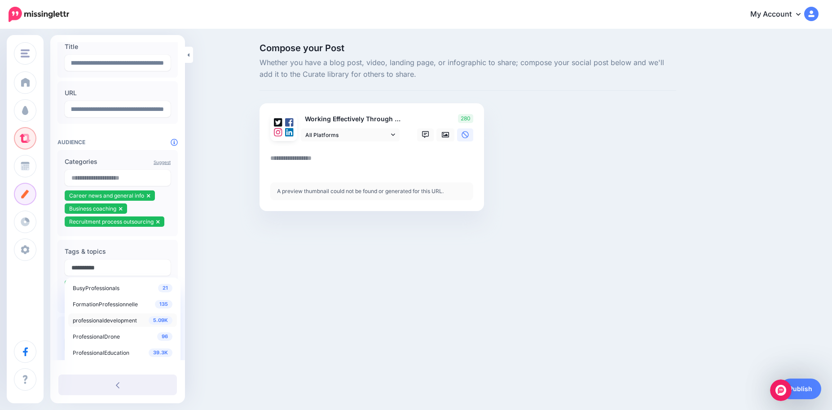
type input "**********"
click at [109, 321] on span "professionaldevelopment" at bounding box center [105, 320] width 64 height 7
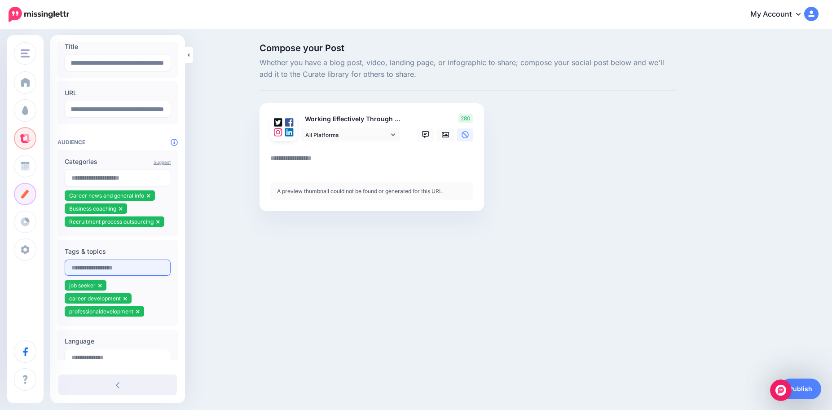
click at [132, 268] on input "text" at bounding box center [118, 268] width 106 height 16
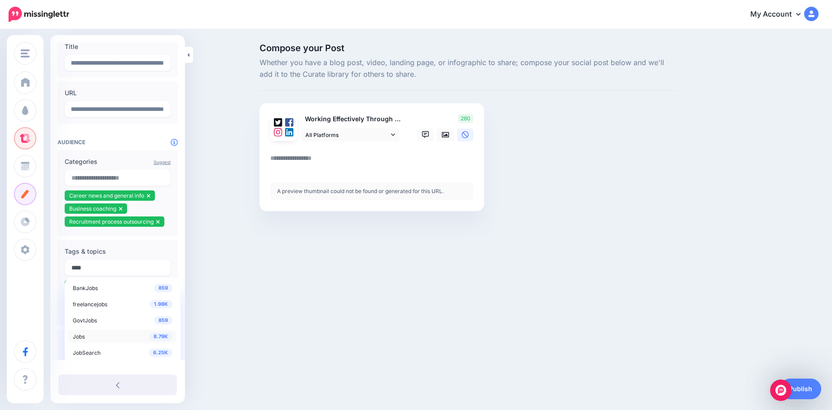
type input "****"
click at [118, 332] on div "8.79K Jobs" at bounding box center [123, 336] width 100 height 11
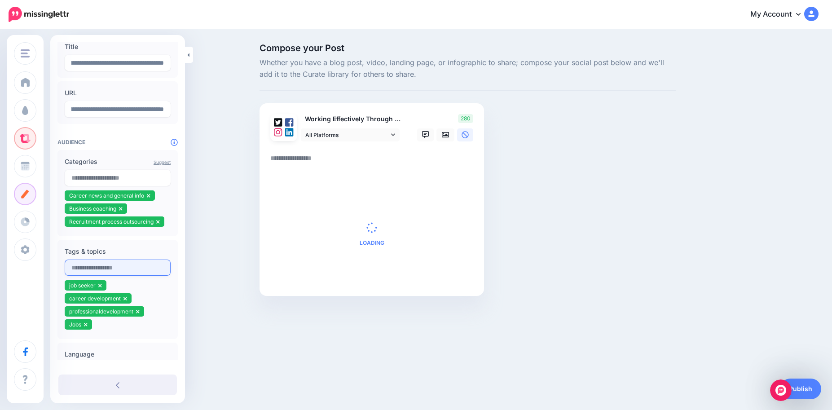
click at [128, 264] on input "text" at bounding box center [118, 268] width 106 height 16
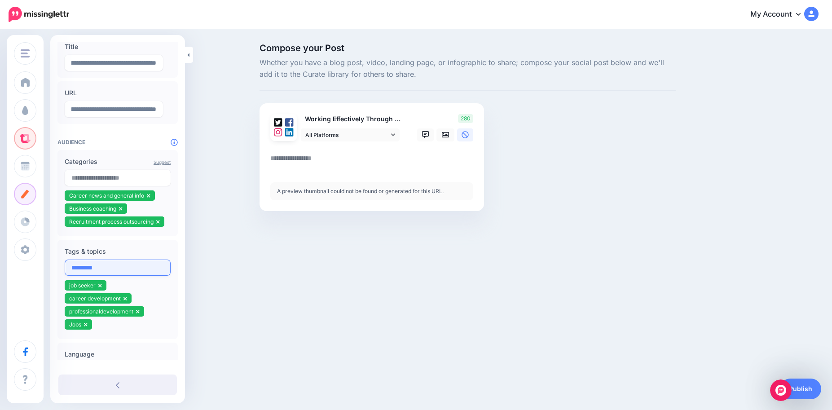
type input "**********"
click at [348, 186] on div "A preview thumbnail could not be found or generated for this URL." at bounding box center [371, 191] width 203 height 18
click at [333, 192] on div "A preview thumbnail could not be found or generated for this URL." at bounding box center [371, 191] width 203 height 18
click at [289, 162] on textarea "To enrich screen reader interactions, please activate Accessibility in Grammarl…" at bounding box center [373, 162] width 207 height 18
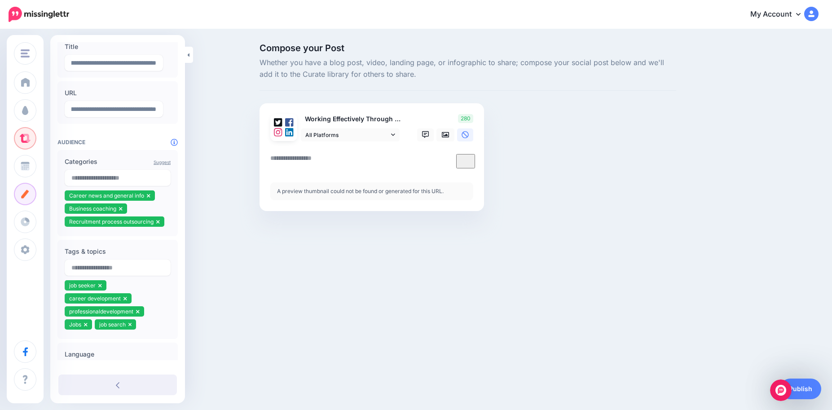
paste textarea "**********"
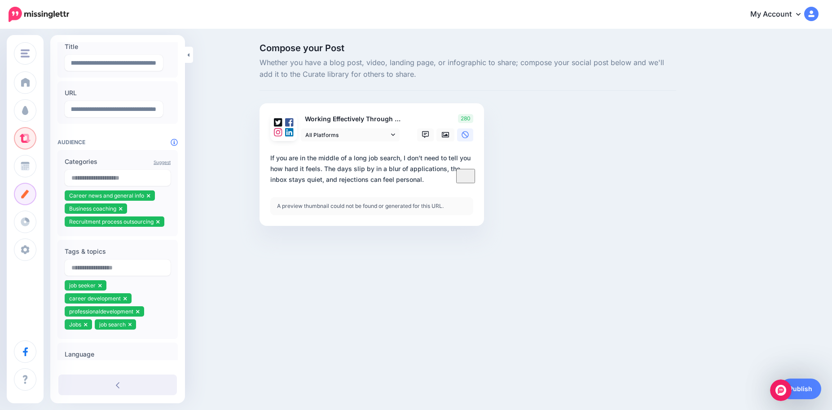
type textarea "**********"
click at [410, 233] on div at bounding box center [468, 239] width 417 height 27
click at [360, 211] on div "A preview thumbnail could not be found or generated for this URL." at bounding box center [371, 206] width 203 height 18
click at [445, 133] on icon at bounding box center [445, 134] width 7 height 7
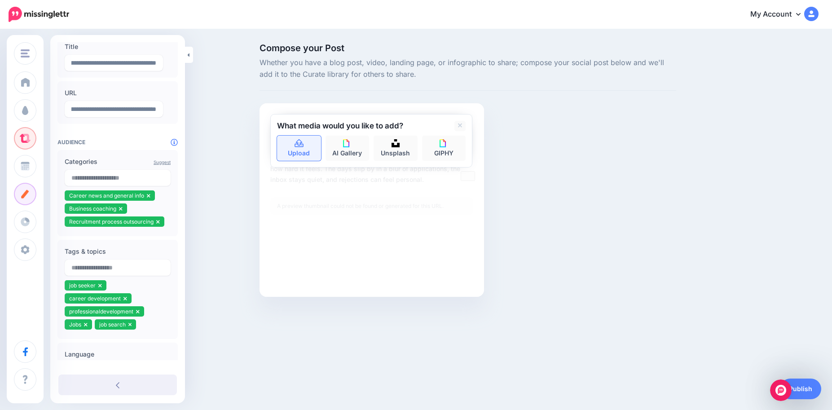
click at [301, 148] on link "Upload" at bounding box center [299, 148] width 44 height 25
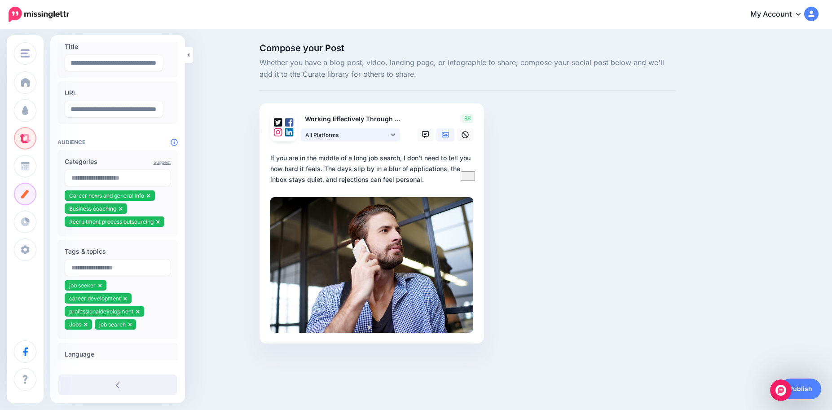
click at [392, 140] on link "All Platforms" at bounding box center [350, 134] width 99 height 13
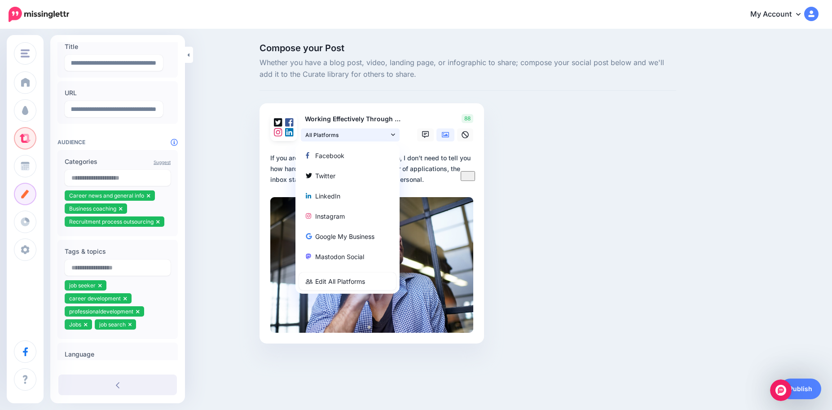
click at [392, 140] on link "All Platforms" at bounding box center [350, 134] width 99 height 13
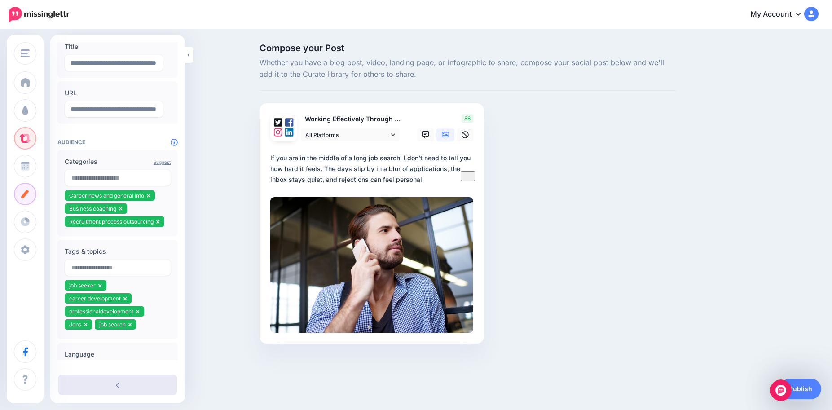
click at [106, 383] on link at bounding box center [117, 384] width 119 height 21
click at [135, 383] on link at bounding box center [117, 384] width 119 height 21
click at [98, 383] on link at bounding box center [117, 384] width 119 height 21
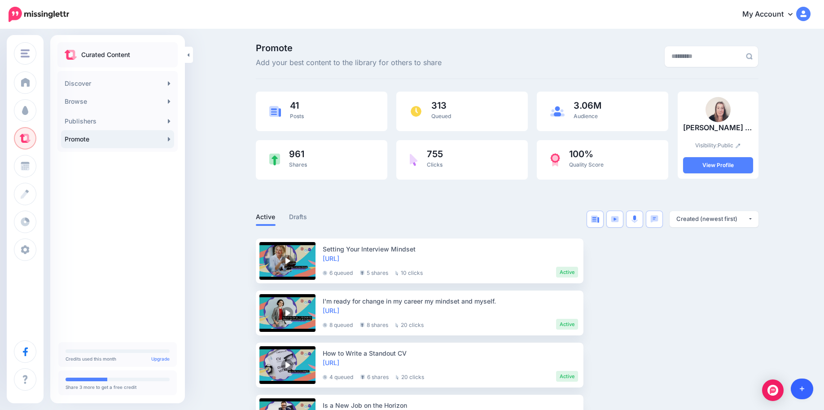
click at [808, 389] on link at bounding box center [802, 389] width 23 height 21
